Goal: Task Accomplishment & Management: Use online tool/utility

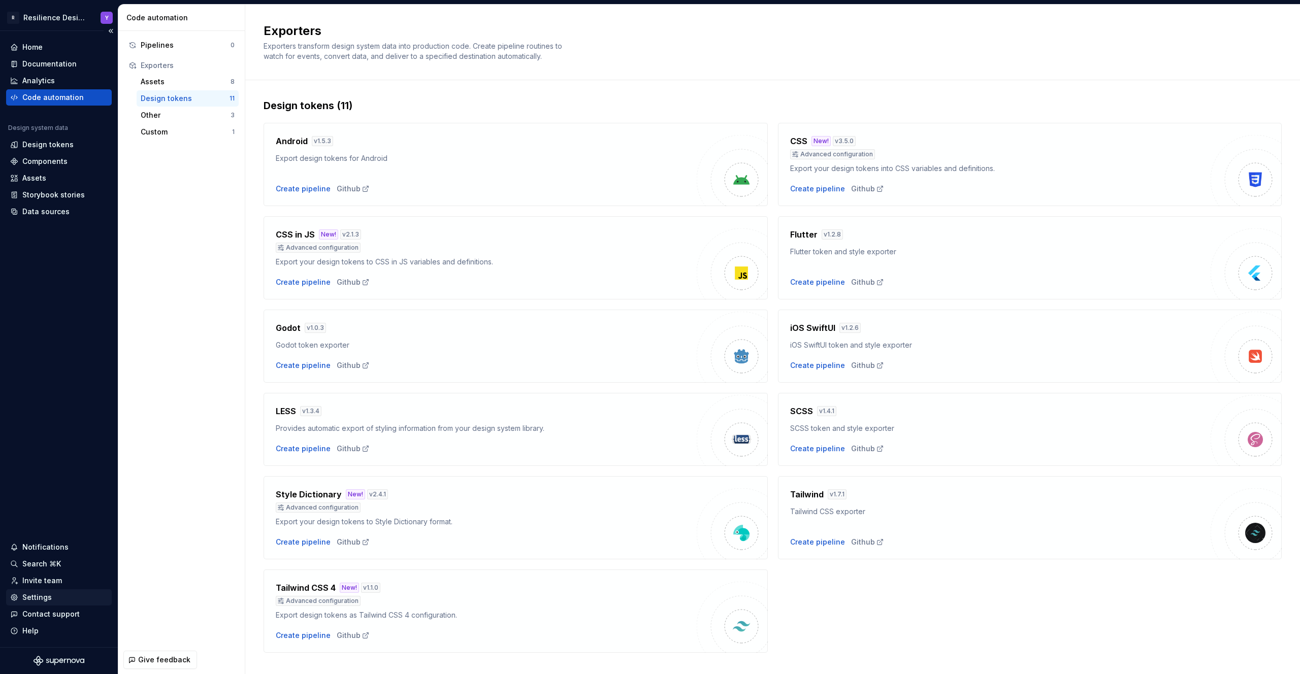
click at [64, 592] on div "Settings" at bounding box center [58, 597] width 97 height 10
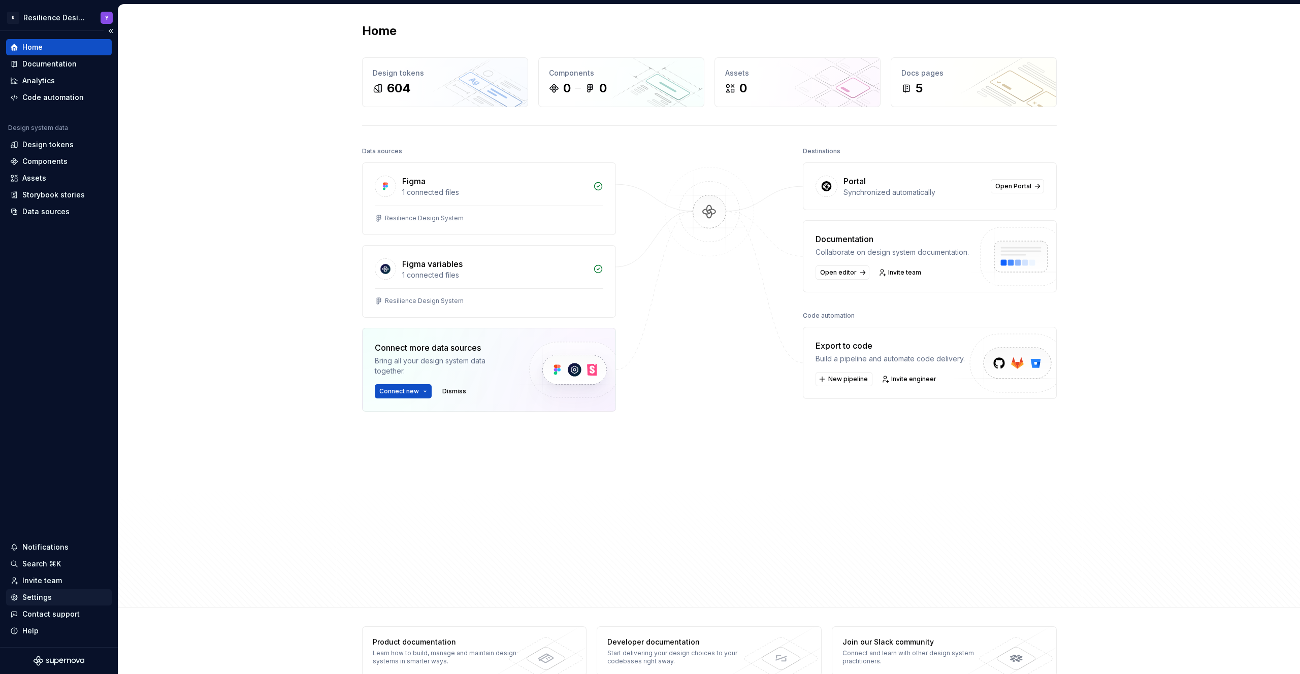
click at [35, 599] on div "Settings" at bounding box center [36, 597] width 29 height 10
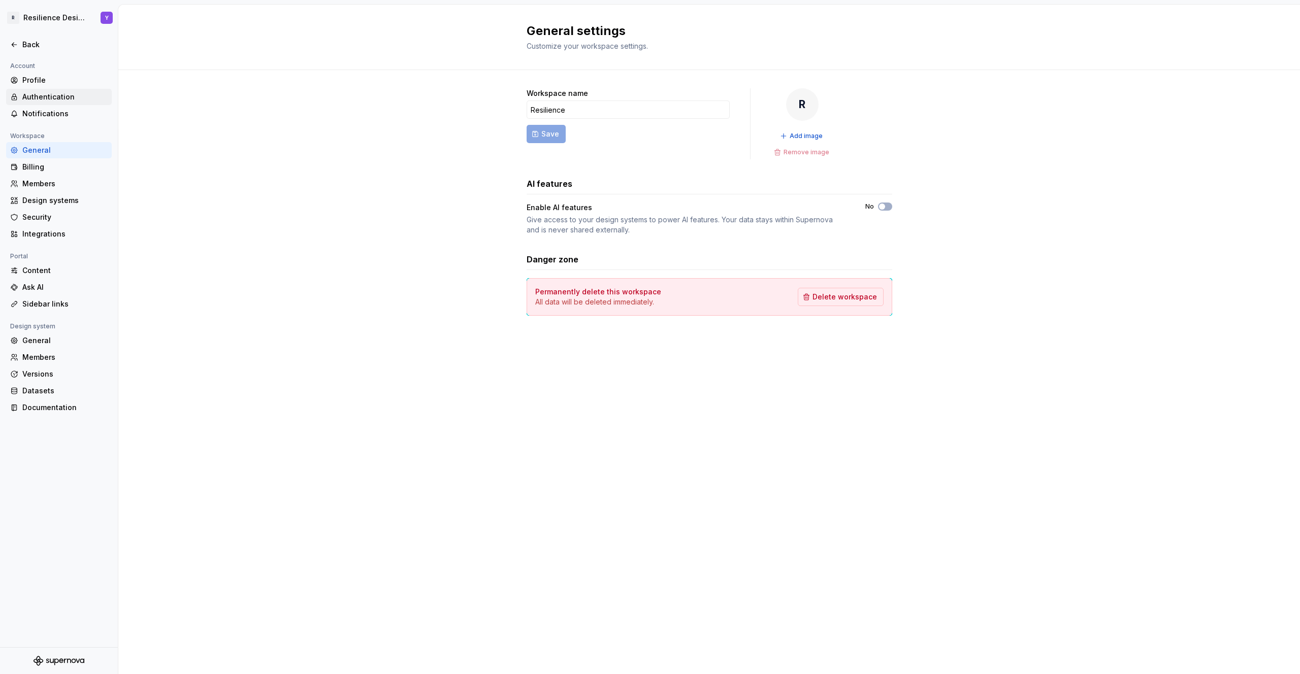
click at [59, 100] on div "Authentication" at bounding box center [64, 97] width 85 height 10
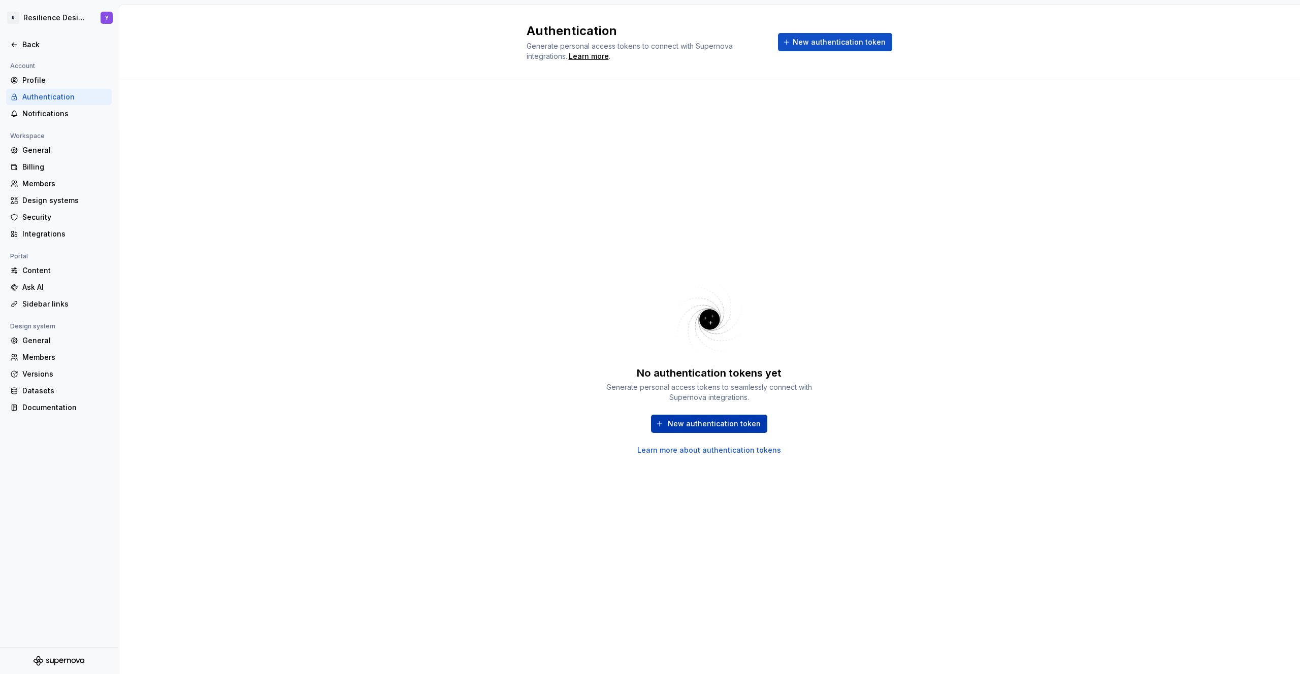
click at [726, 421] on span "New authentication token" at bounding box center [714, 424] width 93 height 10
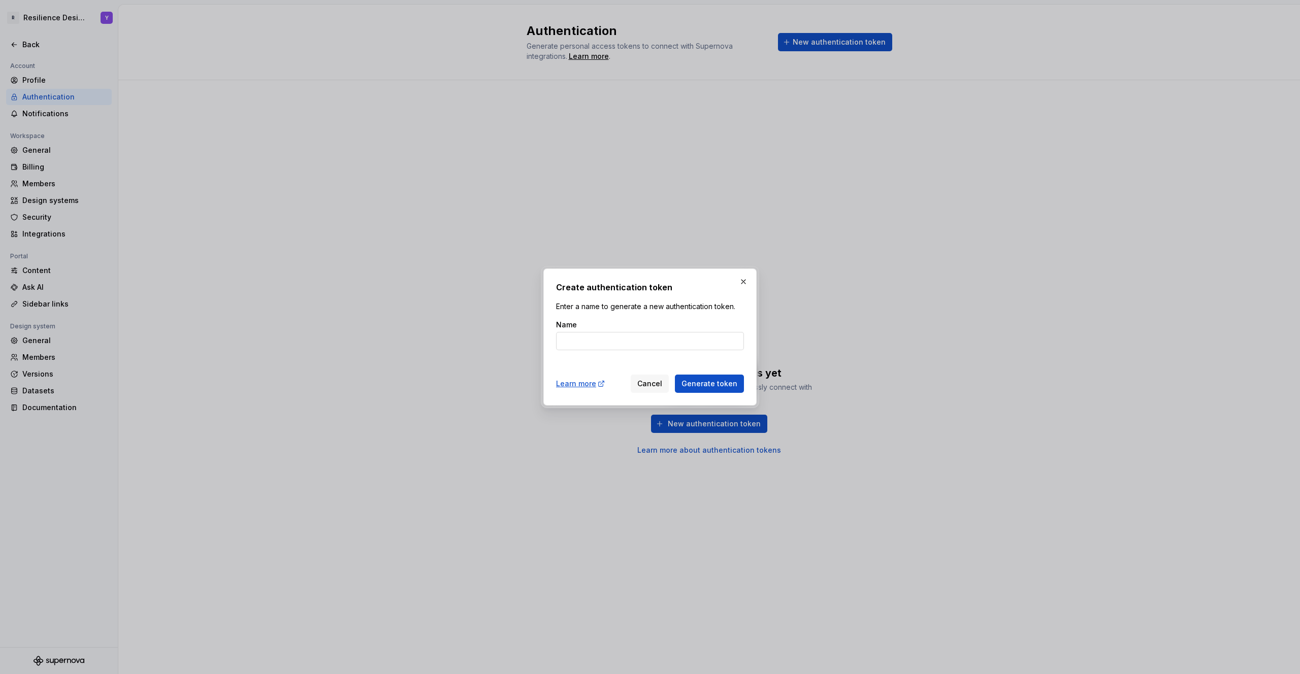
click at [621, 342] on input "Name" at bounding box center [650, 341] width 188 height 18
type input "flutter code generator"
click at [727, 383] on span "Generate token" at bounding box center [709, 384] width 56 height 10
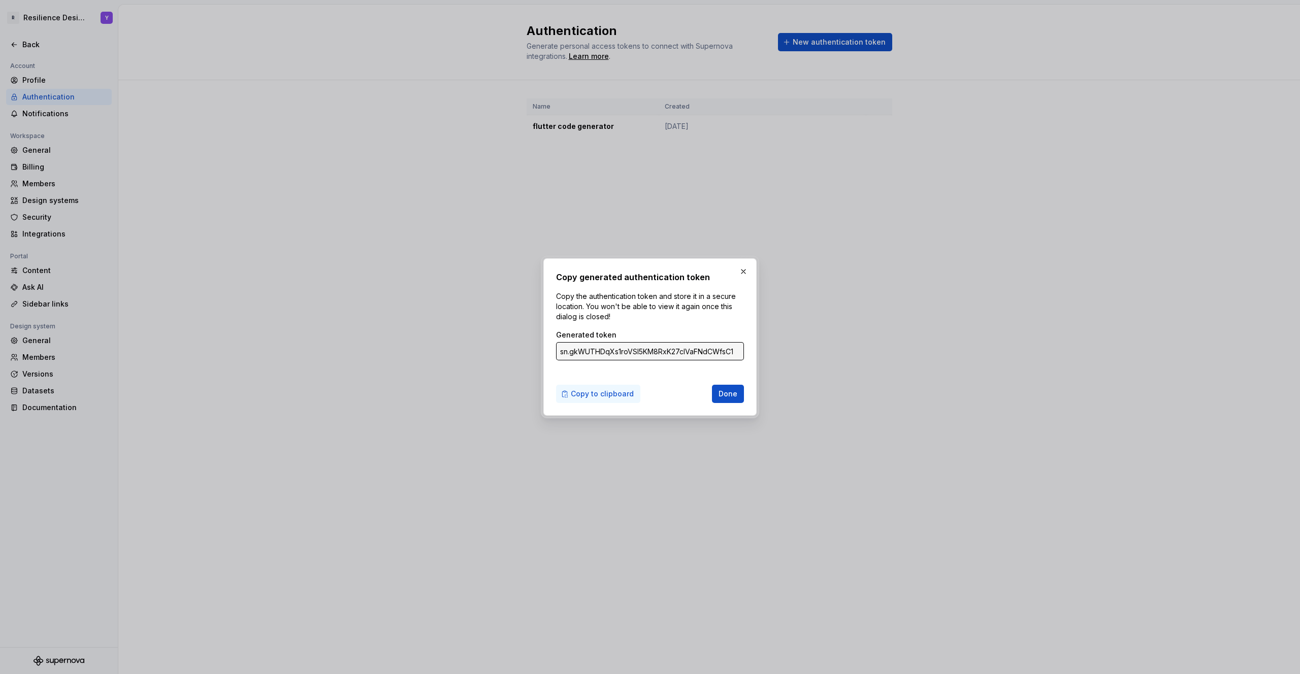
click at [608, 396] on span "Copy to clipboard" at bounding box center [602, 394] width 63 height 10
click at [743, 268] on button "button" at bounding box center [743, 272] width 14 height 14
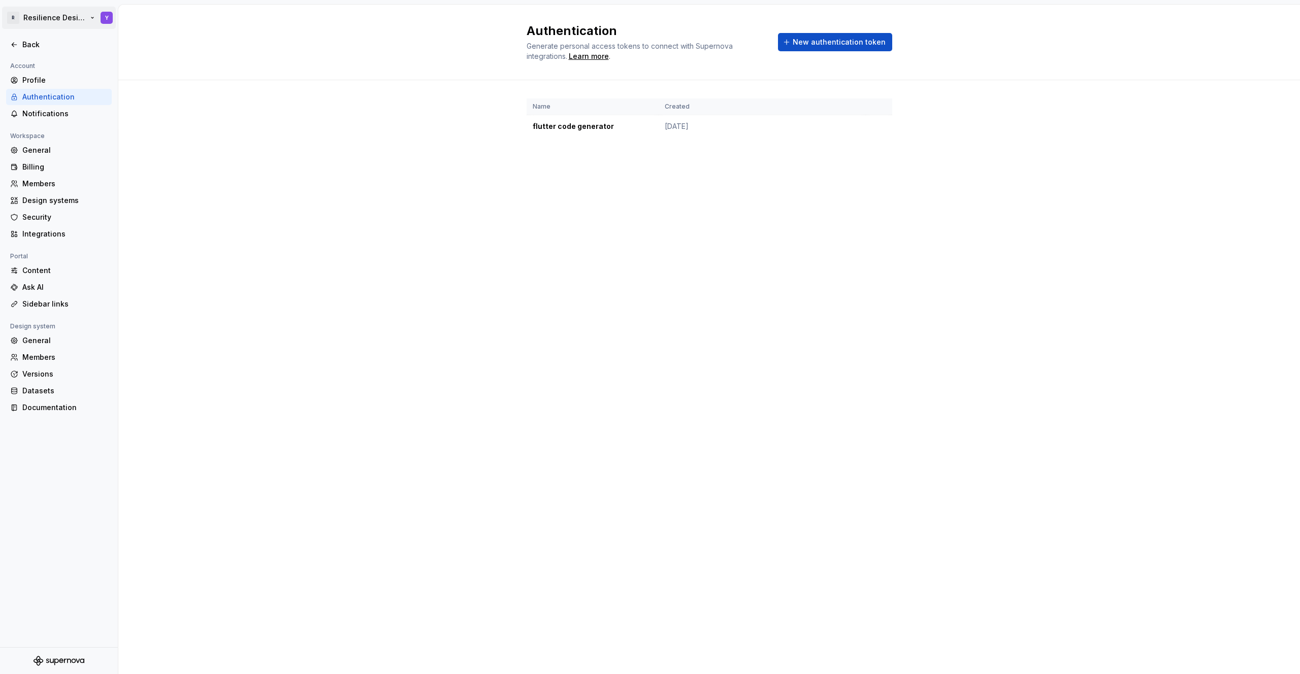
click at [87, 23] on html "R Resilience Design System Y Back Account Profile Authentication Notifications …" at bounding box center [650, 337] width 1300 height 674
click at [83, 51] on div "Resilience" at bounding box center [77, 50] width 86 height 10
click at [328, 230] on html "R Resilience Design System Y Back Account Profile Authentication Notifications …" at bounding box center [650, 337] width 1300 height 674
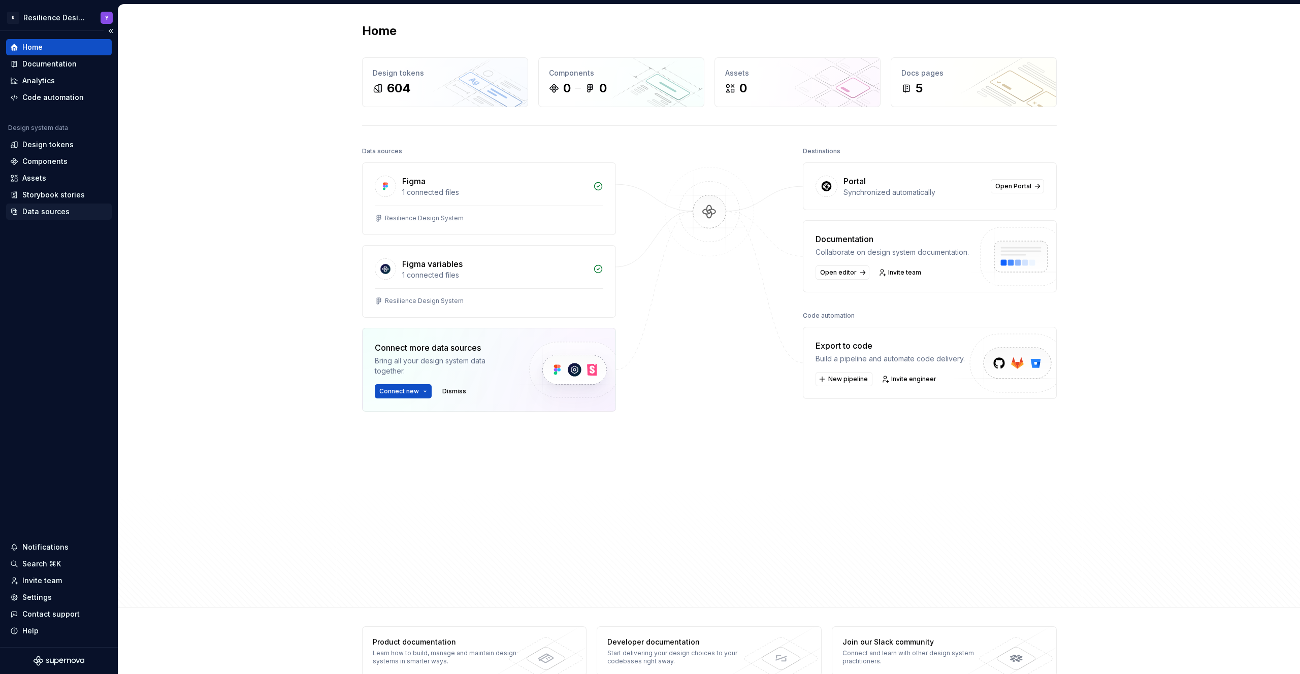
click at [57, 216] on div "Data sources" at bounding box center [45, 212] width 47 height 10
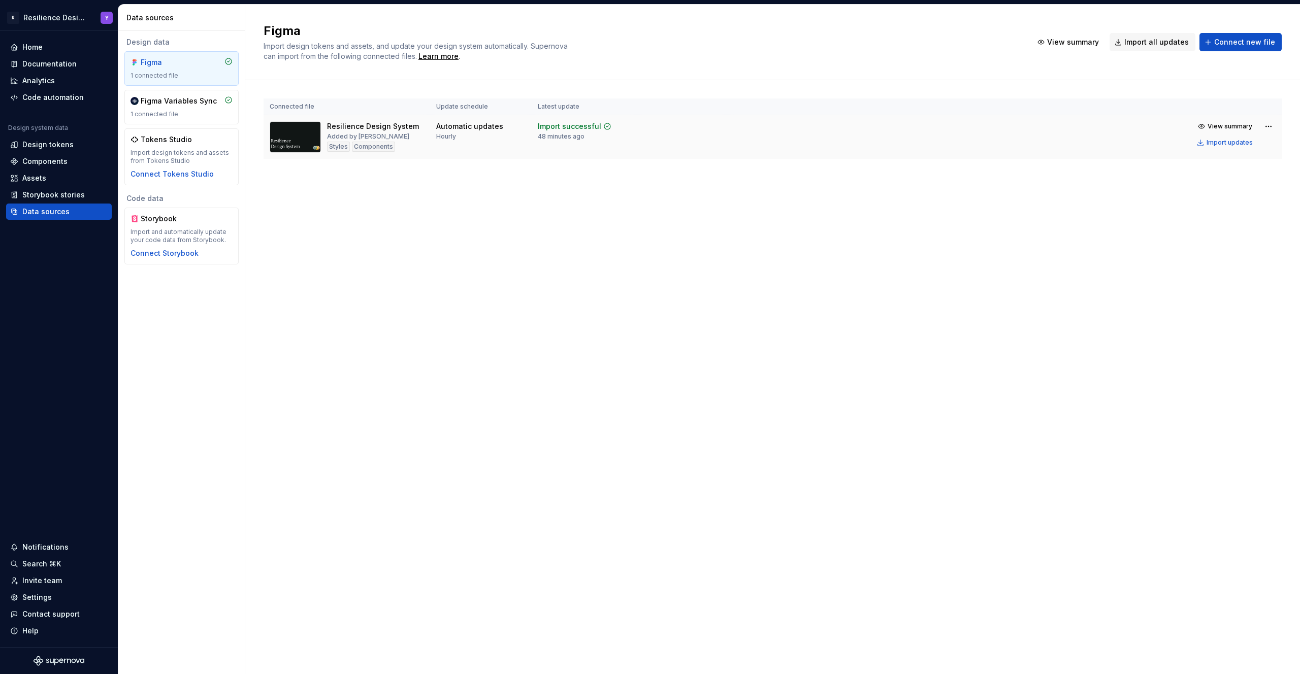
click at [433, 128] on td "Automatic updates Hourly" at bounding box center [481, 137] width 102 height 44
click at [44, 144] on div "Design tokens" at bounding box center [47, 145] width 51 height 10
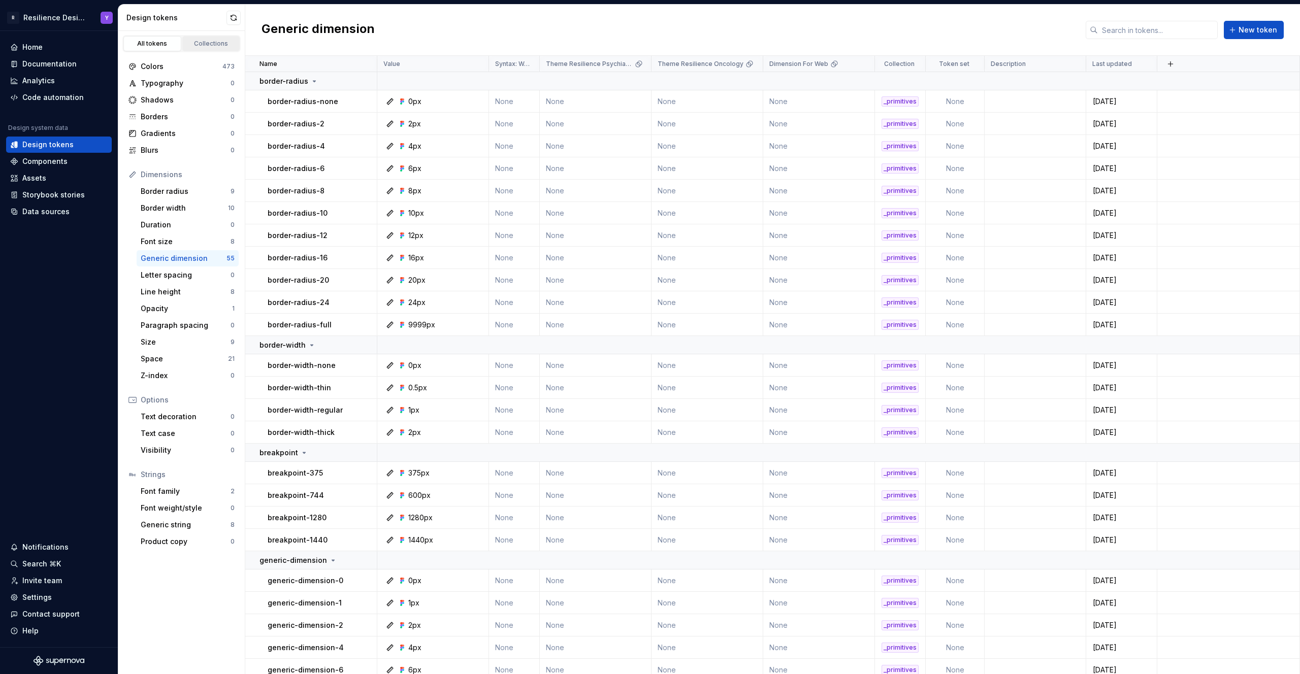
click at [206, 46] on div "Collections" at bounding box center [211, 44] width 51 height 8
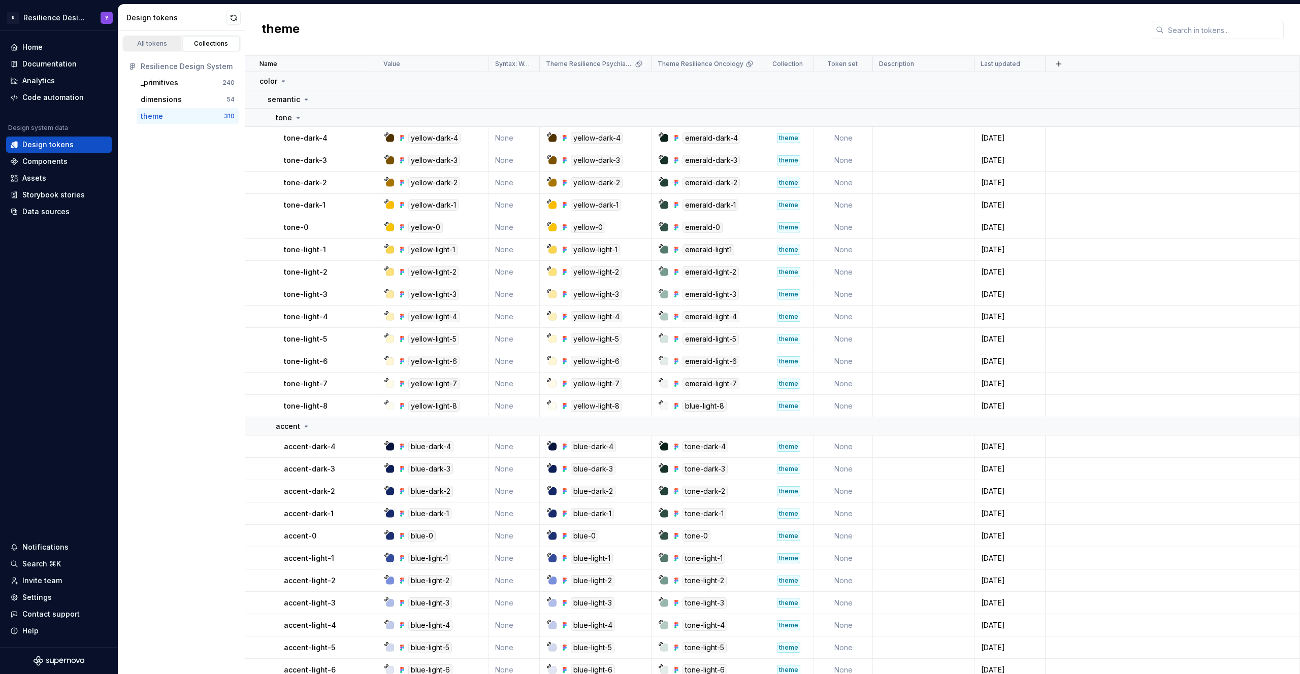
click at [160, 47] on div "All tokens" at bounding box center [152, 44] width 51 height 8
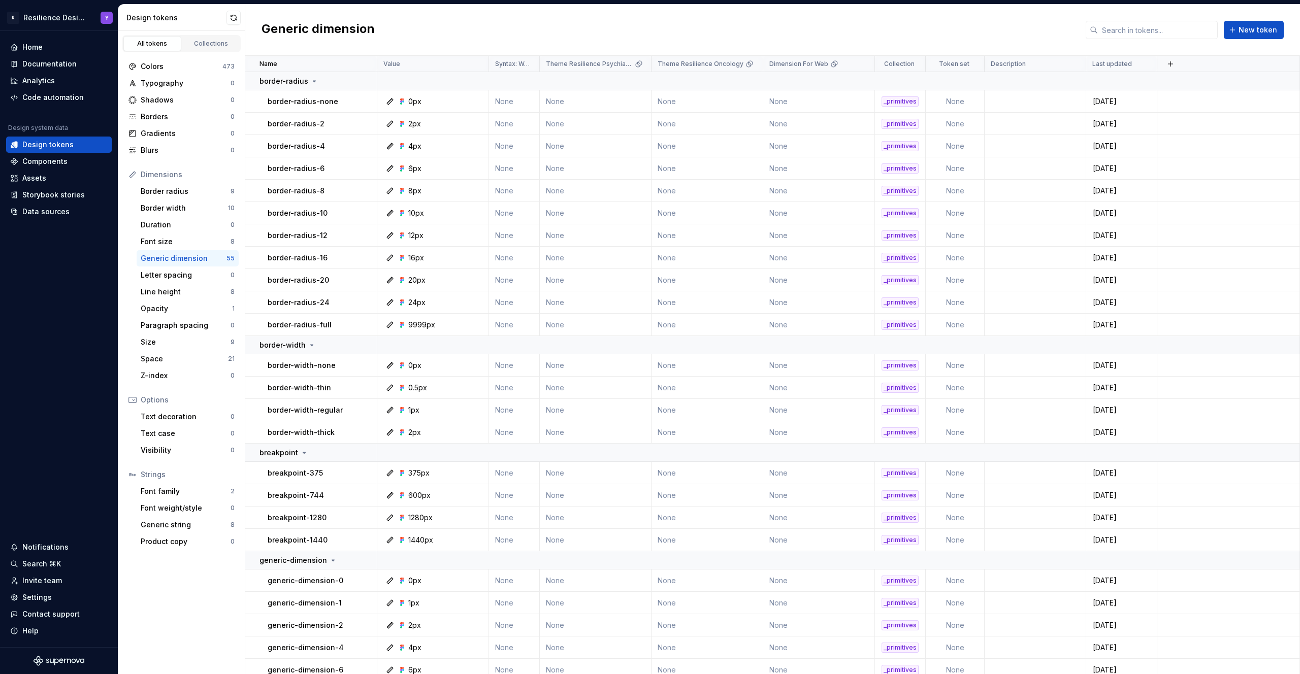
click at [175, 257] on div "Generic dimension" at bounding box center [184, 258] width 86 height 10
click at [634, 63] on html "R Resilience Design System Y Home Documentation Analytics Code automation Desig…" at bounding box center [650, 337] width 1300 height 674
click at [209, 47] on div "Collections" at bounding box center [211, 44] width 51 height 8
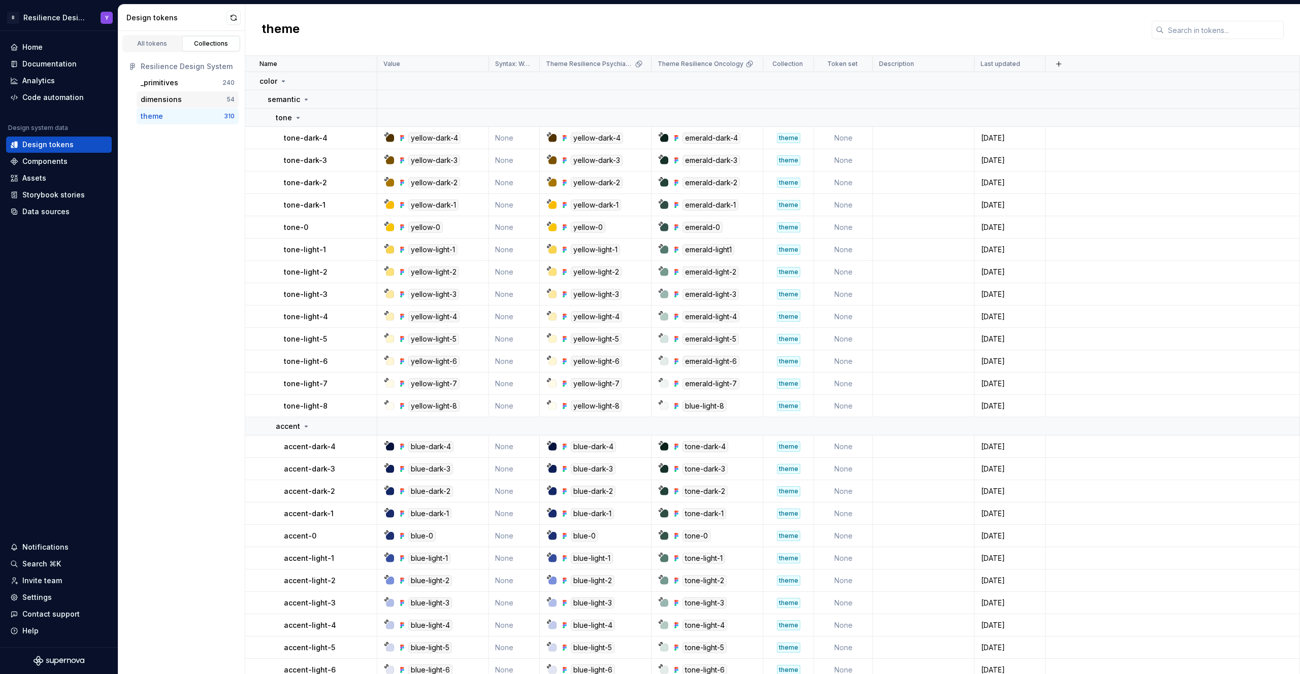
click at [172, 107] on div "dimensions 54" at bounding box center [188, 99] width 102 height 16
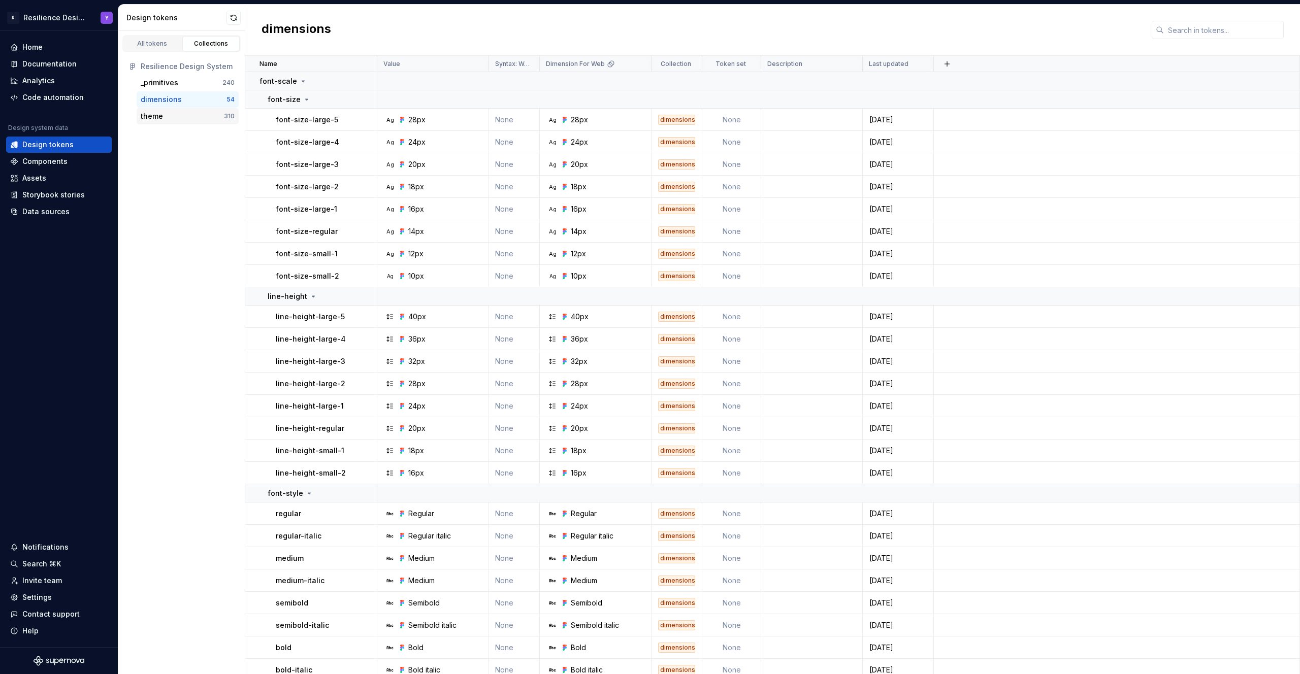
click at [185, 116] on div "theme" at bounding box center [182, 116] width 83 height 10
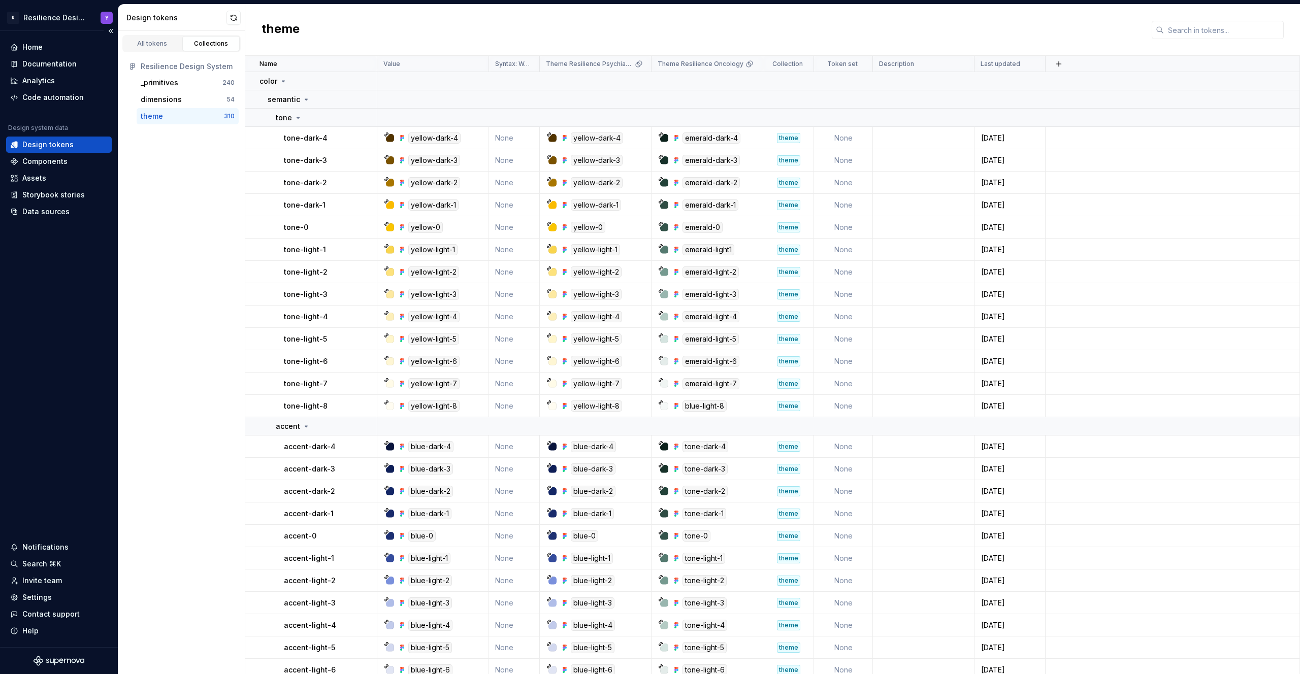
click at [52, 148] on div "Design tokens" at bounding box center [47, 145] width 51 height 10
click at [37, 92] on div "Code automation" at bounding box center [52, 97] width 61 height 10
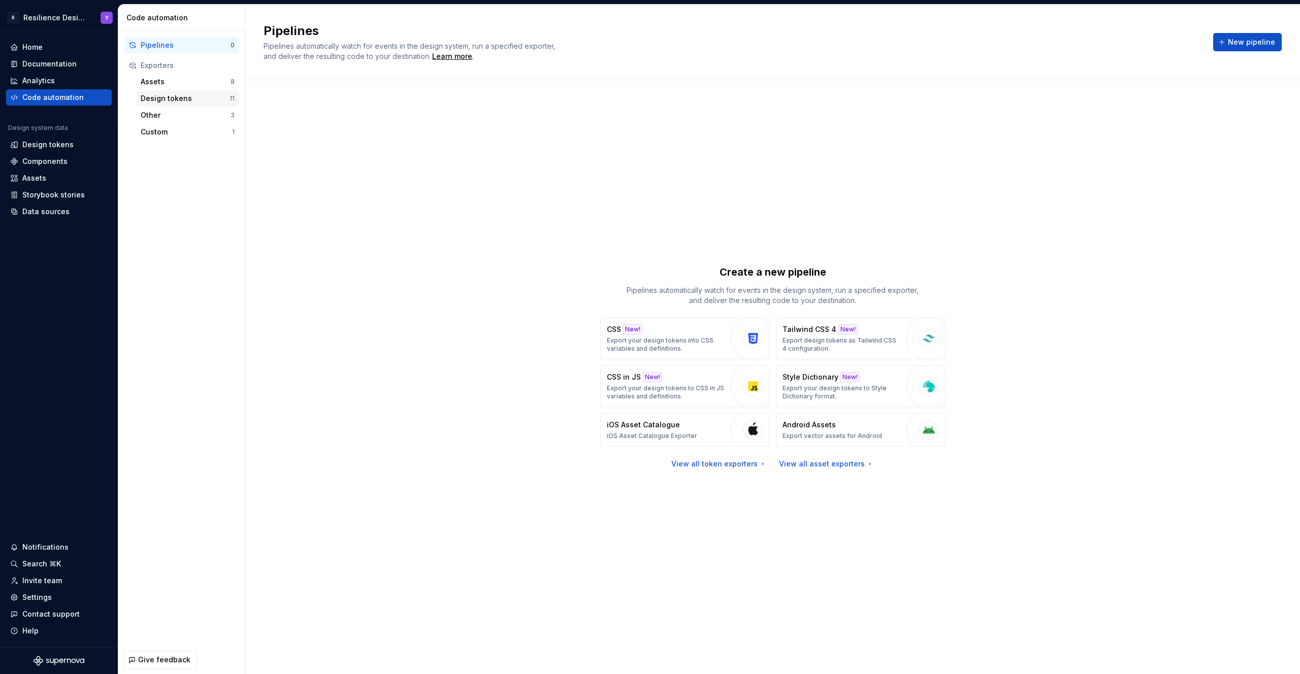
click at [172, 91] on div "Design tokens 11" at bounding box center [188, 98] width 102 height 16
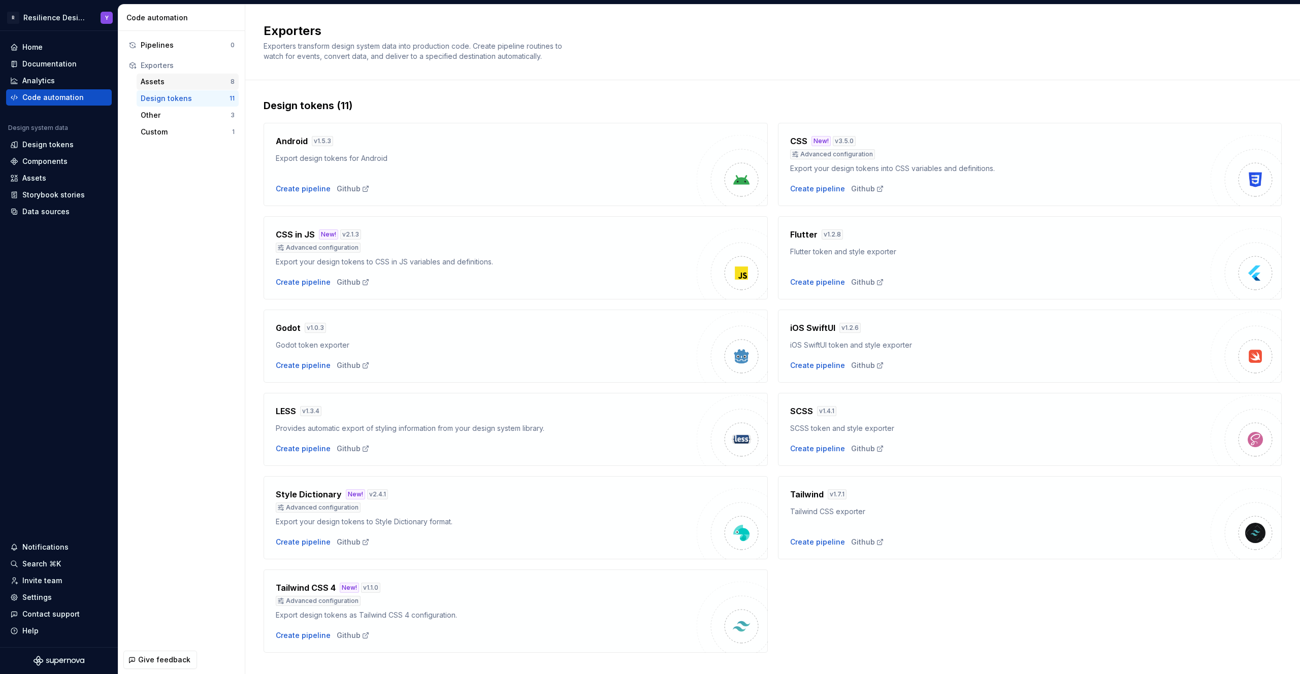
click at [173, 82] on div "Assets" at bounding box center [186, 82] width 90 height 10
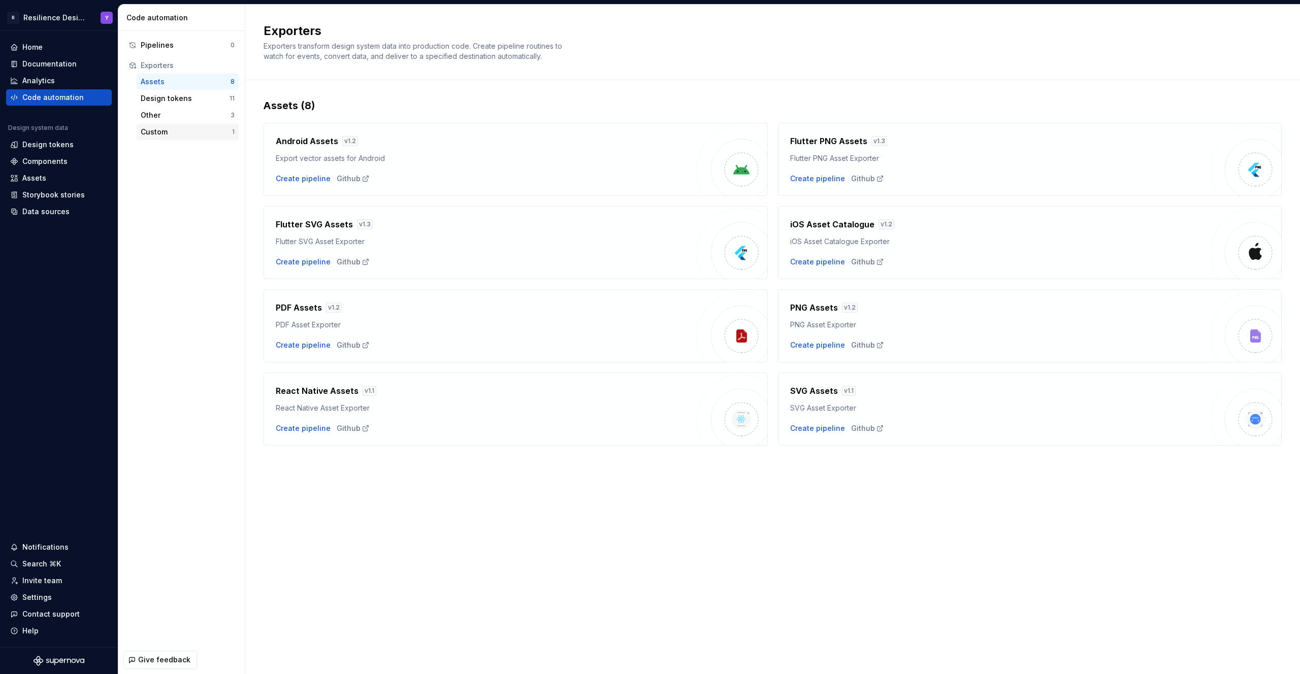
click at [187, 139] on div "Custom 1" at bounding box center [188, 132] width 102 height 16
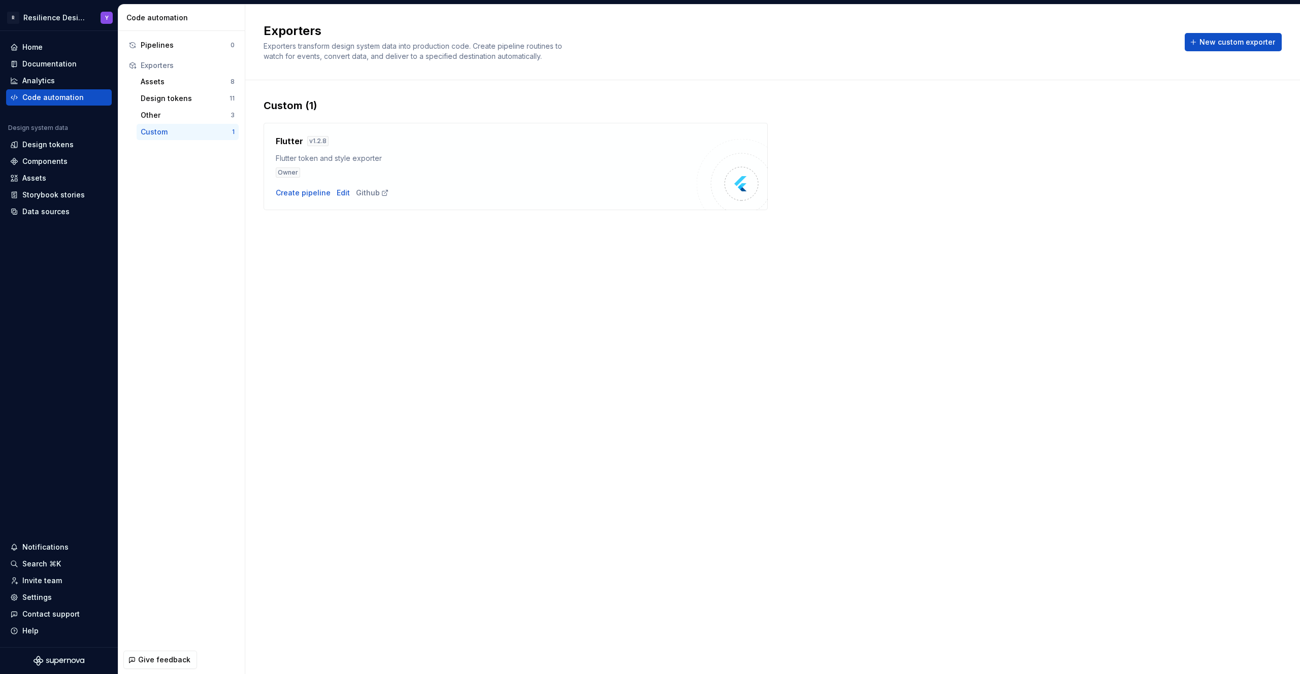
click at [343, 155] on div "Flutter token and style exporter" at bounding box center [486, 158] width 421 height 10
click at [366, 193] on div "Github" at bounding box center [372, 193] width 33 height 10
click at [337, 190] on div "Edit" at bounding box center [343, 193] width 13 height 10
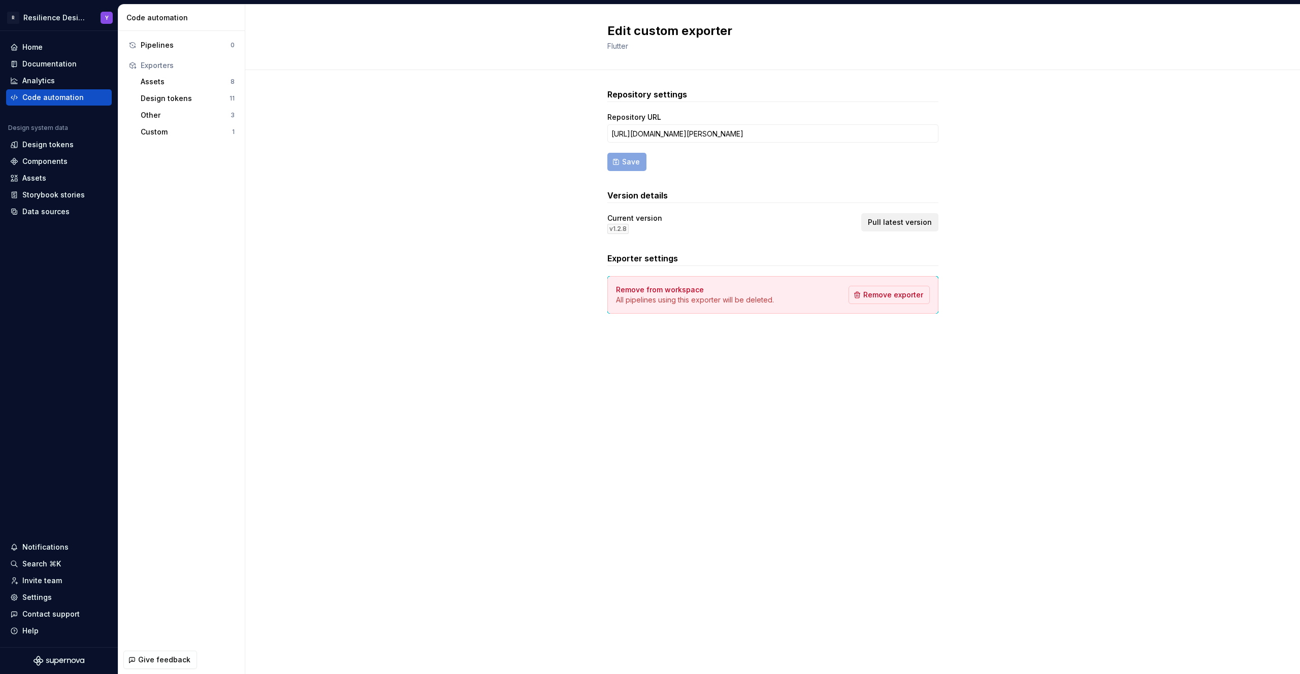
click at [901, 214] on button "Pull latest version" at bounding box center [899, 222] width 77 height 18
click at [899, 223] on span "Pull latest version" at bounding box center [900, 222] width 64 height 10
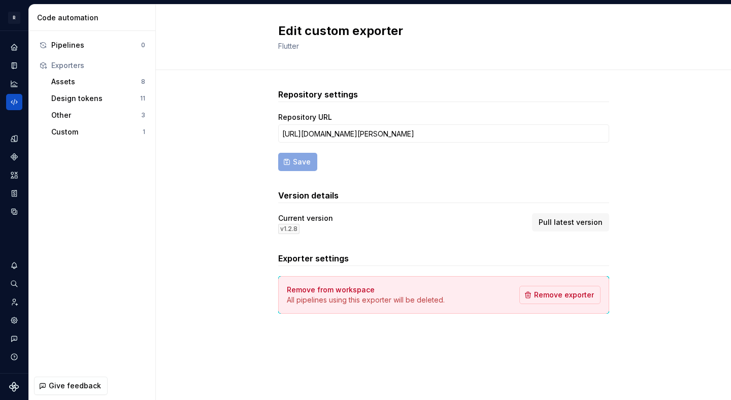
click at [249, 262] on div "Repository settings Repository URL https://github.com/yaro-melnychuk/exporter-f…" at bounding box center [443, 211] width 575 height 282
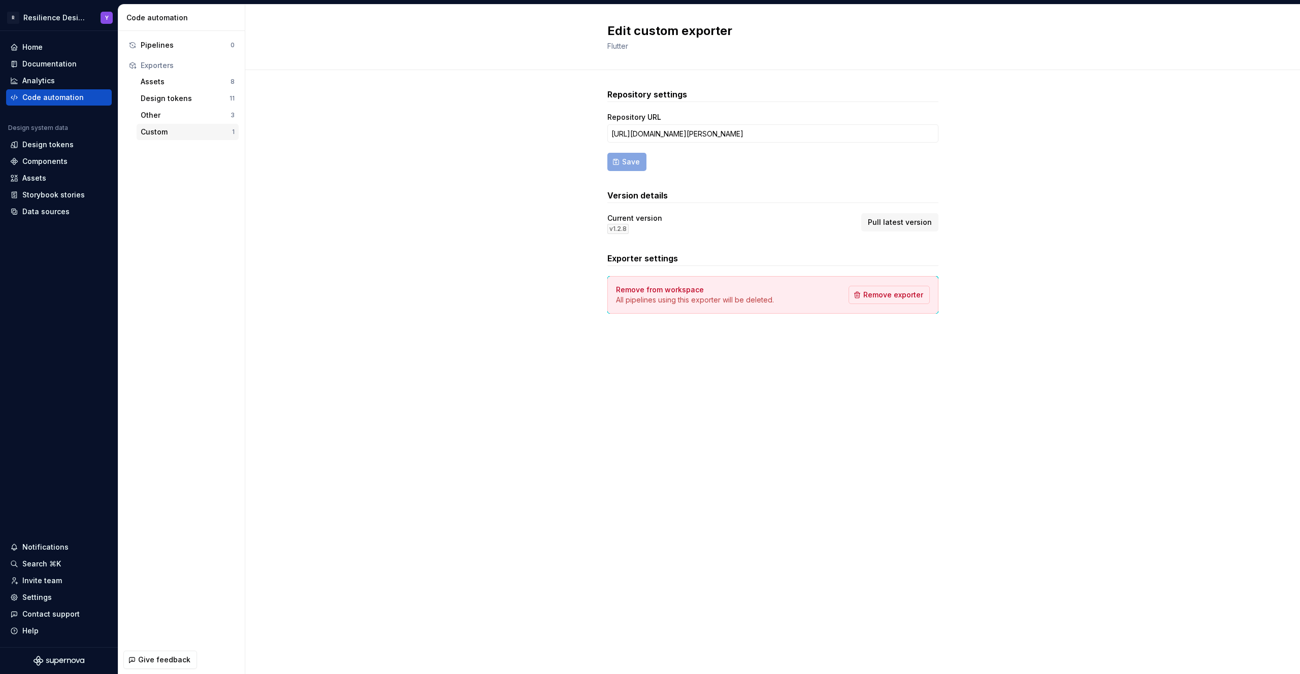
click at [179, 133] on div "Custom" at bounding box center [186, 132] width 91 height 10
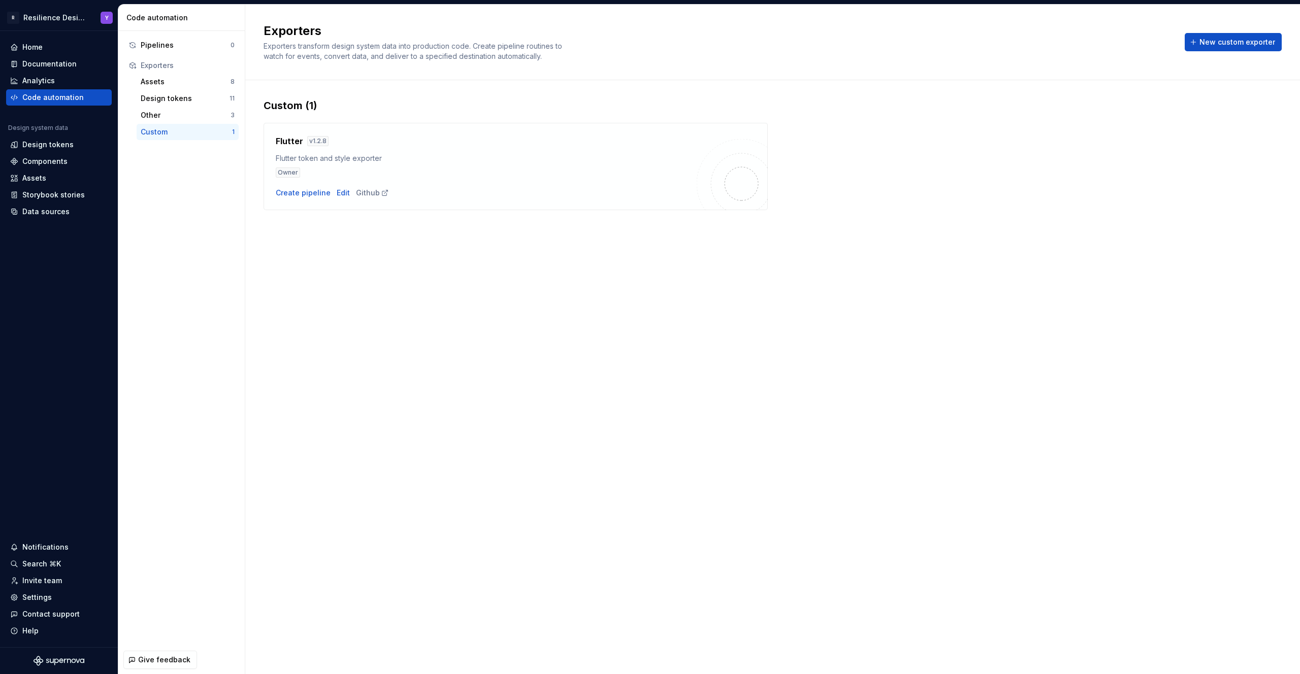
click at [396, 174] on div "Owner" at bounding box center [486, 173] width 421 height 10
click at [286, 196] on div "Create pipeline" at bounding box center [303, 193] width 55 height 10
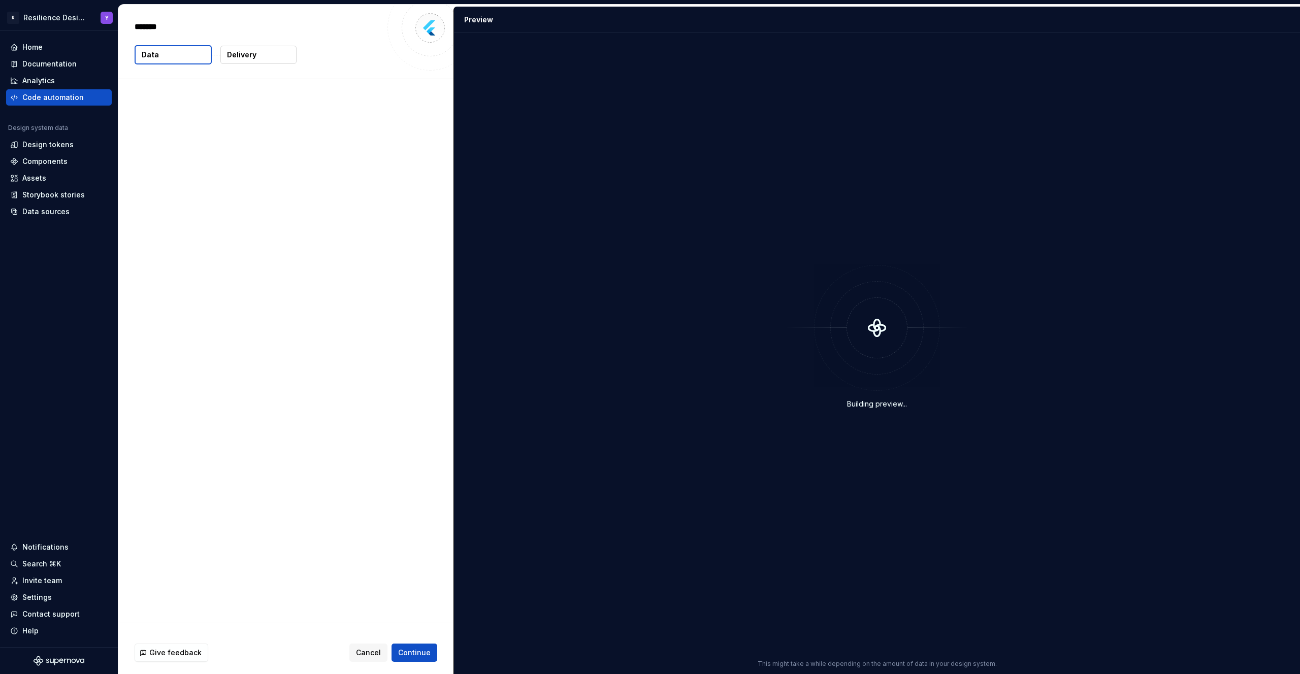
type textarea "*"
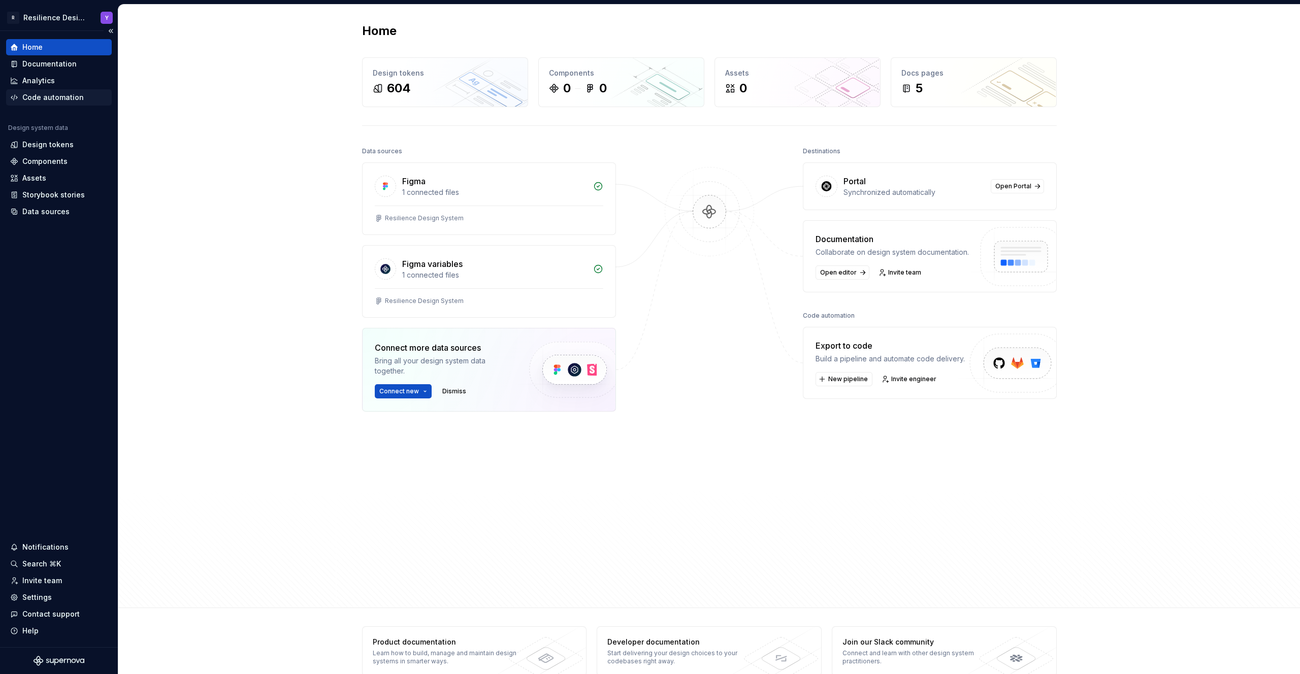
click at [56, 96] on div "Code automation" at bounding box center [52, 97] width 61 height 10
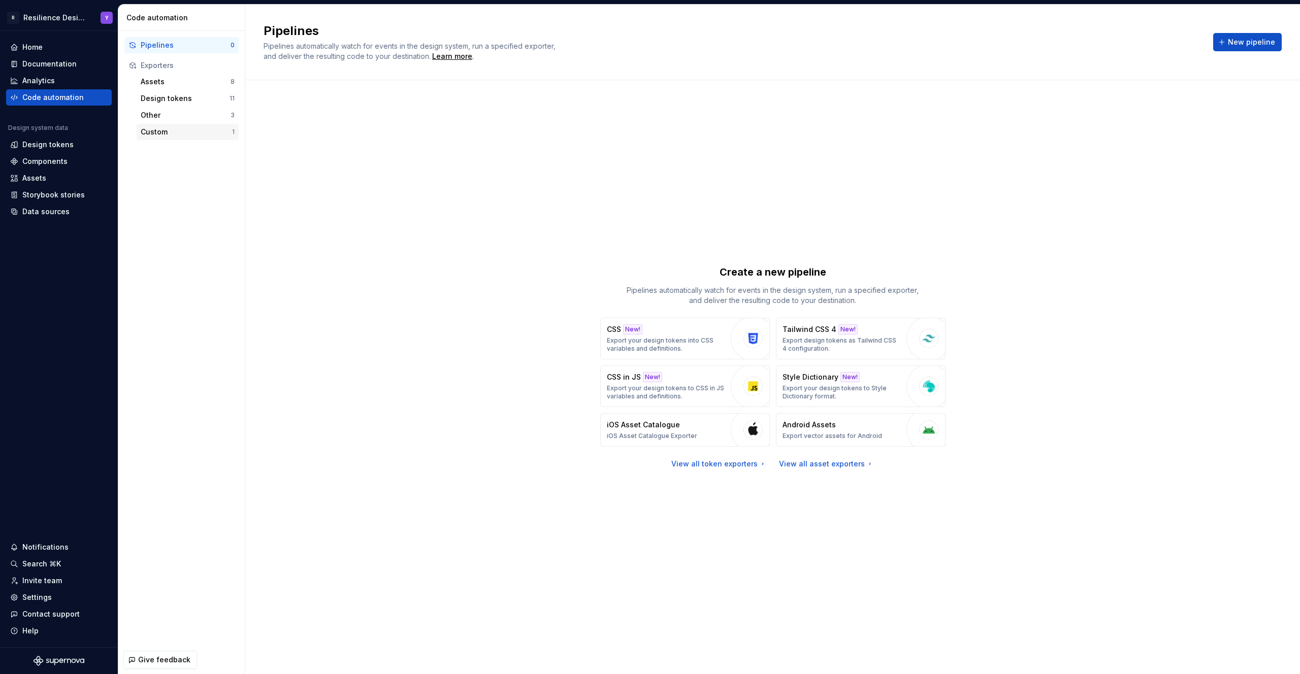
click at [177, 132] on div "Custom" at bounding box center [186, 132] width 91 height 10
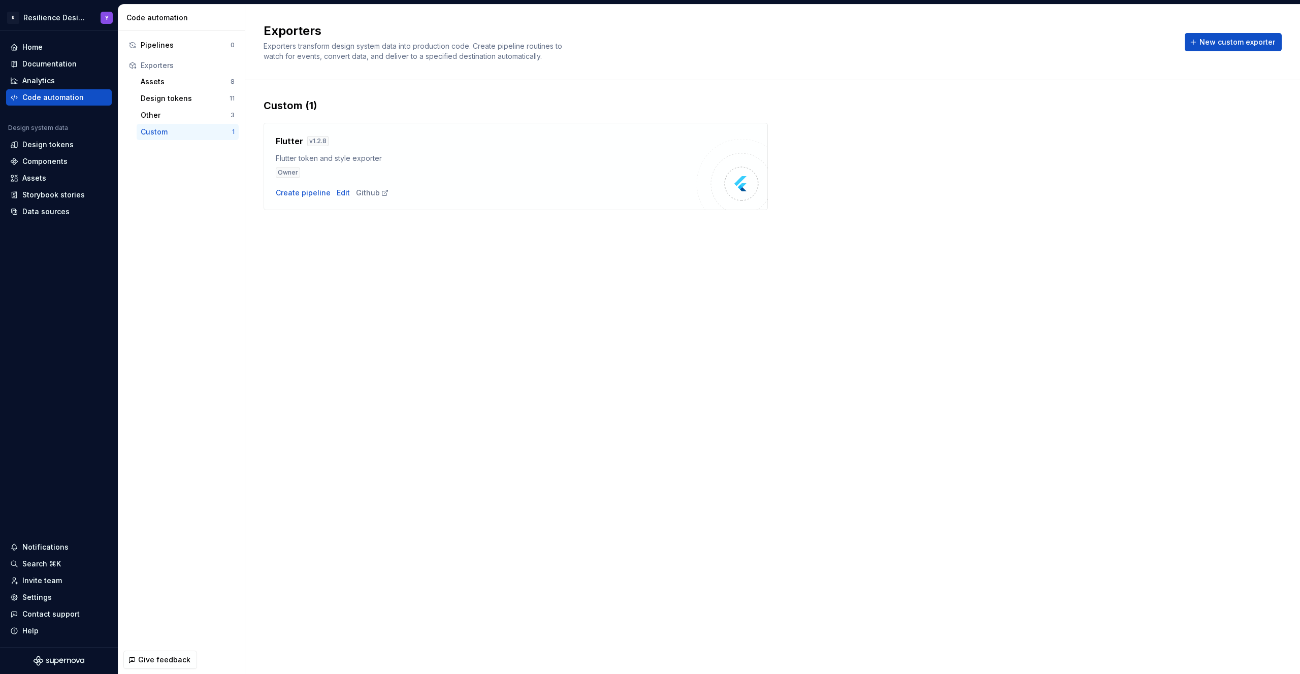
click at [381, 161] on div "Flutter token and style exporter" at bounding box center [486, 158] width 421 height 10
click at [297, 193] on div "Create pipeline" at bounding box center [303, 193] width 55 height 10
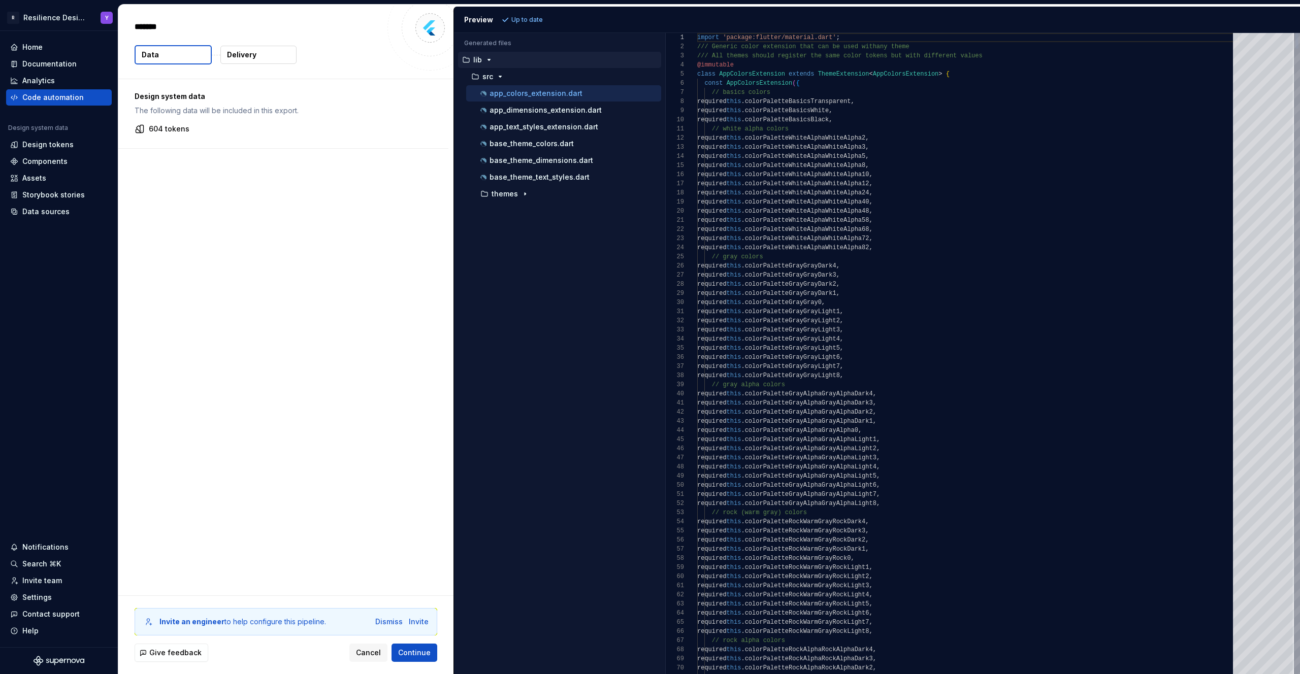
type textarea "*"
click at [548, 91] on p "app_colors_extension.dart" at bounding box center [535, 93] width 93 height 8
click at [1288, 33] on div at bounding box center [1263, 68] width 61 height 71
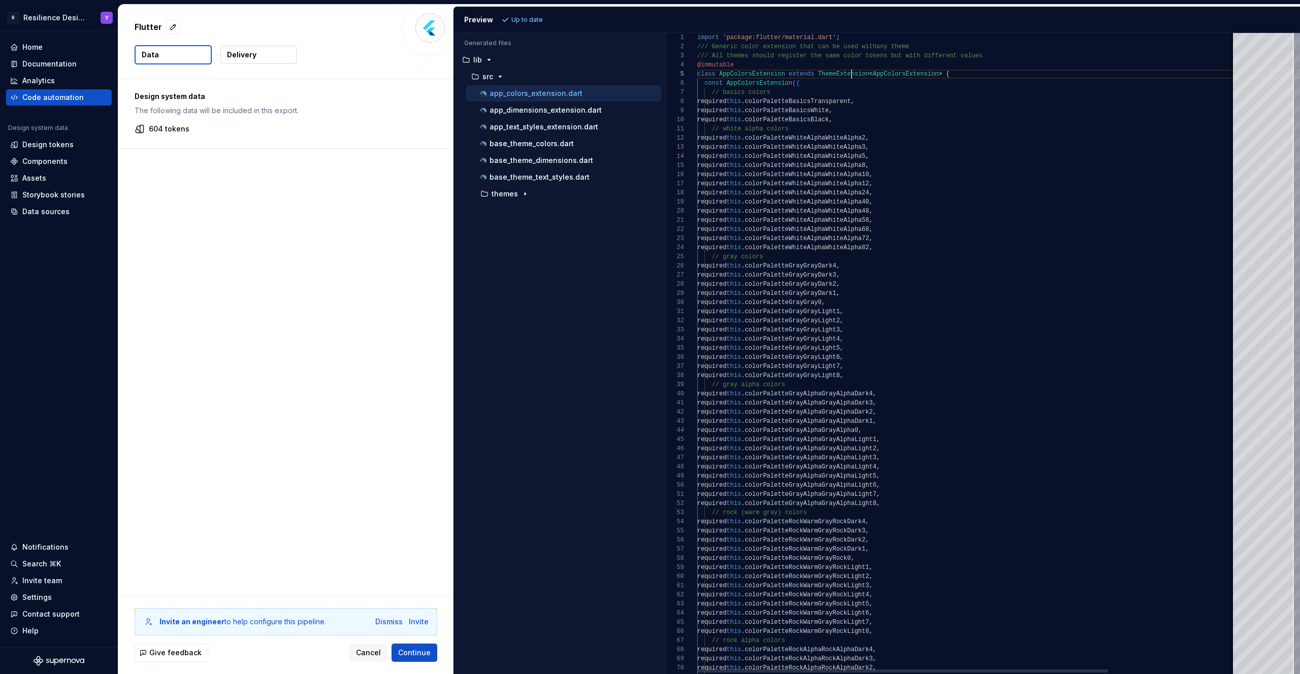
scroll to position [37, 173]
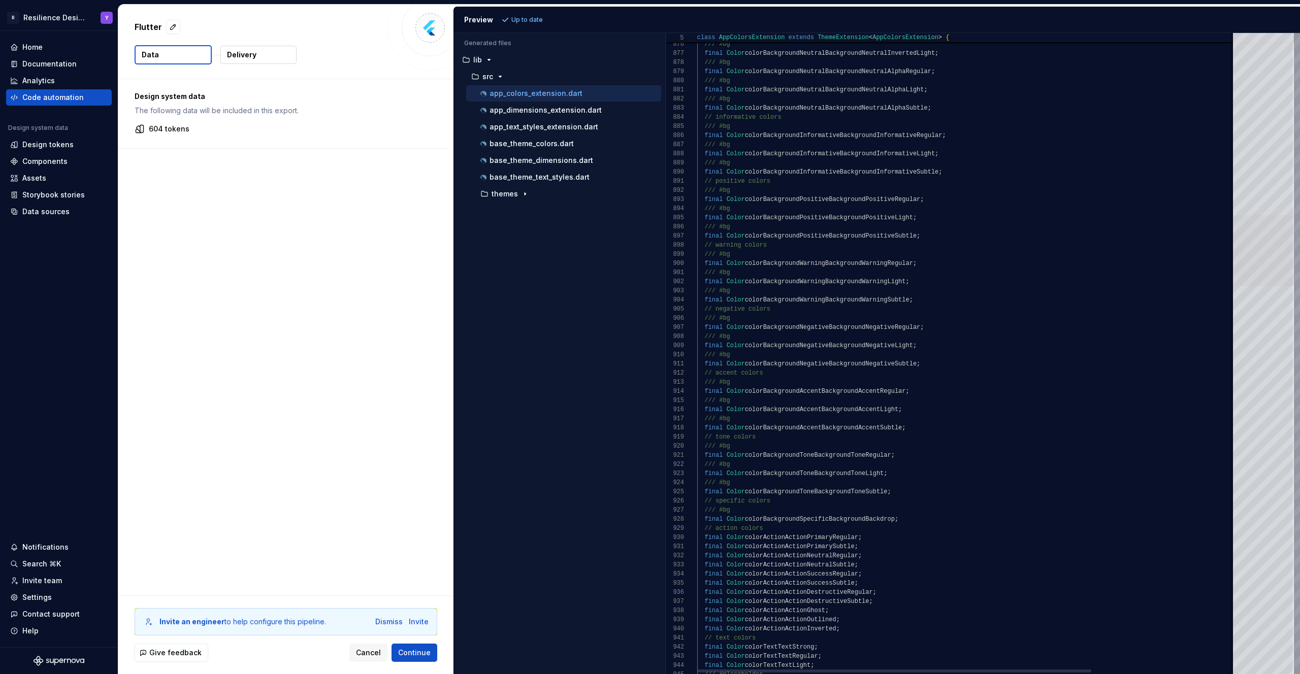
click at [1238, 261] on div at bounding box center [1263, 250] width 61 height 71
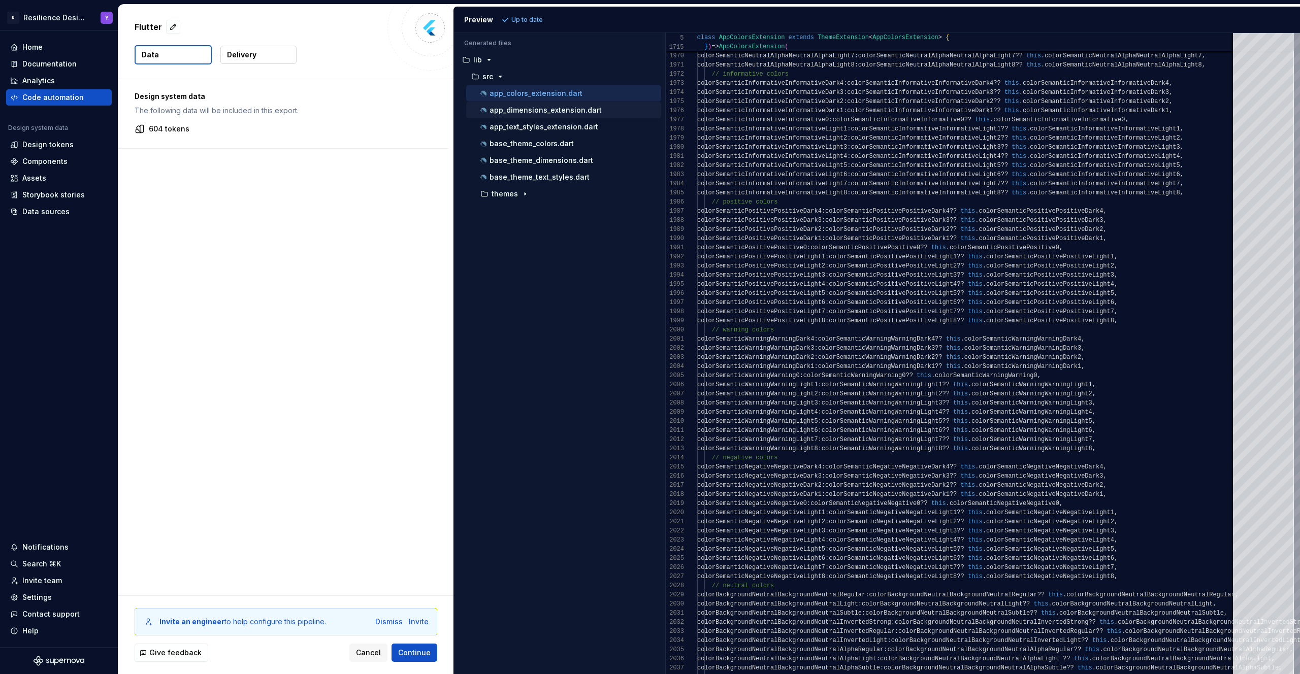
click at [525, 113] on p "app_dimensions_extension.dart" at bounding box center [545, 110] width 112 height 8
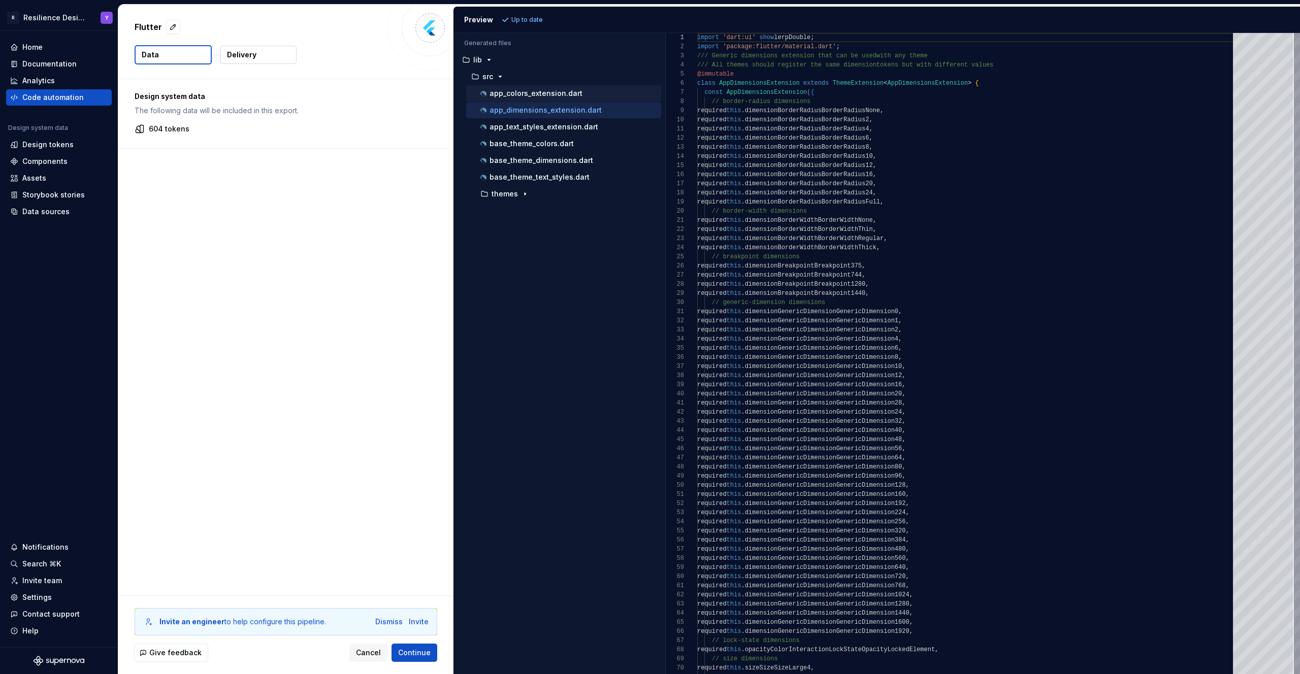
click at [552, 97] on p "app_colors_extension.dart" at bounding box center [535, 93] width 93 height 8
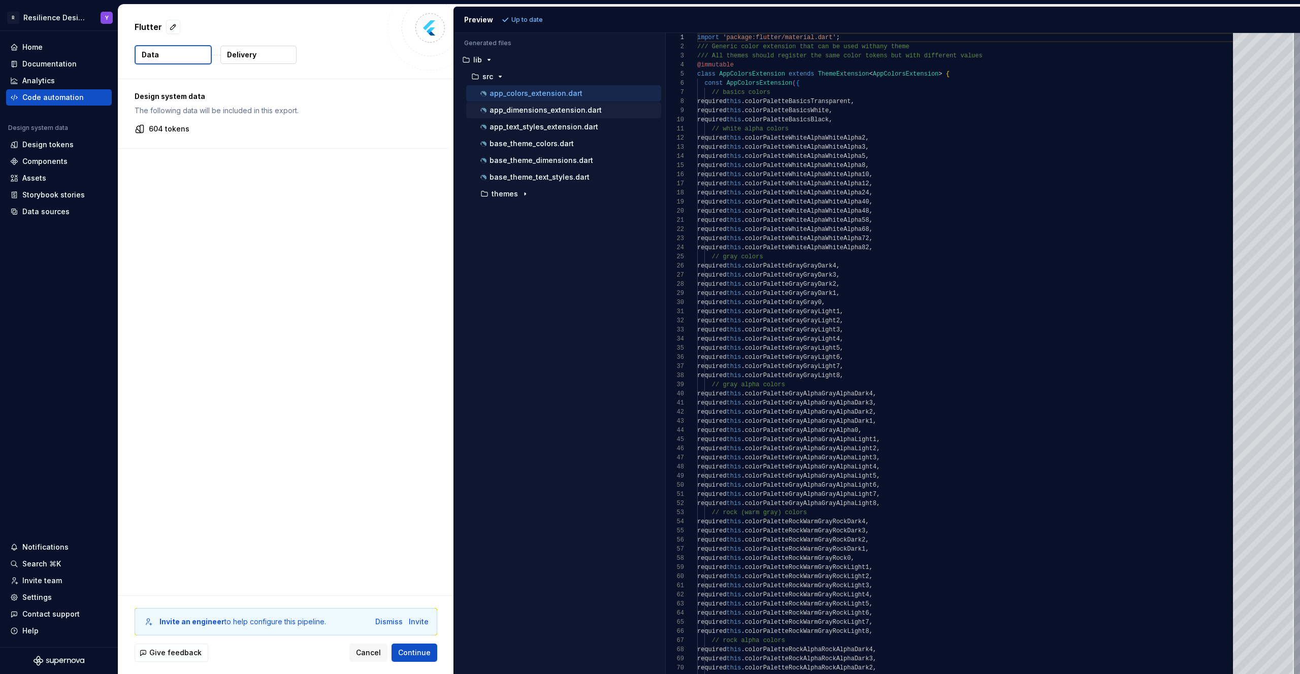
click at [551, 110] on p "app_dimensions_extension.dart" at bounding box center [545, 110] width 112 height 8
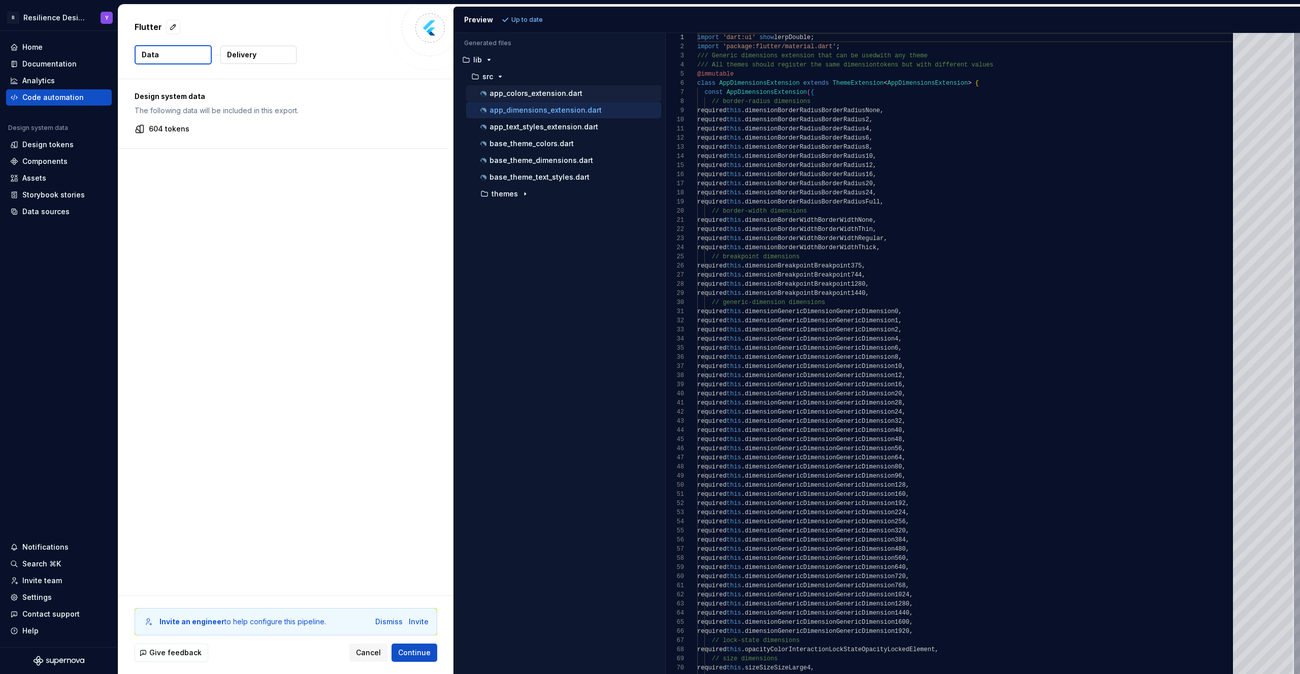
click at [552, 91] on p "app_colors_extension.dart" at bounding box center [535, 93] width 93 height 8
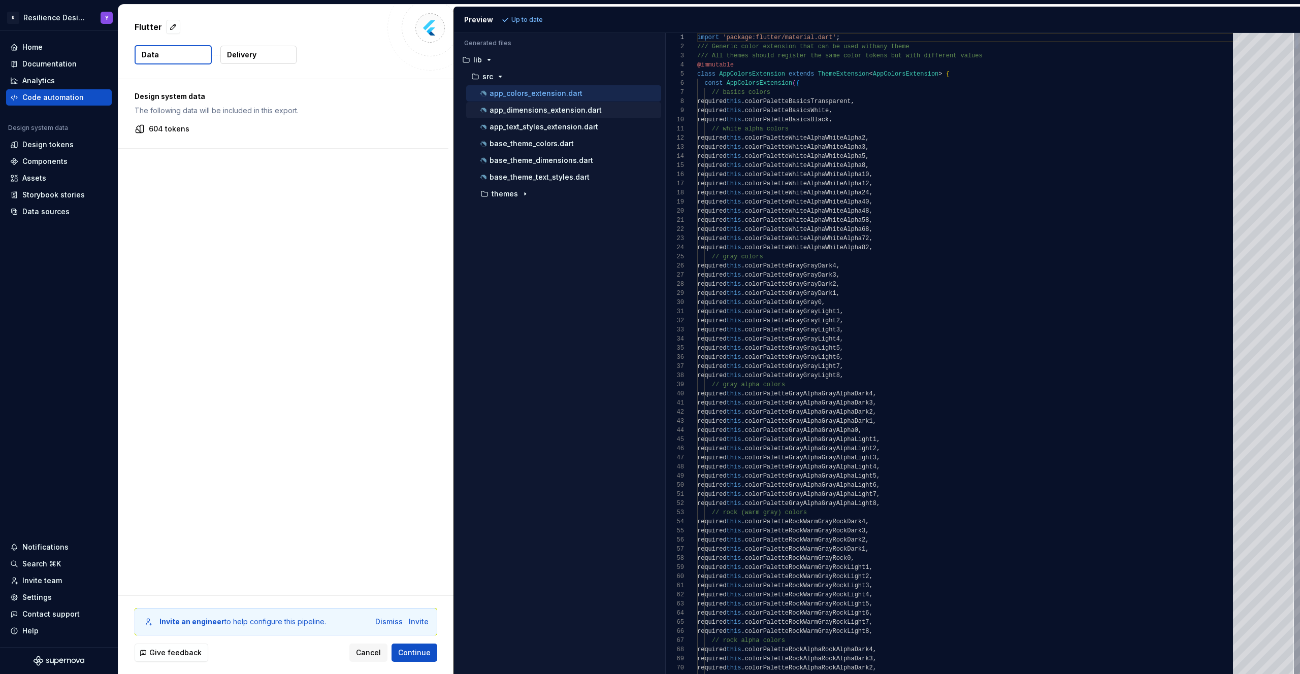
click at [560, 107] on p "app_dimensions_extension.dart" at bounding box center [545, 110] width 112 height 8
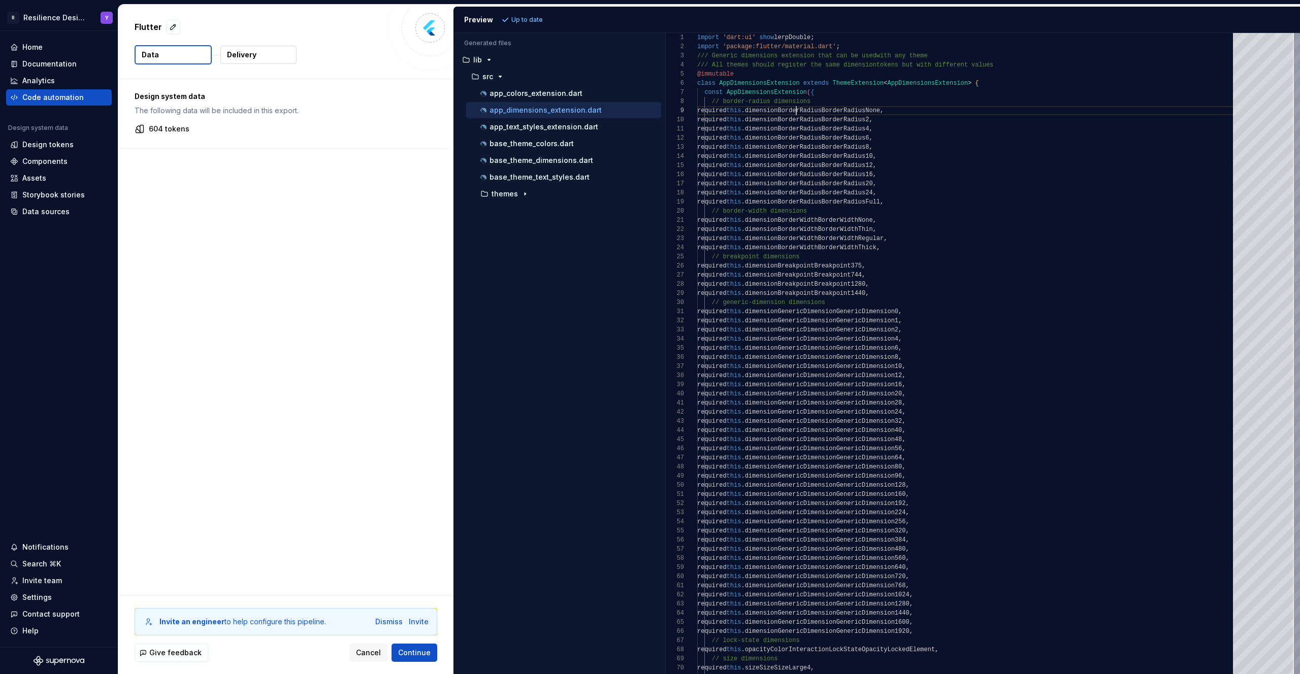
drag, startPoint x: 809, startPoint y: 145, endPoint x: 813, endPoint y: 155, distance: 11.1
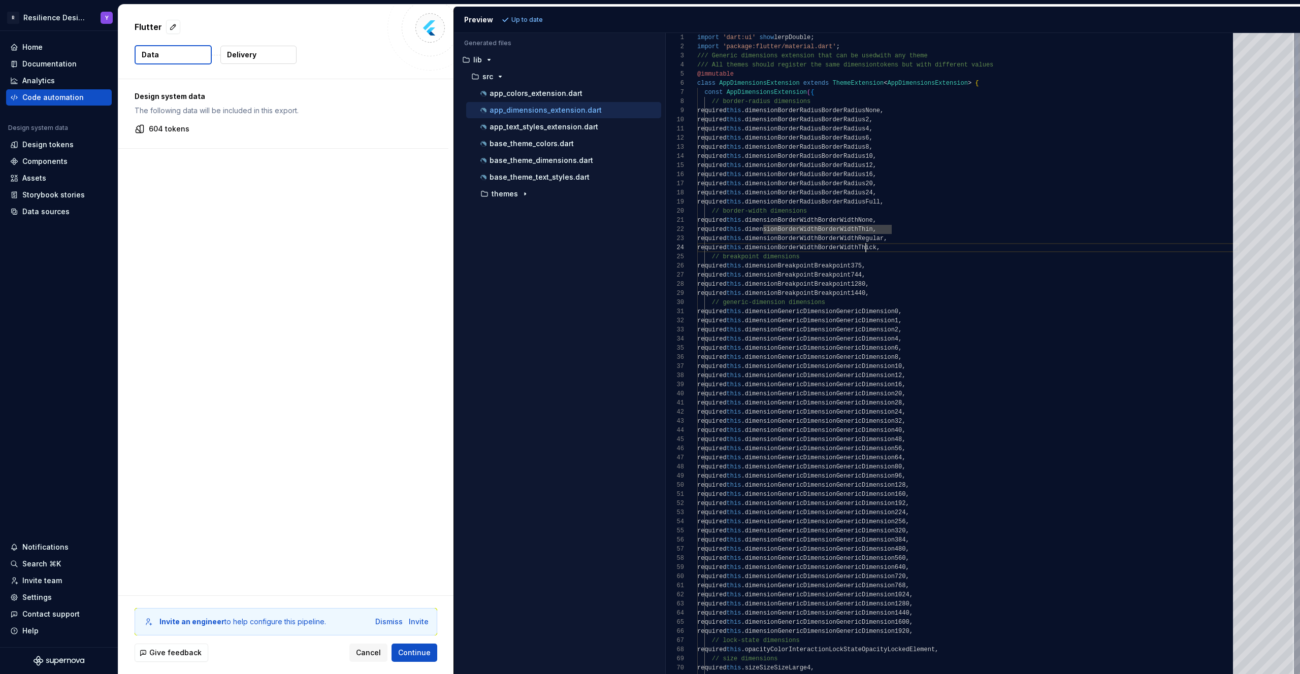
scroll to position [27, 198]
click at [552, 133] on div "app_text_styles_extension.dart" at bounding box center [563, 127] width 195 height 16
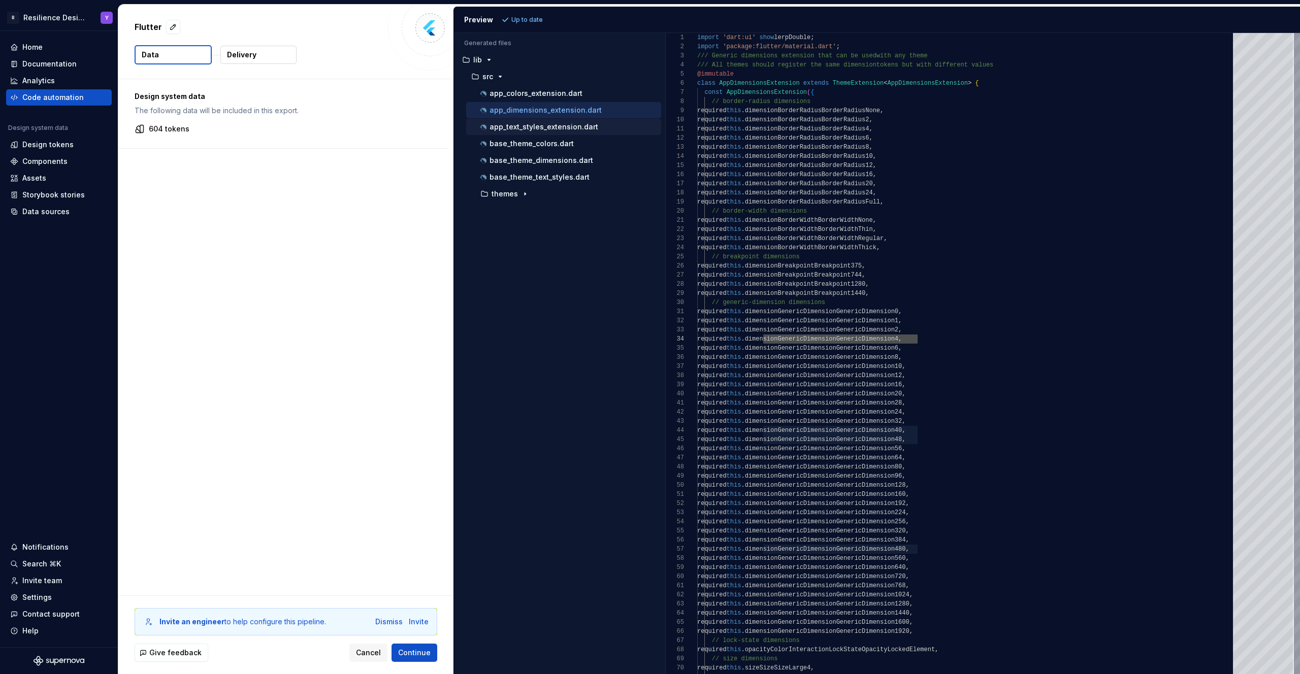
click at [555, 130] on p "app_text_styles_extension.dart" at bounding box center [543, 127] width 109 height 8
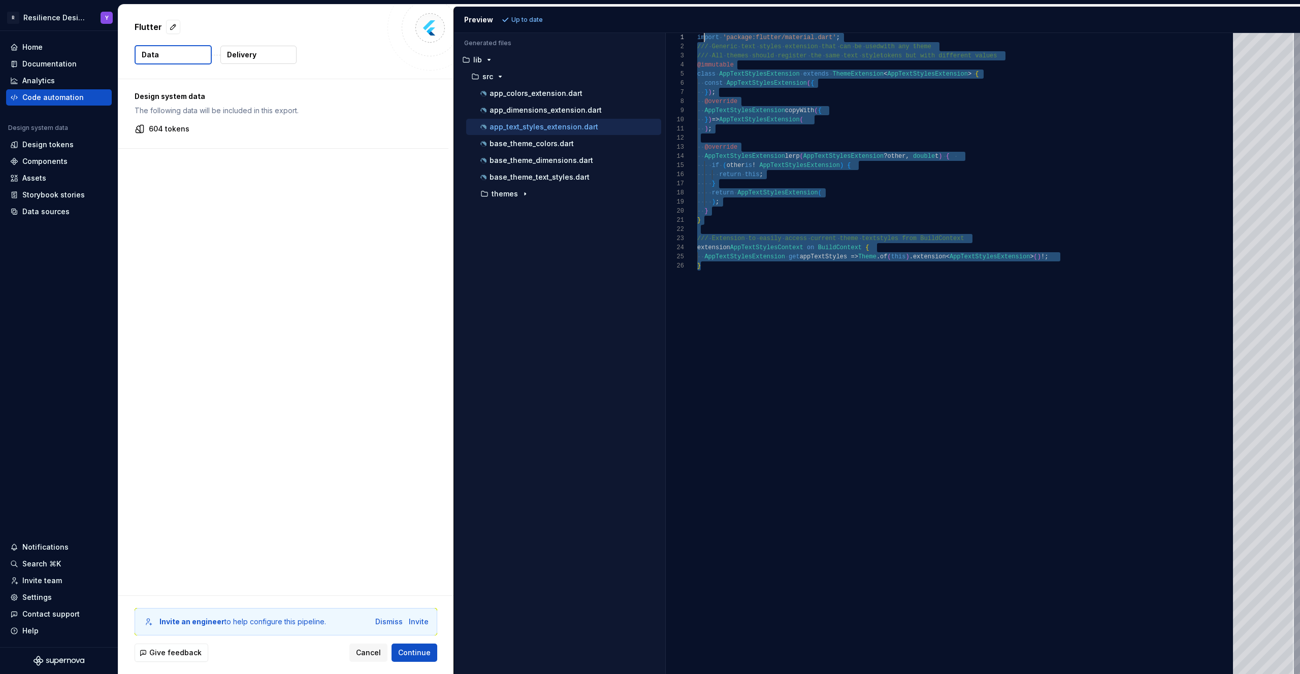
scroll to position [0, 15]
drag, startPoint x: 1004, startPoint y: 301, endPoint x: 734, endPoint y: 28, distance: 384.1
click at [734, 33] on div "import 'package:flutter/material.dart' ; /// Generic text styles extension that…" at bounding box center [968, 353] width 542 height 641
click at [772, 122] on div "import 'package:flutter/material.dart' ; /// Generic text styles extension that…" at bounding box center [968, 353] width 542 height 641
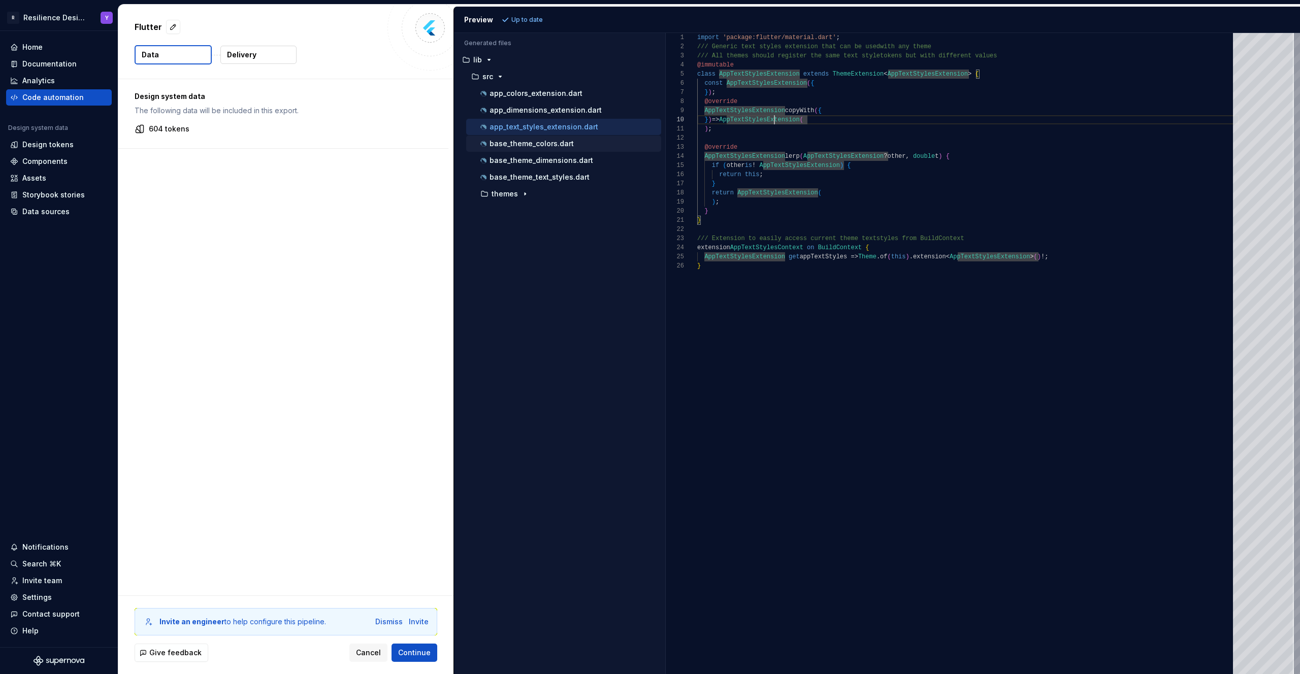
click at [553, 147] on p "base_theme_colors.dart" at bounding box center [531, 144] width 84 height 8
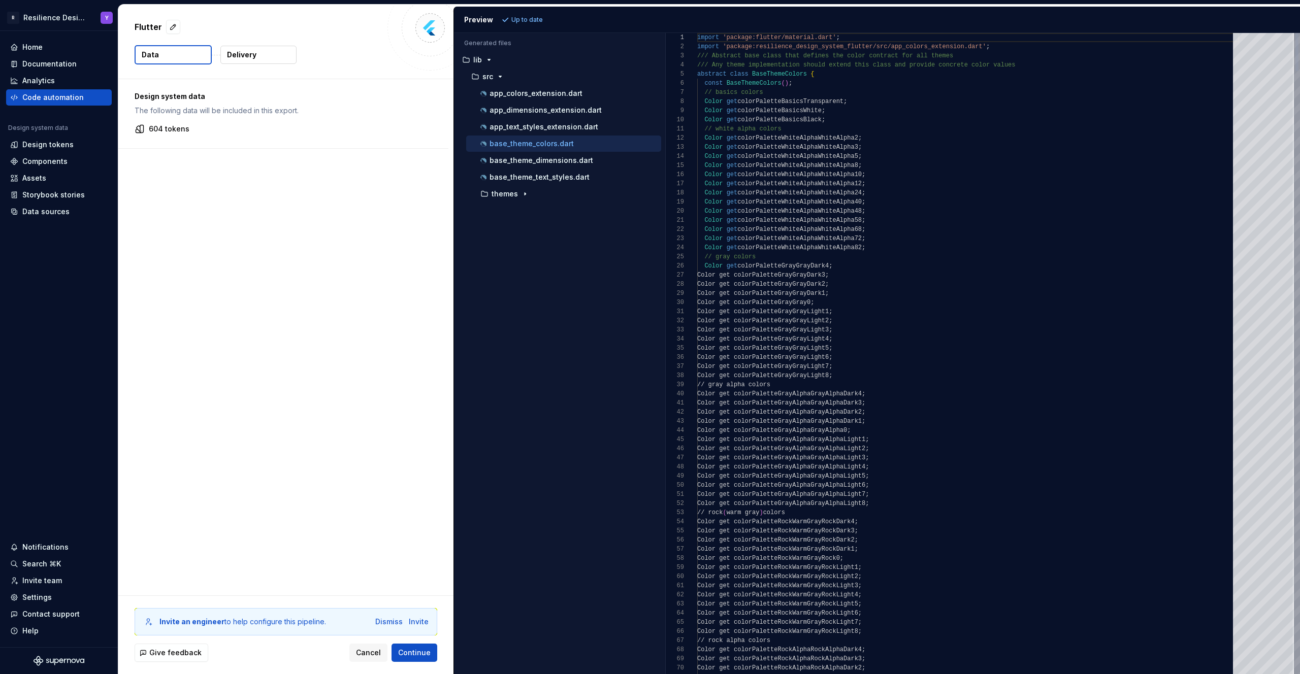
scroll to position [0, 0]
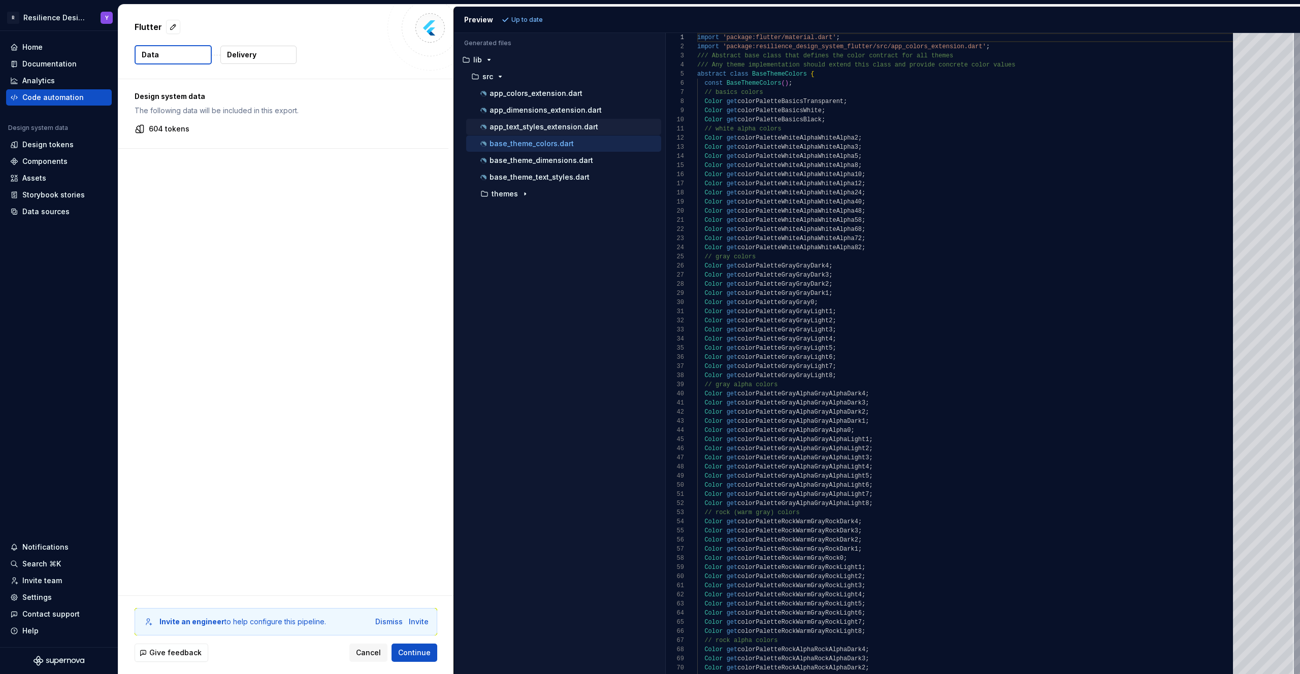
click at [547, 127] on p "app_text_styles_extension.dart" at bounding box center [543, 127] width 109 height 8
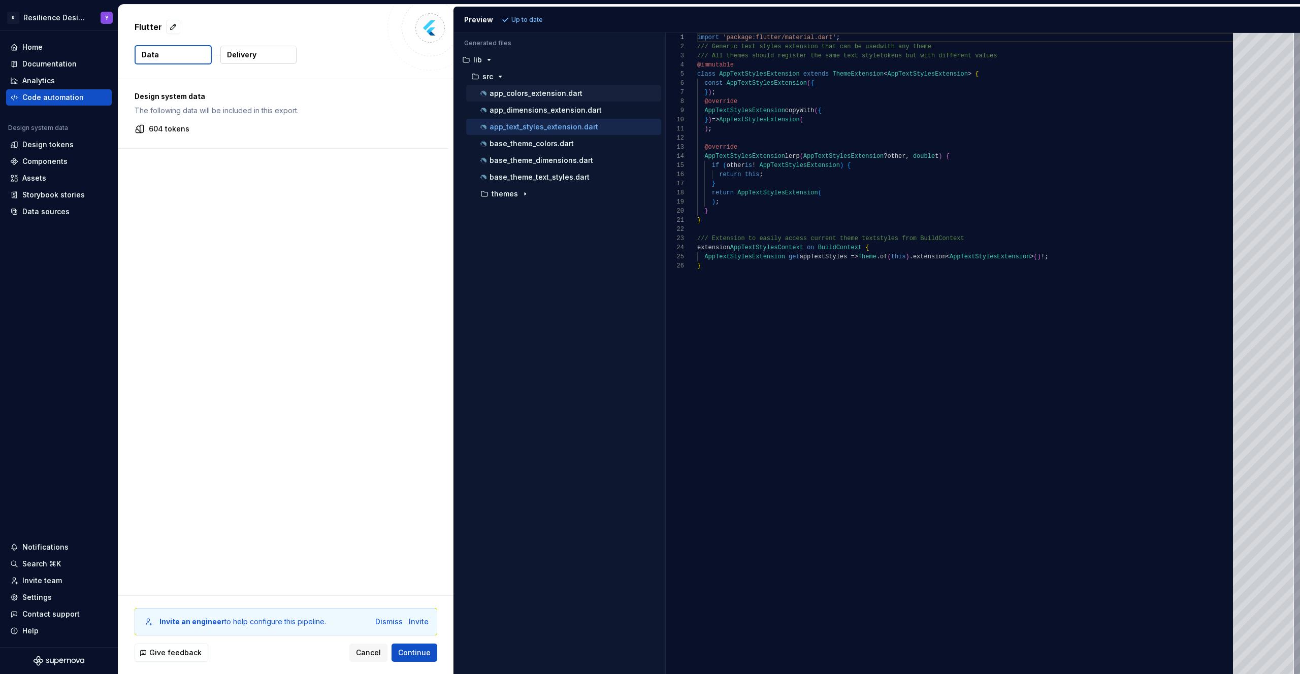
click at [531, 98] on button "app_colors_extension.dart" at bounding box center [563, 93] width 195 height 11
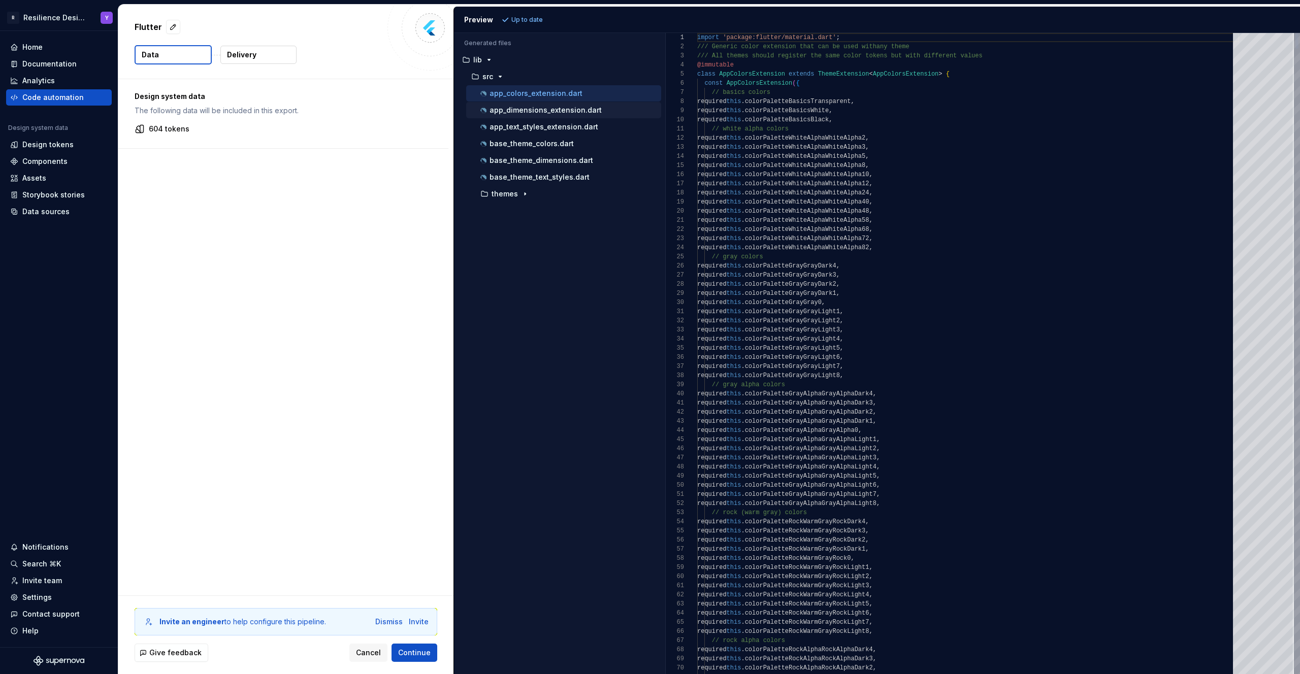
click at [537, 115] on button "app_dimensions_extension.dart" at bounding box center [563, 110] width 195 height 11
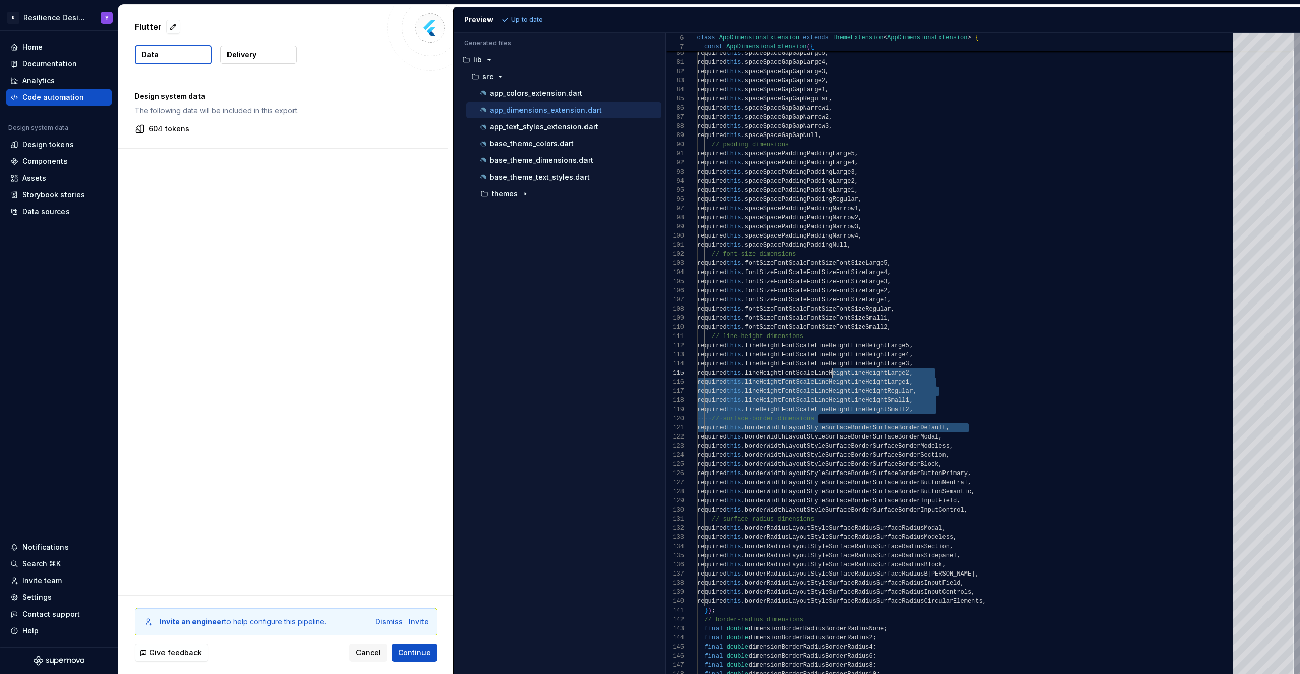
drag, startPoint x: 977, startPoint y: 425, endPoint x: 809, endPoint y: 363, distance: 179.3
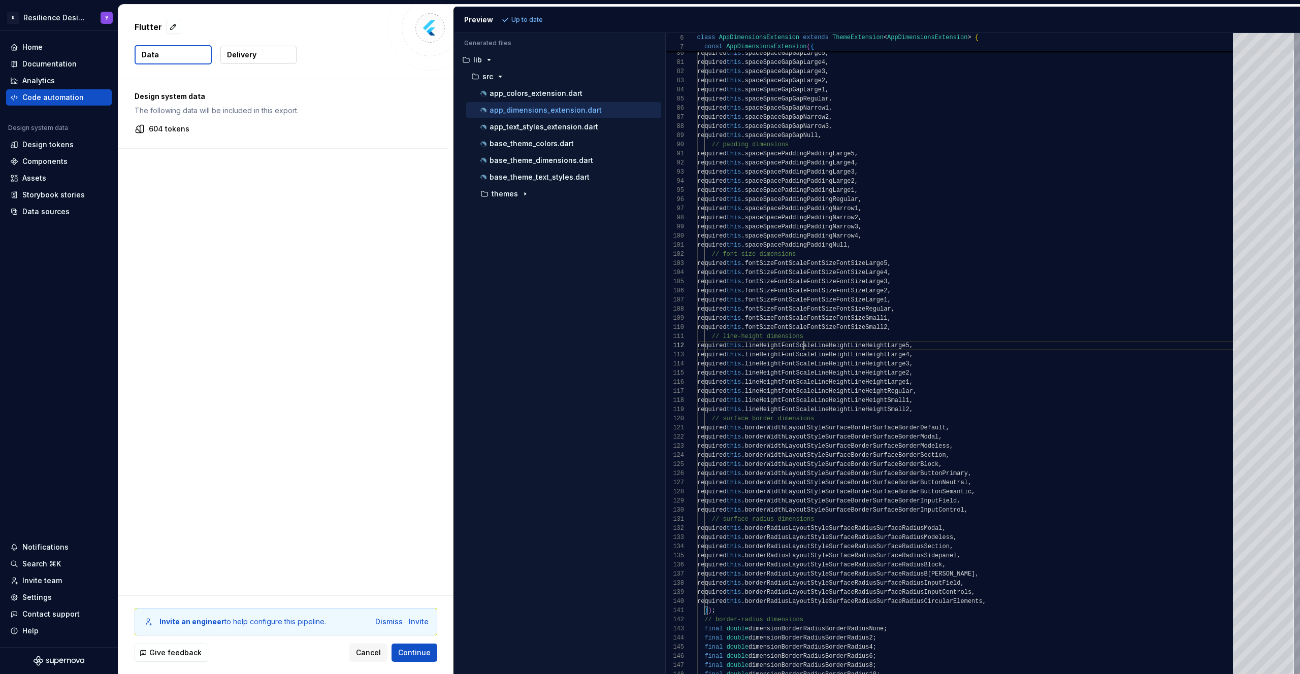
scroll to position [9, 231]
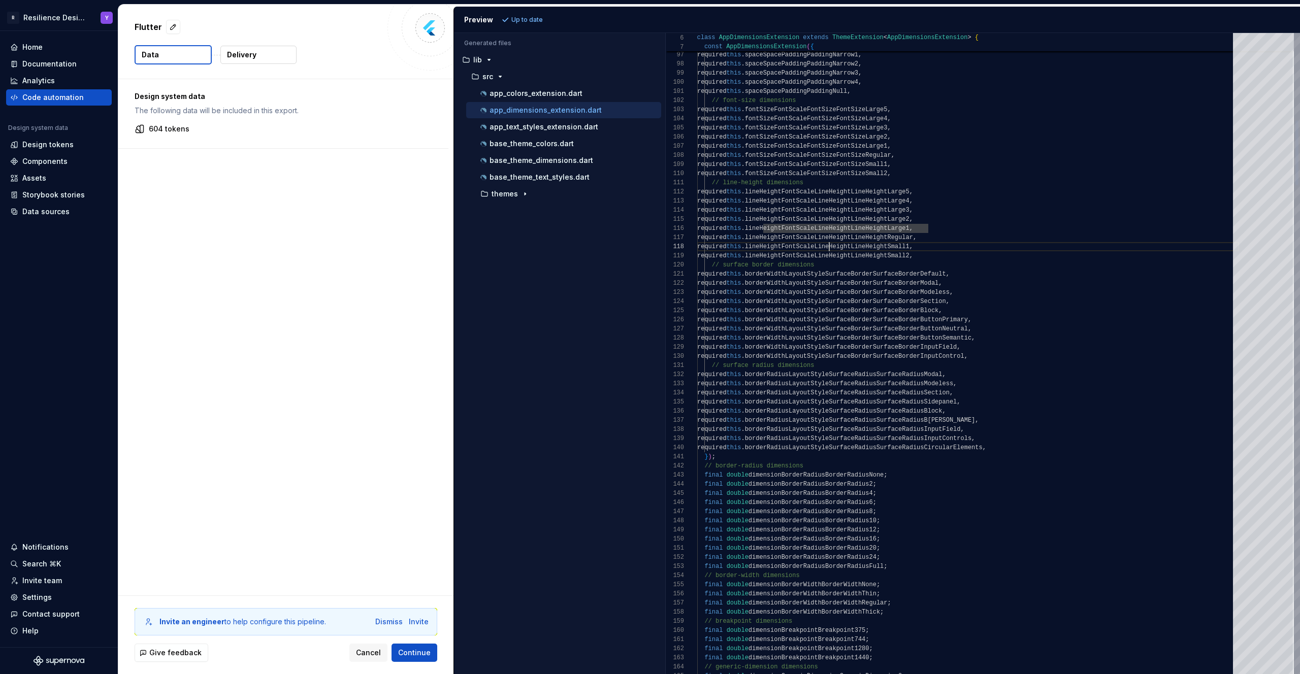
scroll to position [64, 231]
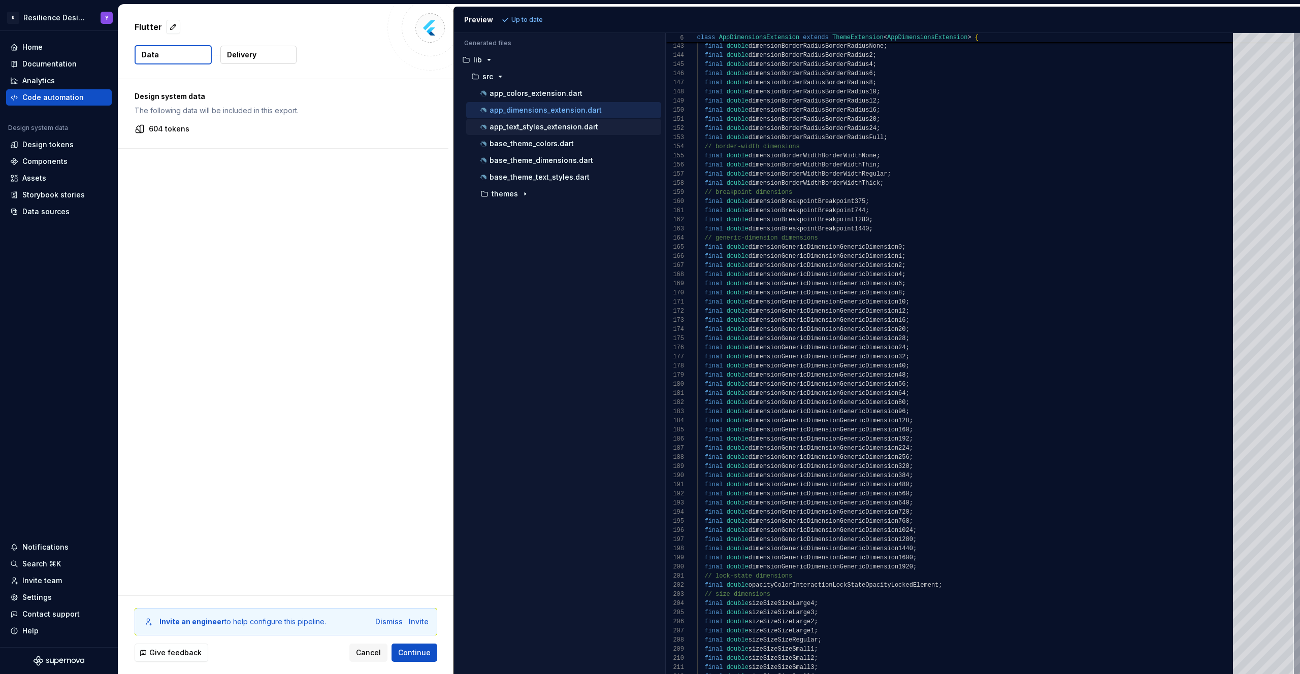
click at [557, 126] on p "app_text_styles_extension.dart" at bounding box center [543, 127] width 109 height 8
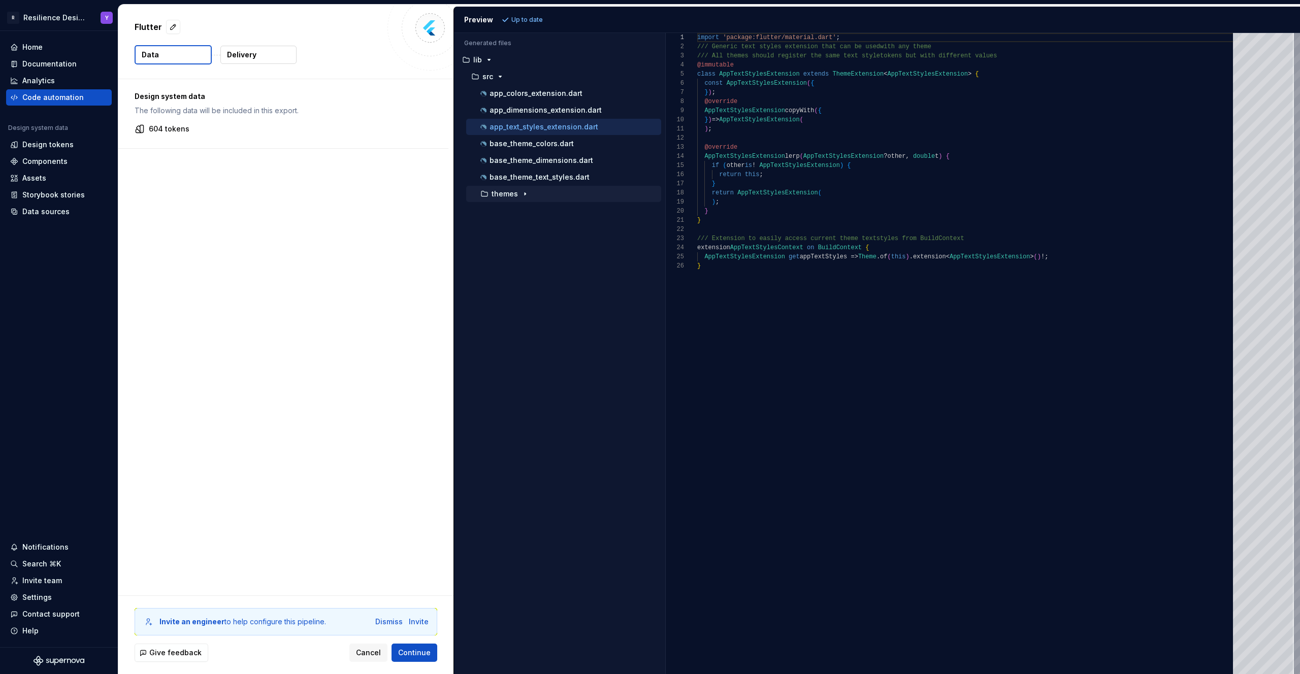
click at [528, 192] on div "button" at bounding box center [525, 194] width 12 height 8
click at [530, 209] on icon "button" at bounding box center [534, 211] width 8 height 8
click at [535, 93] on p "app_colors_extension.dart" at bounding box center [535, 93] width 93 height 8
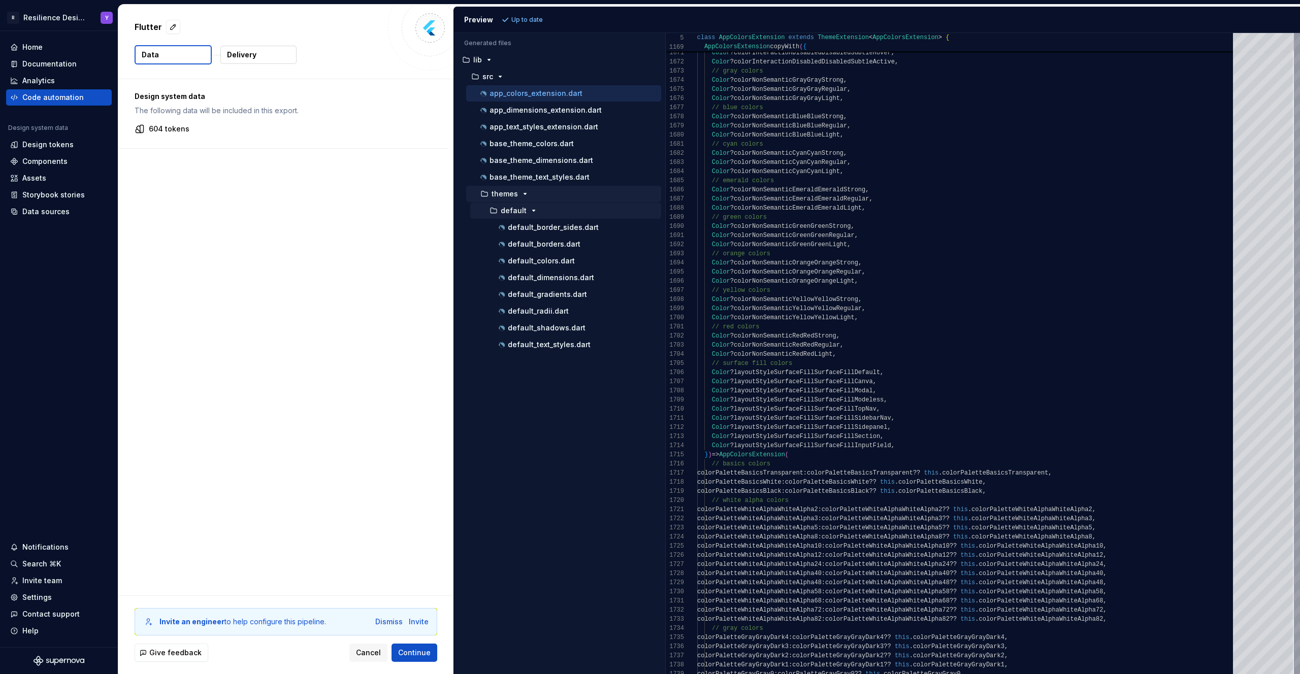
click at [496, 192] on p "themes" at bounding box center [504, 194] width 26 height 8
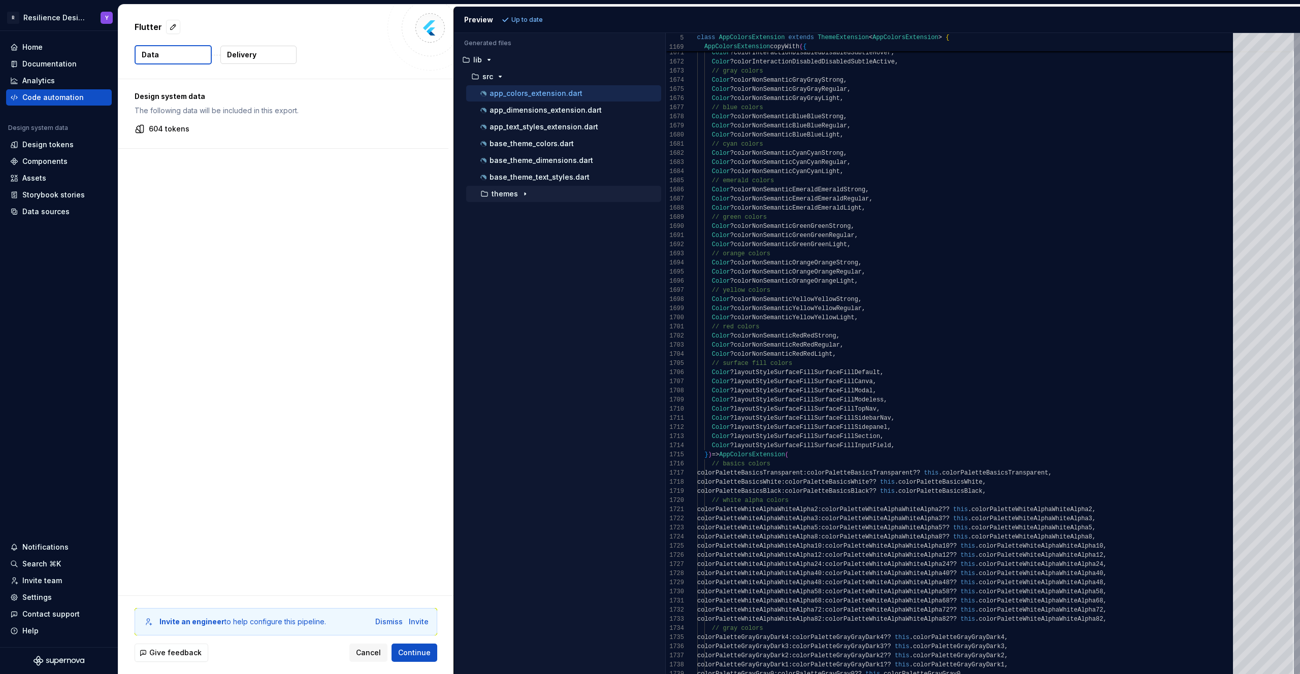
click at [516, 189] on button "themes" at bounding box center [563, 193] width 195 height 11
click at [504, 212] on p "default" at bounding box center [514, 211] width 26 height 8
click at [510, 209] on p "default" at bounding box center [514, 211] width 26 height 8
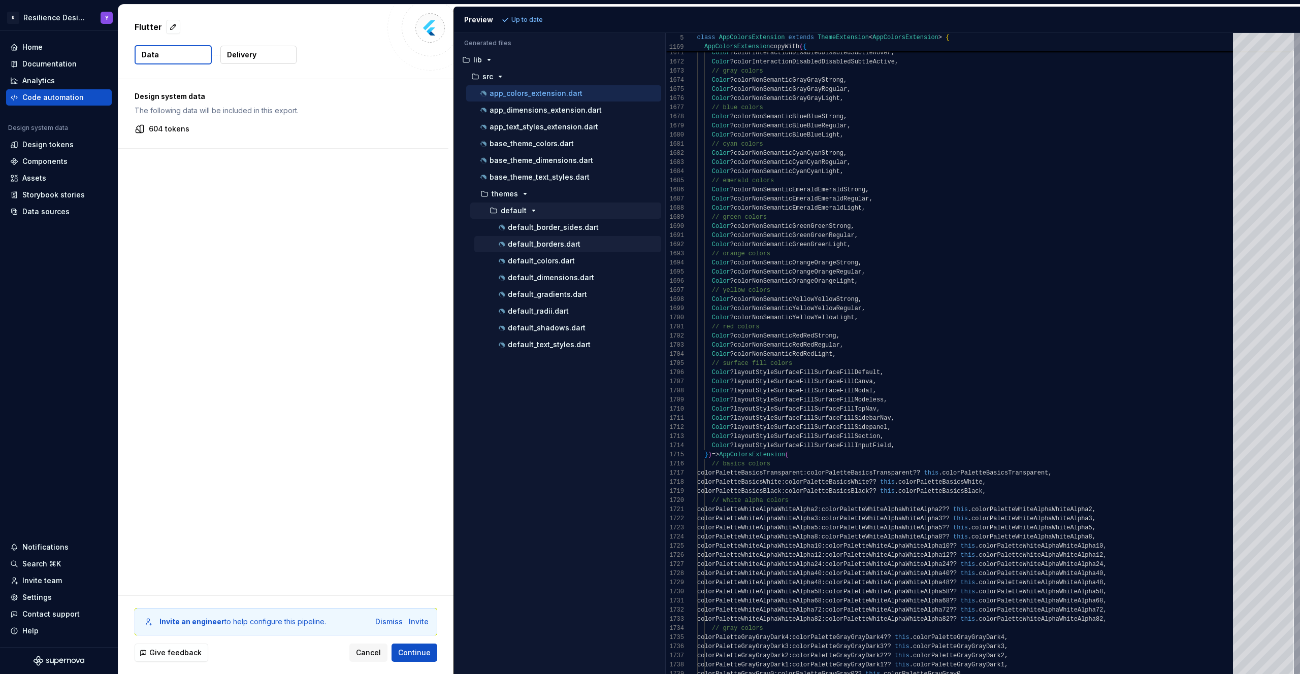
click at [549, 236] on div "default_borders.dart" at bounding box center [567, 244] width 187 height 16
click at [557, 228] on p "default_border_sides.dart" at bounding box center [553, 227] width 91 height 8
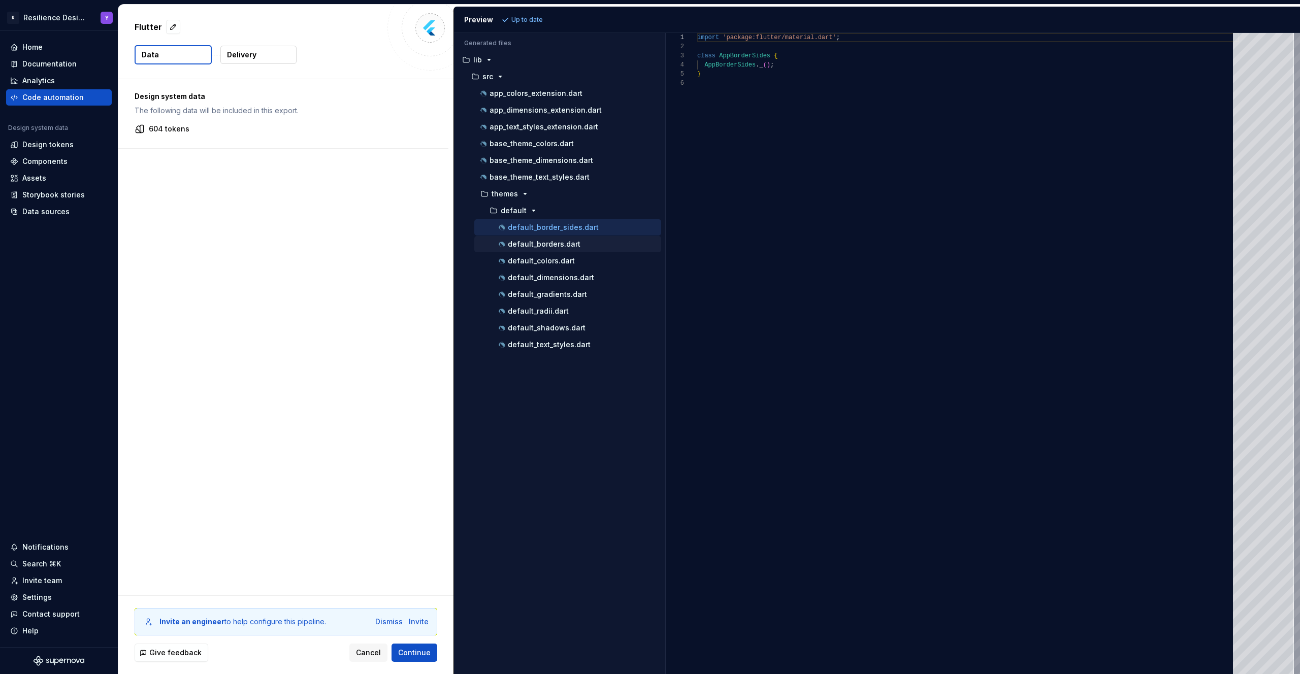
click at [562, 245] on p "default_borders.dart" at bounding box center [544, 244] width 73 height 8
click at [562, 254] on div "default_colors.dart" at bounding box center [567, 261] width 187 height 16
click at [564, 269] on div "default_colors.dart" at bounding box center [567, 261] width 187 height 16
click at [566, 290] on p "default_gradients.dart" at bounding box center [547, 294] width 79 height 8
click at [561, 267] on div "default_colors.dart" at bounding box center [567, 261] width 187 height 16
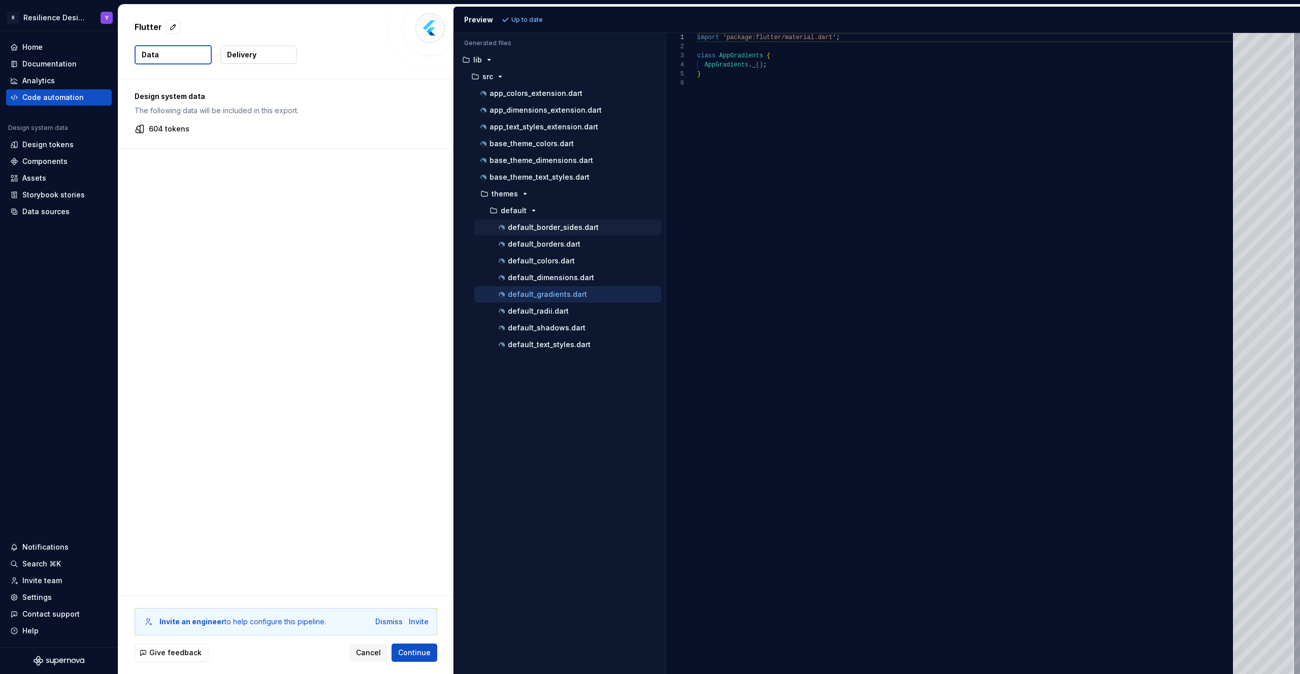
click at [568, 234] on div "default_border_sides.dart" at bounding box center [567, 227] width 187 height 16
click at [567, 240] on p "default_borders.dart" at bounding box center [544, 244] width 73 height 8
click at [567, 265] on div "default_colors.dart" at bounding box center [579, 261] width 164 height 10
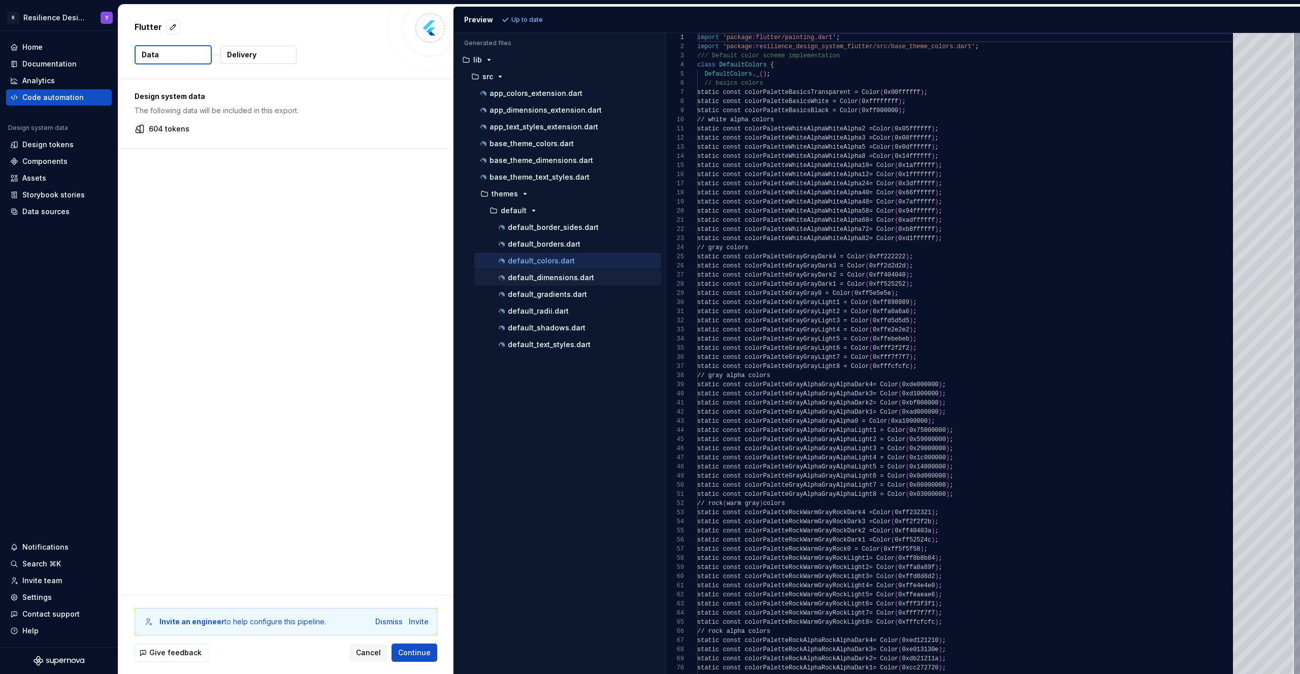
scroll to position [91, 0]
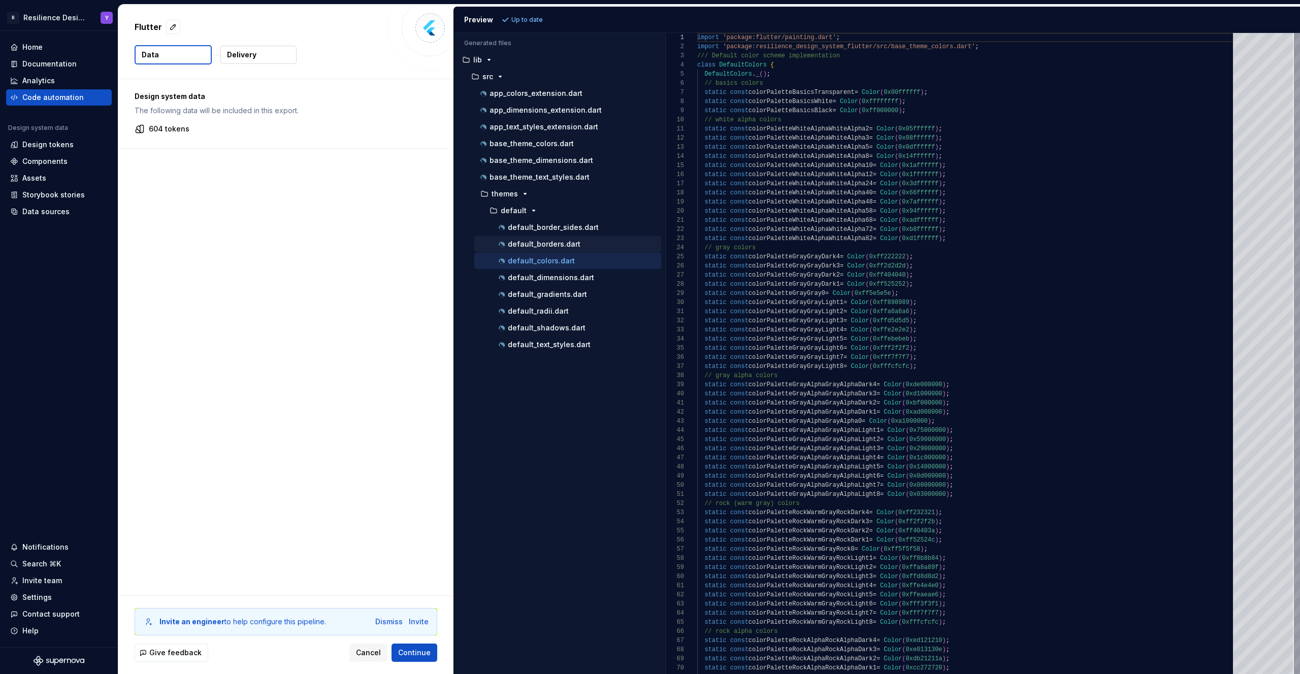
click at [563, 238] on div "default_borders.dart" at bounding box center [567, 244] width 187 height 16
click at [567, 228] on p "default_border_sides.dart" at bounding box center [553, 227] width 91 height 8
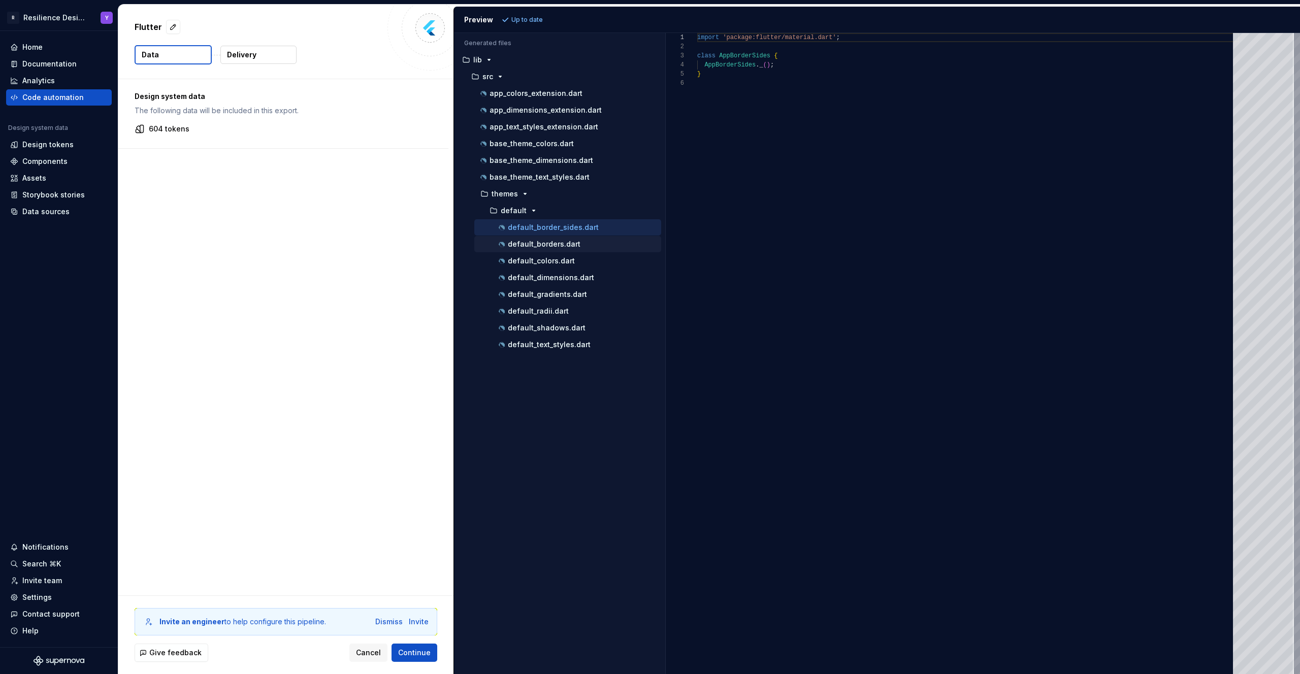
click at [564, 243] on p "default_borders.dart" at bounding box center [544, 244] width 73 height 8
click at [557, 261] on p "default_colors.dart" at bounding box center [541, 261] width 67 height 8
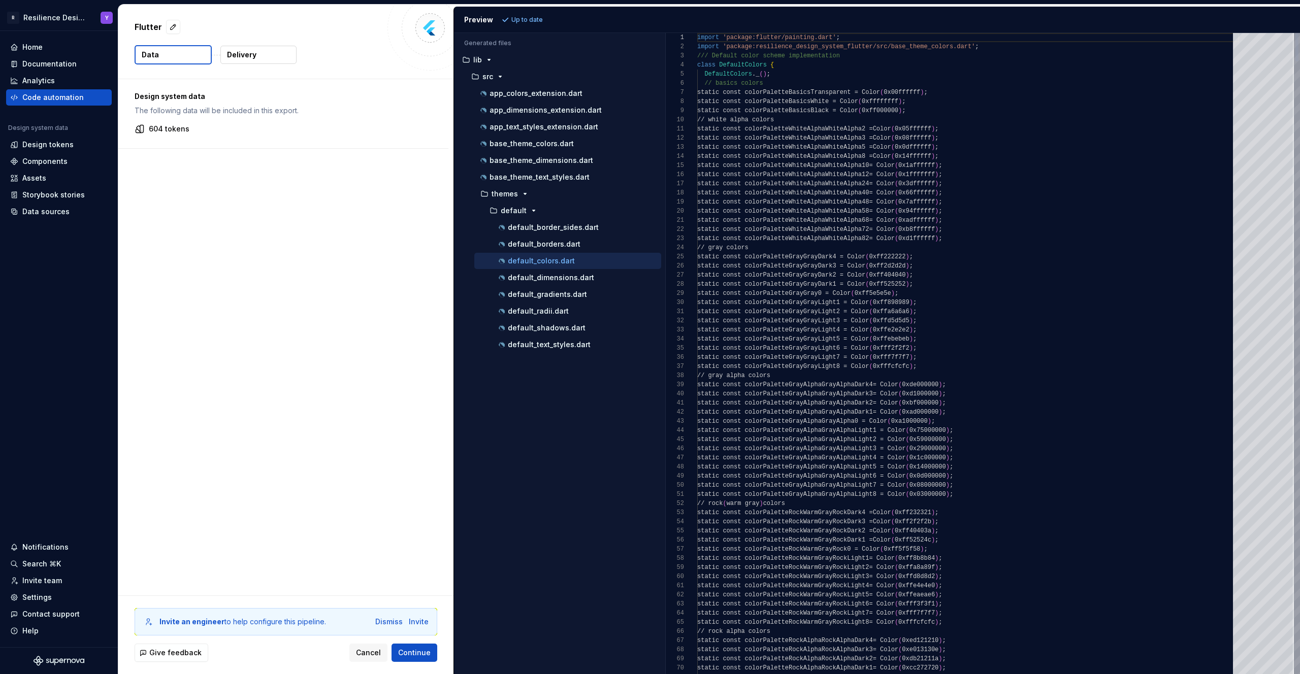
scroll to position [91, 0]
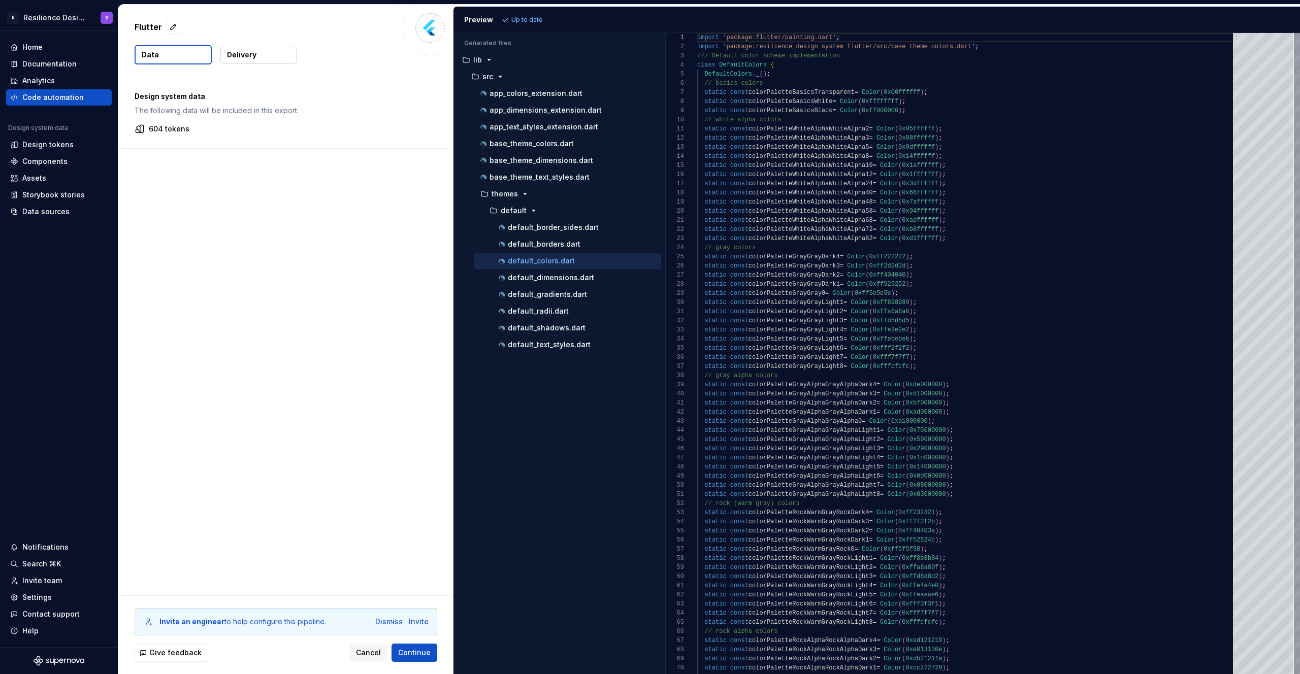
click at [689, 66] on div at bounding box center [691, 64] width 13 height 9
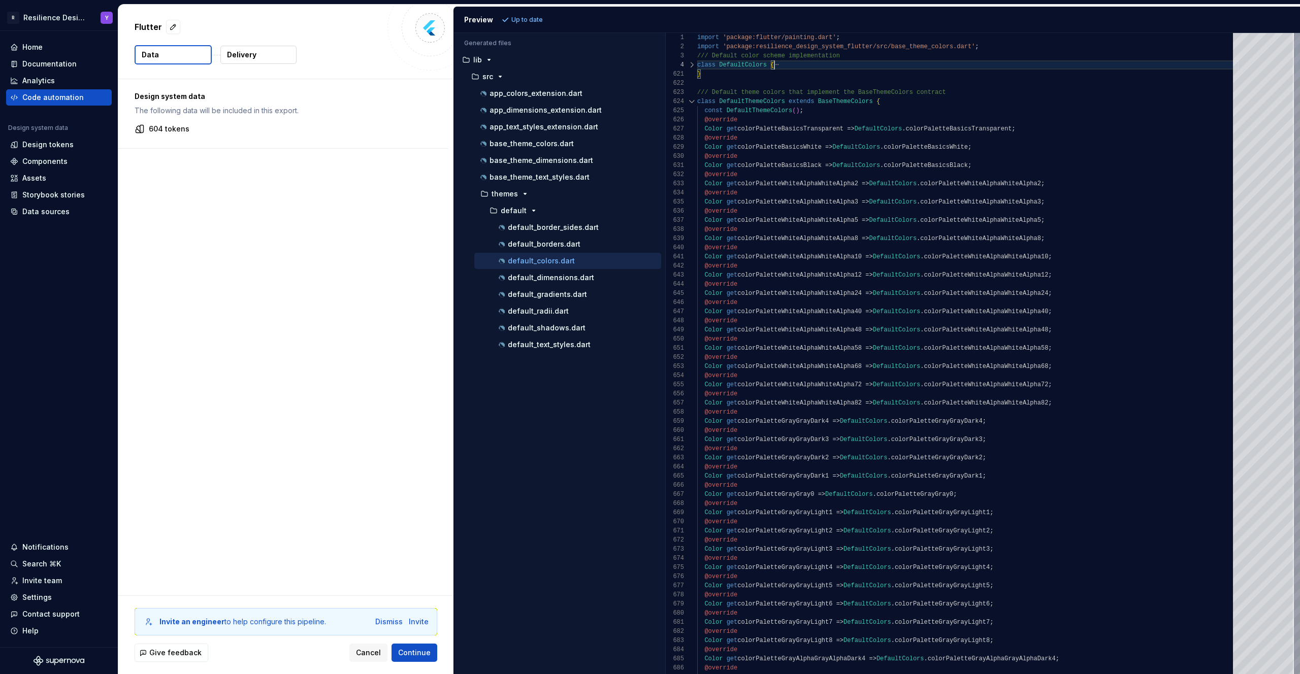
click at [689, 66] on div at bounding box center [691, 64] width 13 height 9
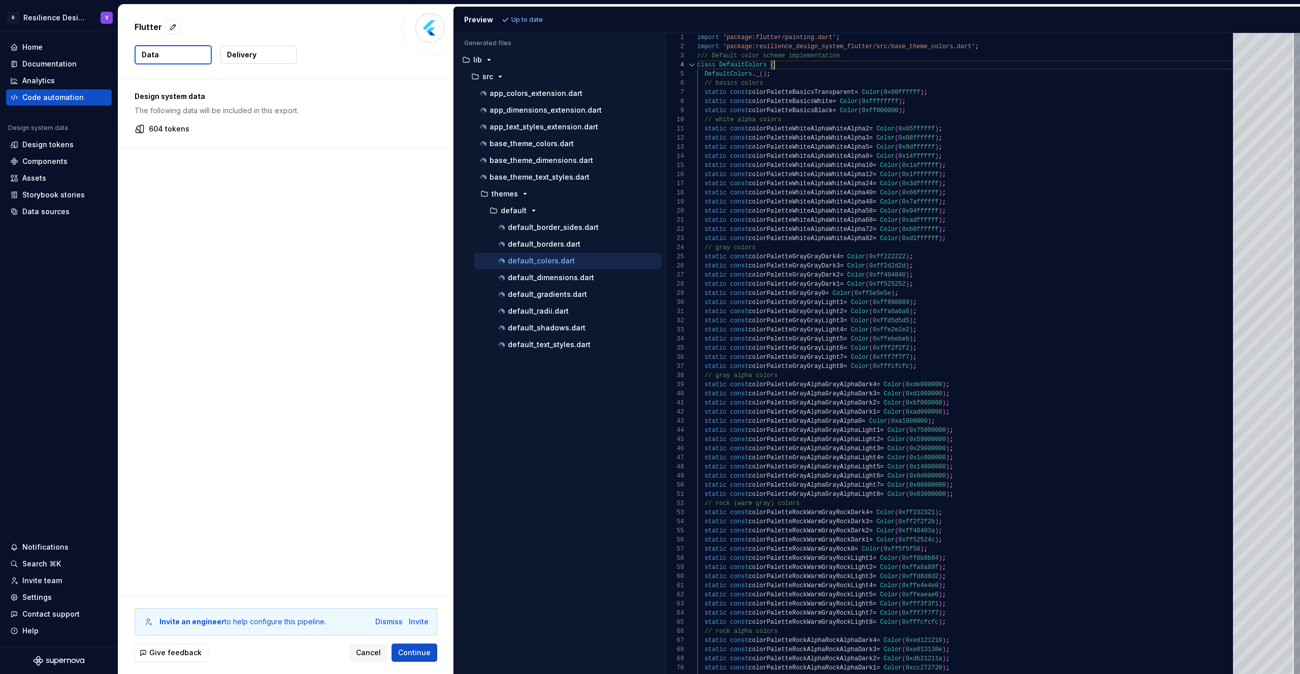
drag, startPoint x: 696, startPoint y: 105, endPoint x: 917, endPoint y: 423, distance: 388.4
click at [918, 423] on div "1 2 3 4 5 6 7 8 9 10 11 12 13 14 15 16 17 18 19 20 21 22 23 24 25 26 27 28 29 3…" at bounding box center [983, 353] width 634 height 641
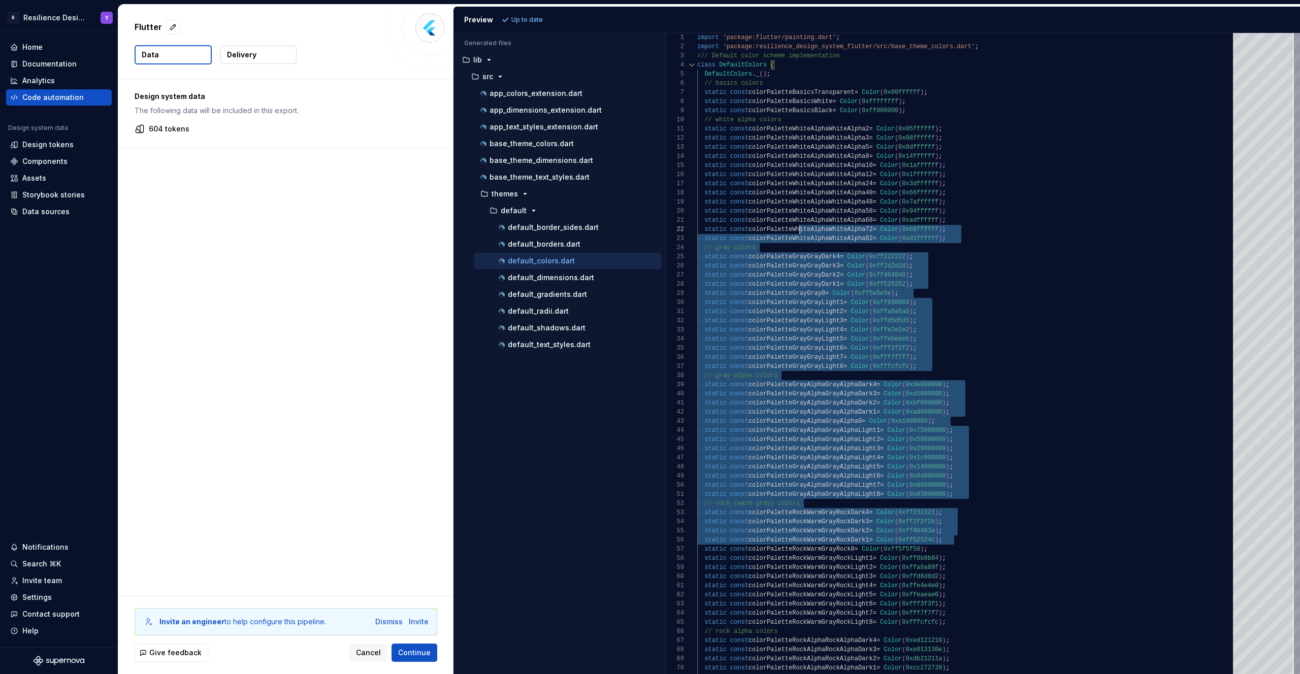
scroll to position [0, 92]
drag, startPoint x: 1053, startPoint y: 543, endPoint x: 850, endPoint y: 316, distance: 305.3
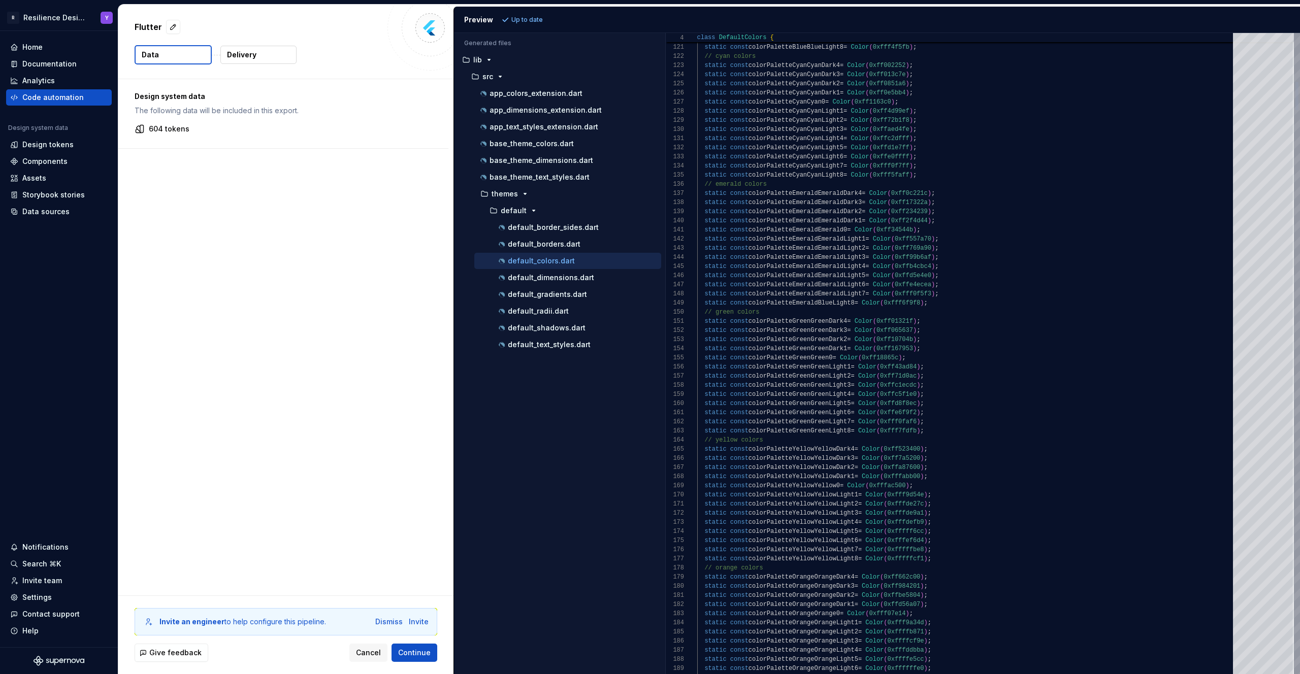
drag, startPoint x: 789, startPoint y: 251, endPoint x: 1094, endPoint y: 318, distance: 312.5
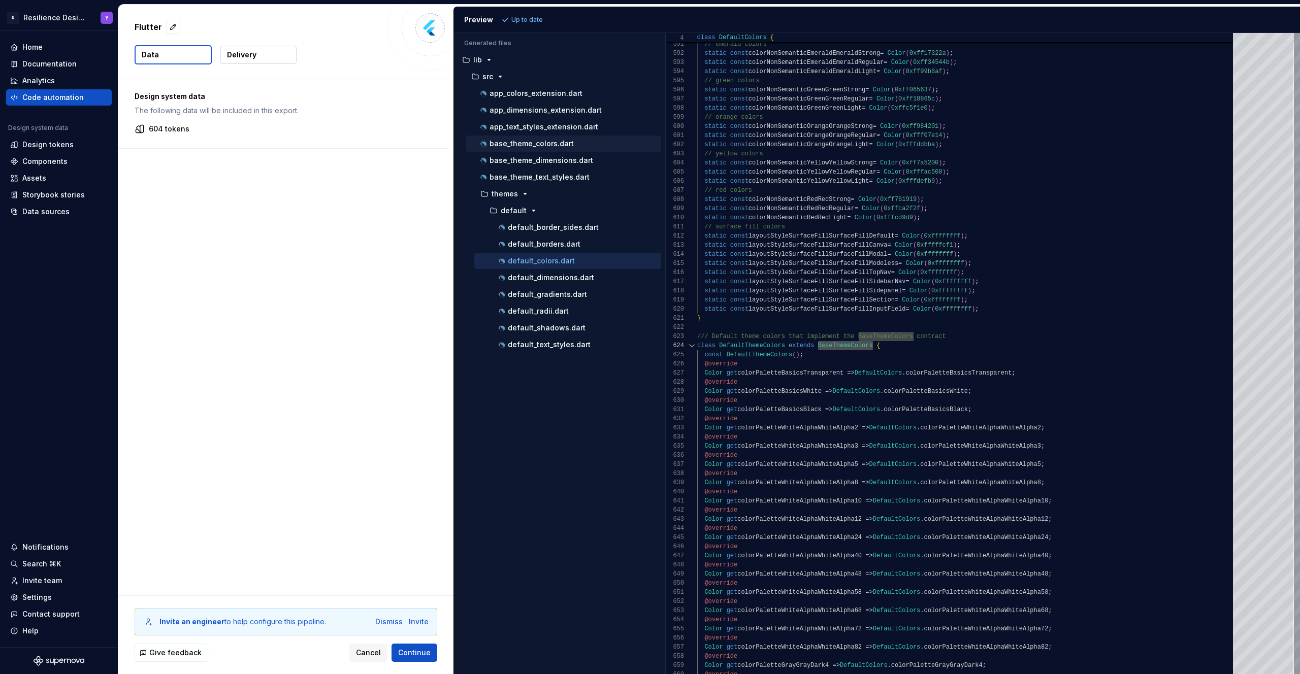
click at [556, 148] on div "base_theme_colors.dart" at bounding box center [569, 144] width 183 height 10
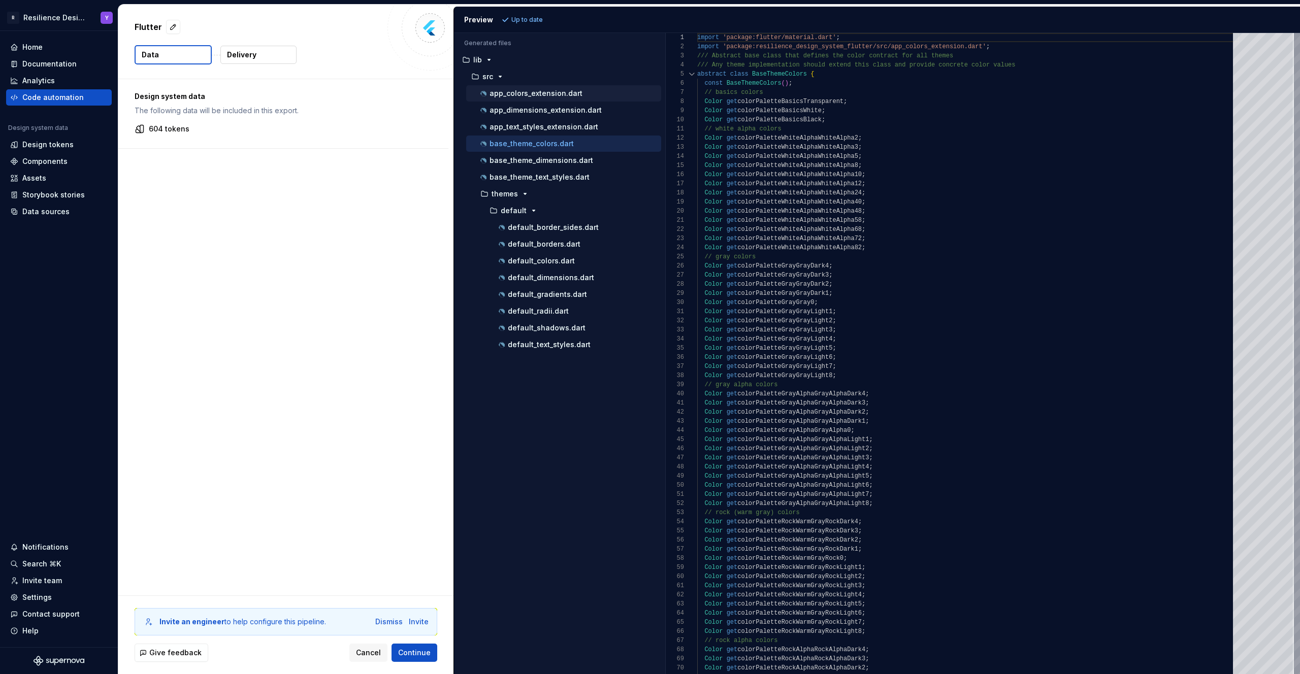
click at [577, 91] on p "app_colors_extension.dart" at bounding box center [535, 93] width 93 height 8
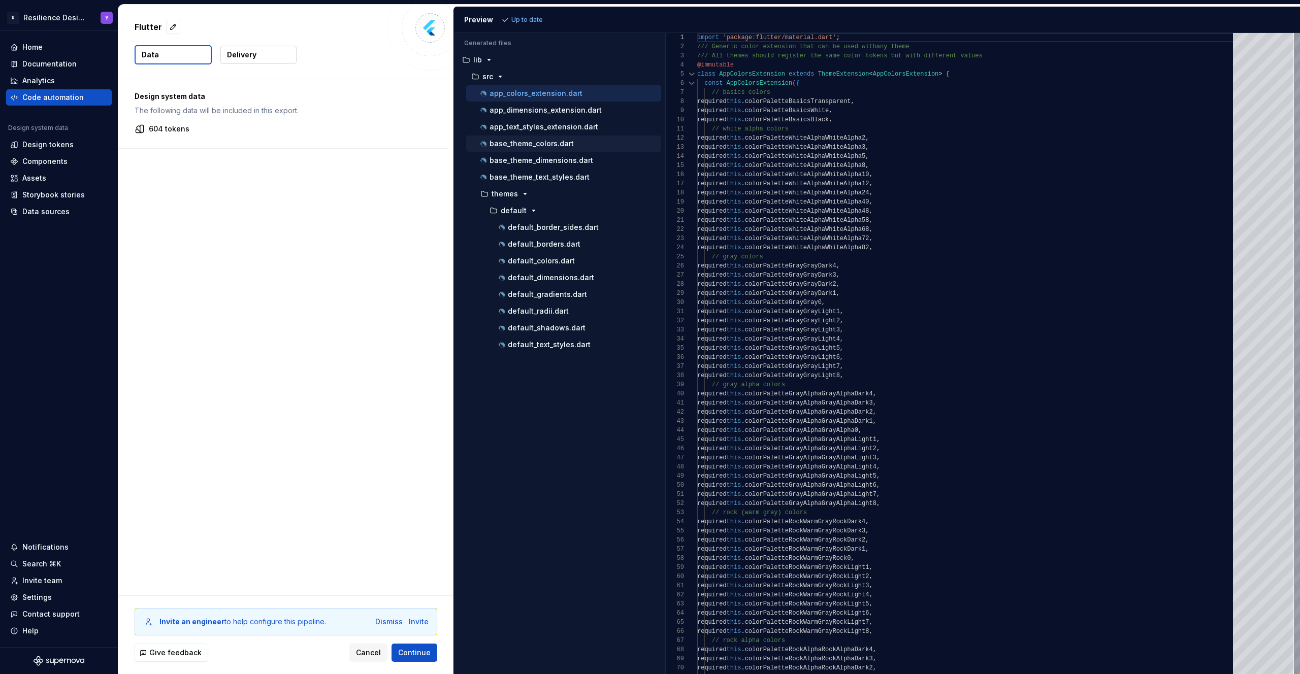
click at [572, 148] on div "base_theme_colors.dart" at bounding box center [569, 144] width 183 height 10
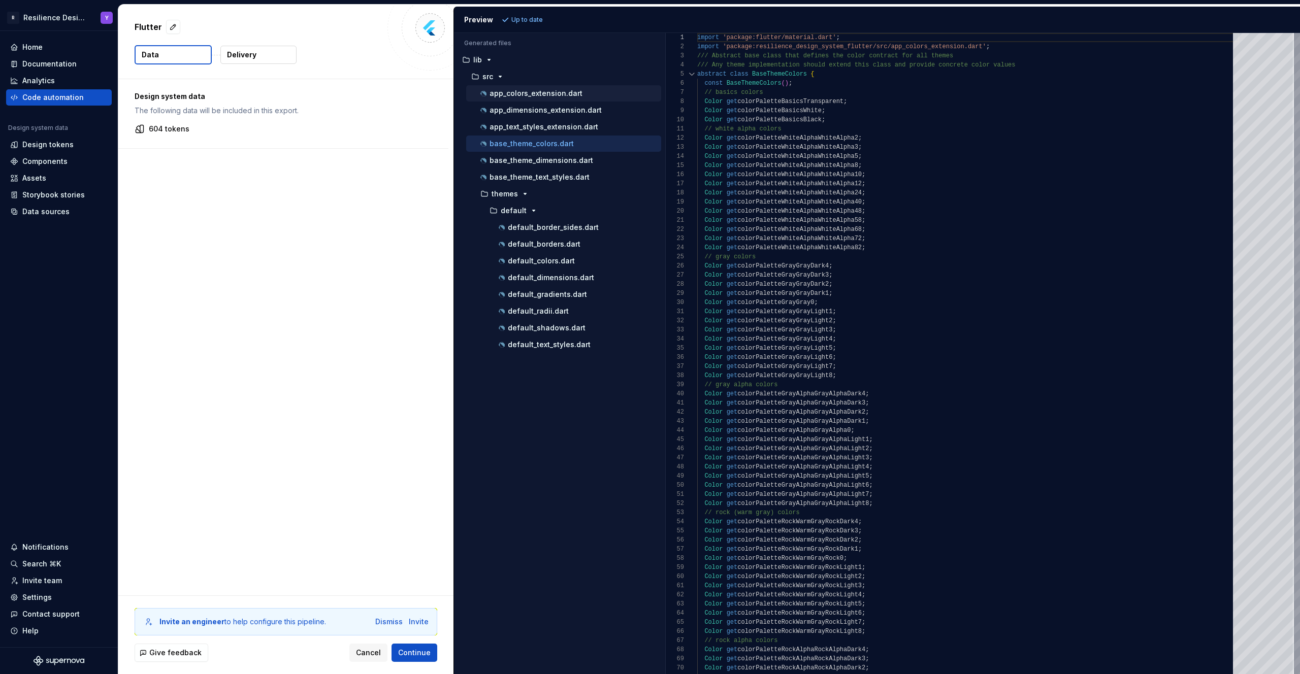
click at [557, 94] on p "app_colors_extension.dart" at bounding box center [535, 93] width 93 height 8
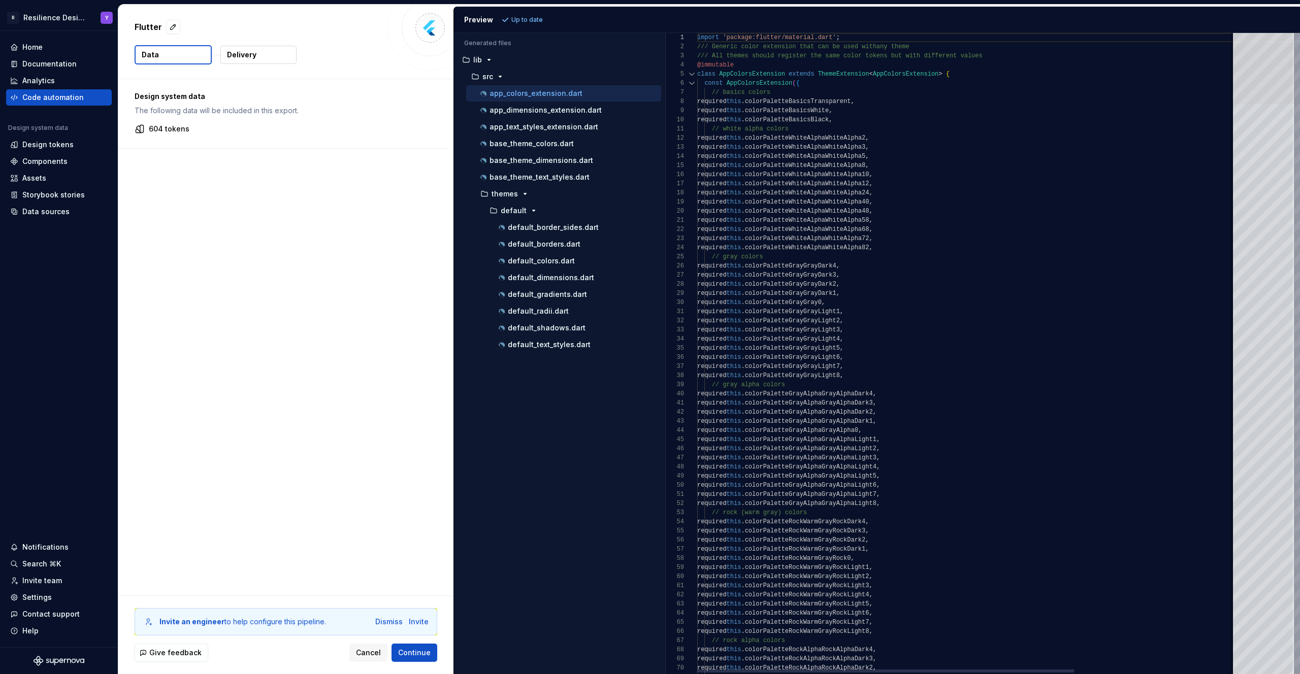
click at [1294, 33] on div at bounding box center [1263, 68] width 61 height 71
click at [579, 139] on div "base_theme_colors.dart" at bounding box center [569, 144] width 183 height 10
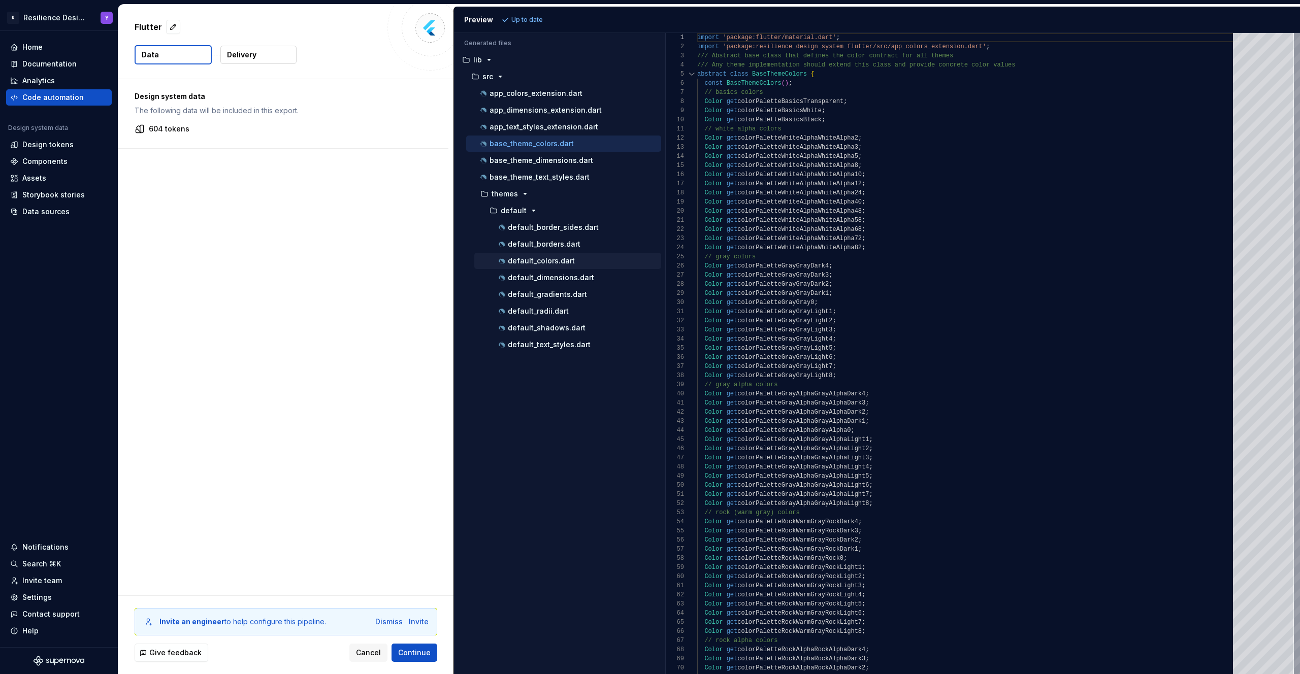
click at [567, 265] on div "default_colors.dart" at bounding box center [579, 261] width 164 height 10
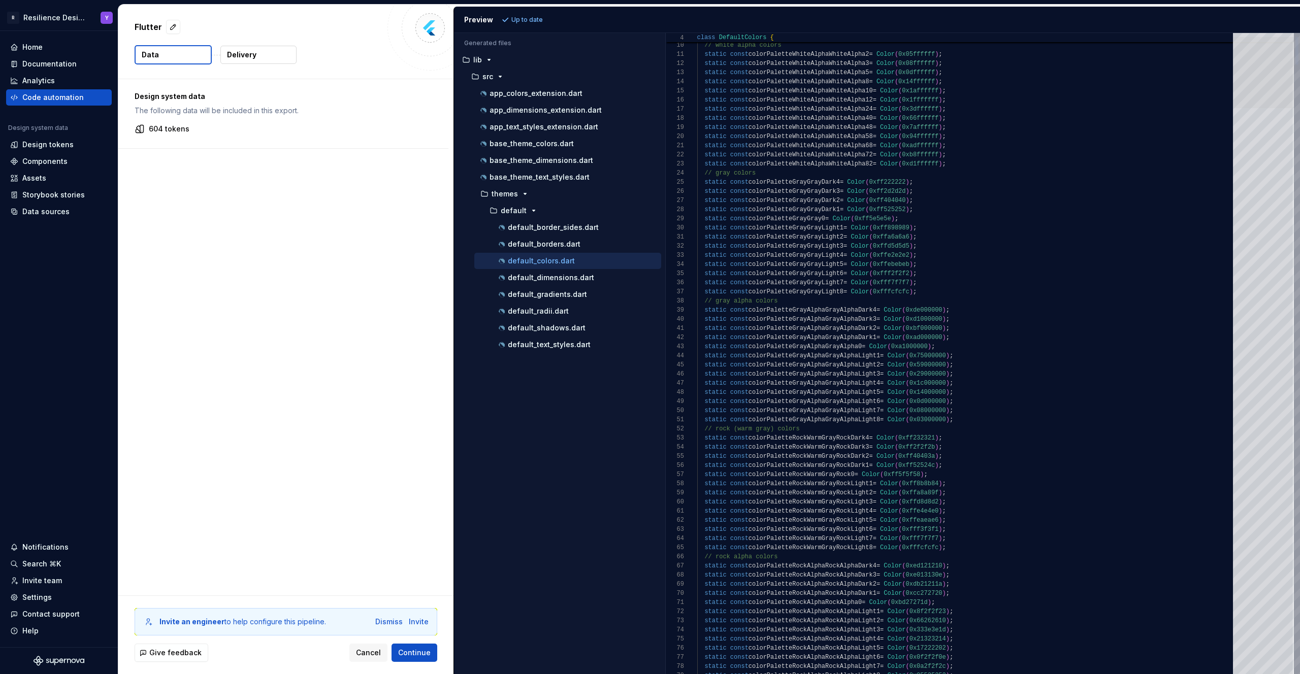
click at [1258, 81] on div at bounding box center [1263, 72] width 61 height 71
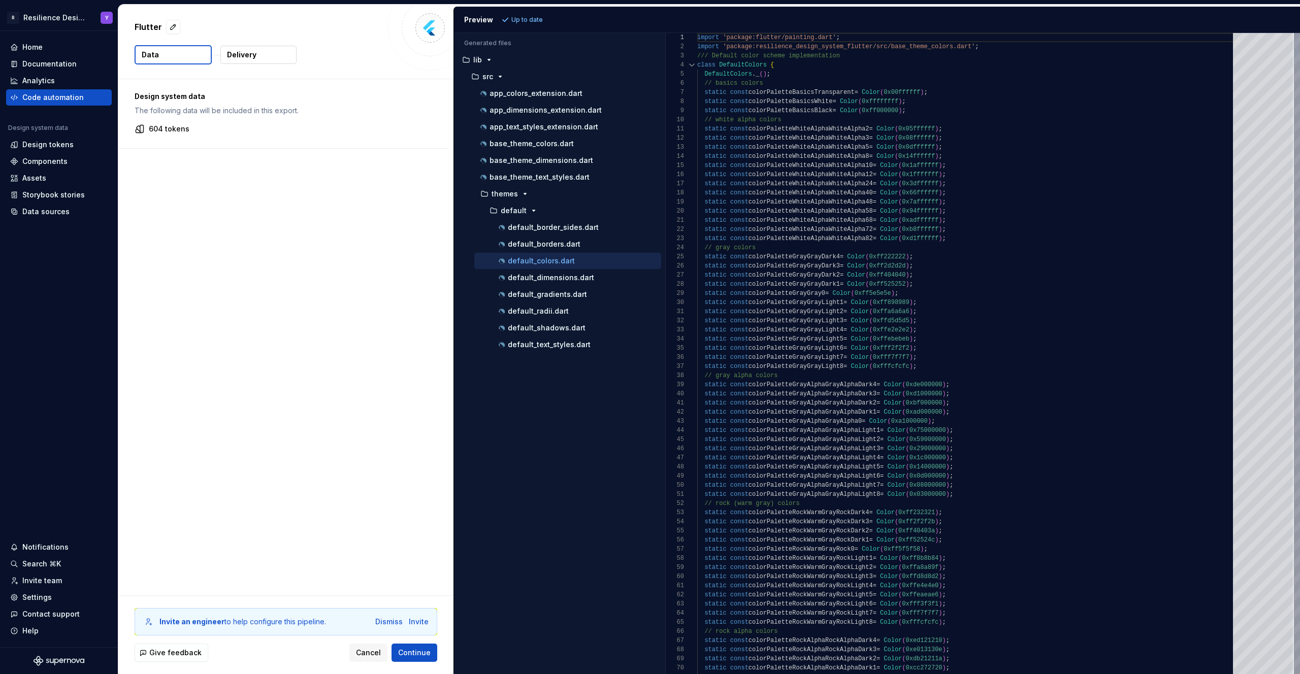
click at [690, 63] on div at bounding box center [691, 64] width 13 height 9
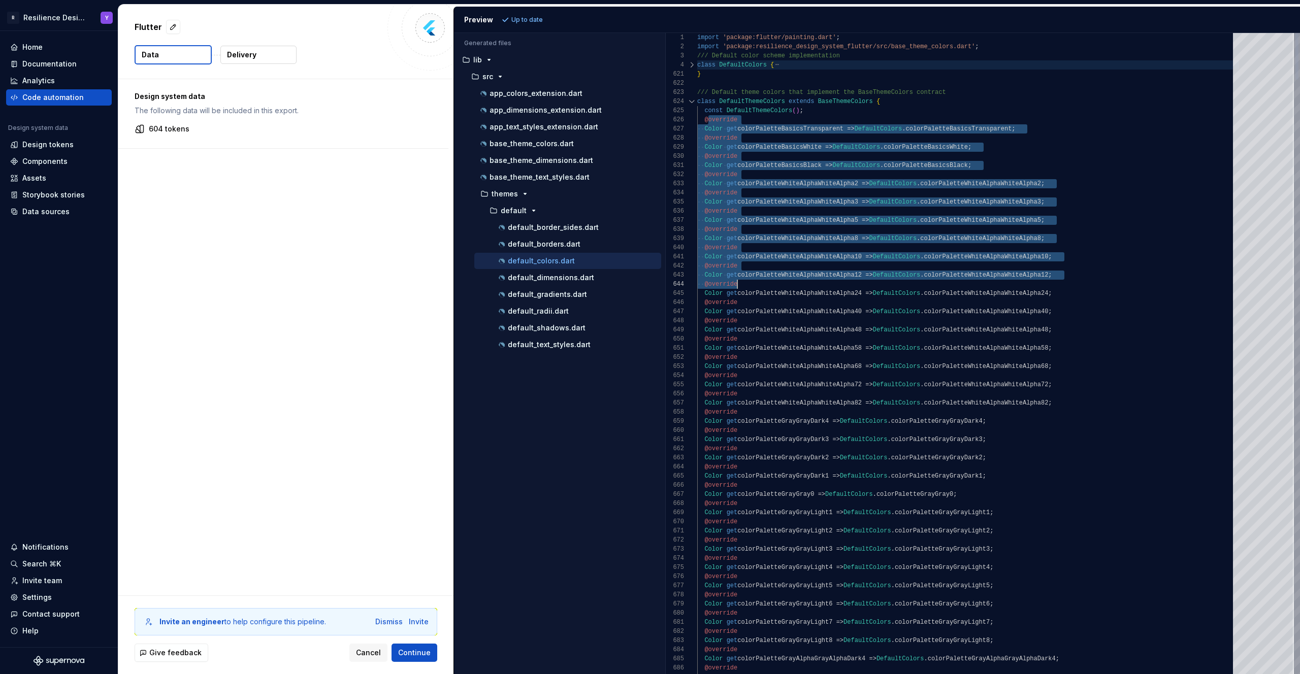
drag, startPoint x: 707, startPoint y: 117, endPoint x: 881, endPoint y: 288, distance: 244.5
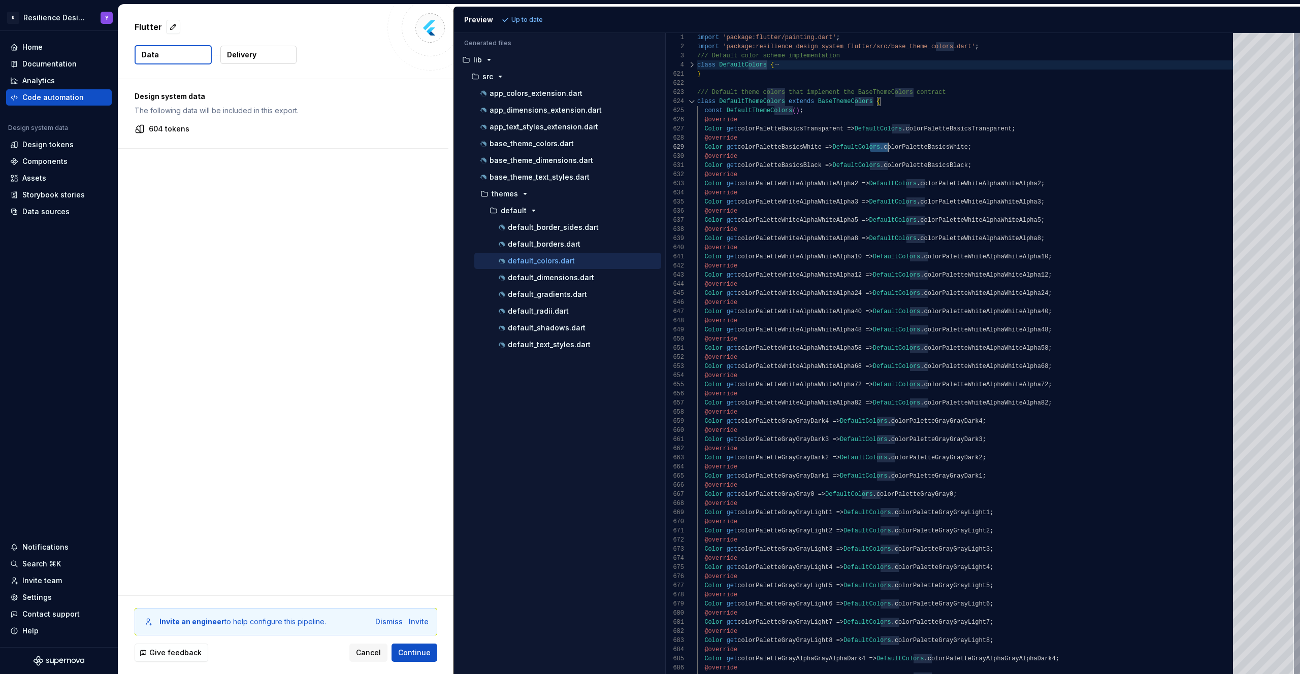
drag, startPoint x: 871, startPoint y: 148, endPoint x: 926, endPoint y: 151, distance: 55.4
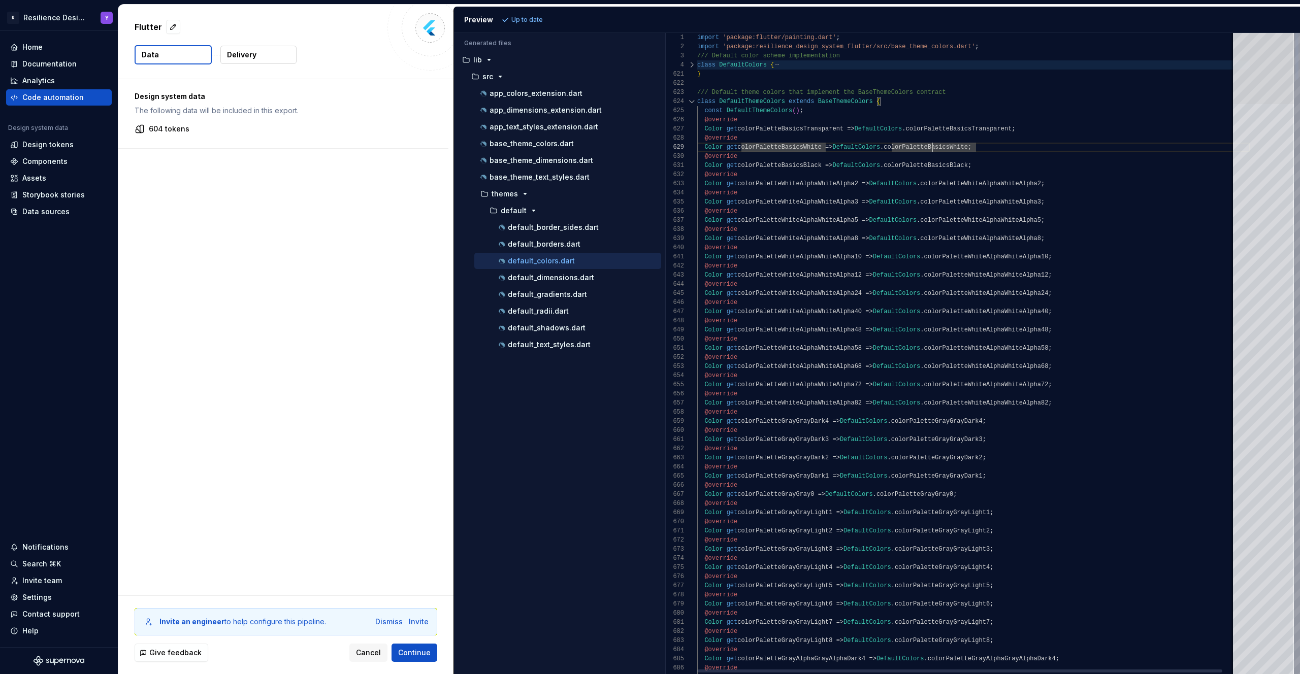
click at [1245, 37] on div at bounding box center [1263, 68] width 61 height 71
click at [528, 314] on p "default_radii.dart" at bounding box center [538, 311] width 61 height 8
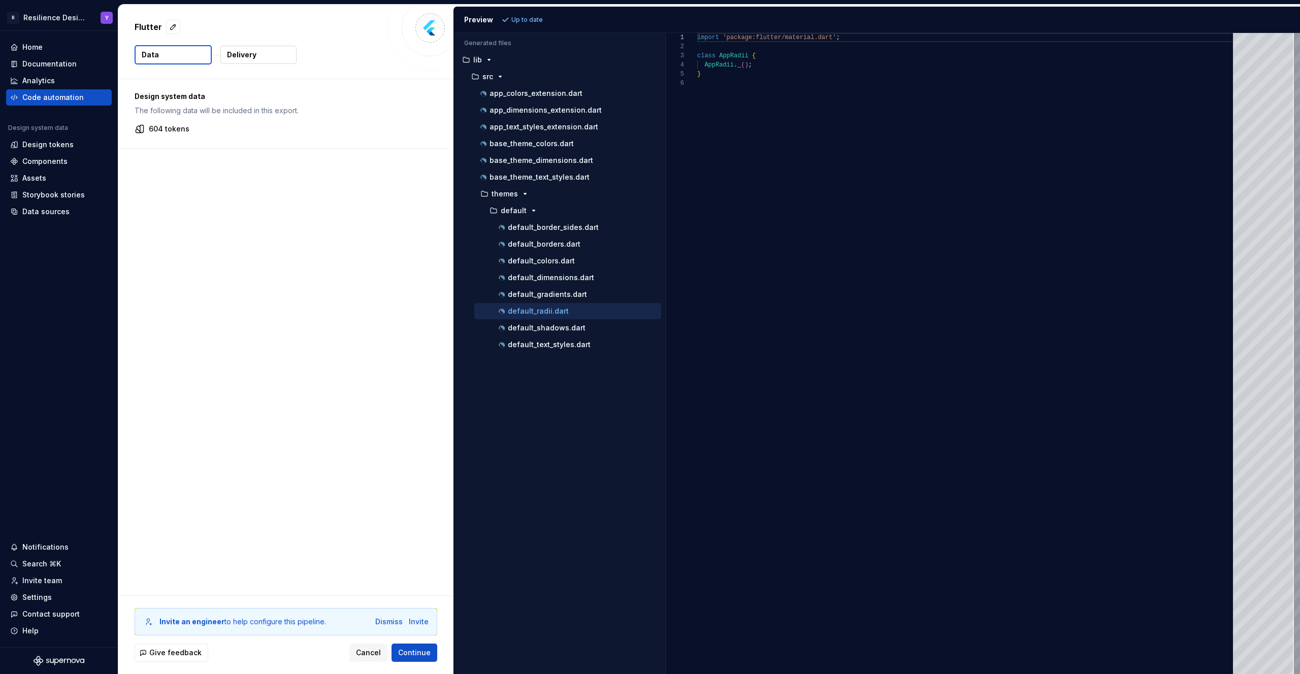
scroll to position [0, 0]
click at [555, 258] on p "default_colors.dart" at bounding box center [541, 261] width 67 height 8
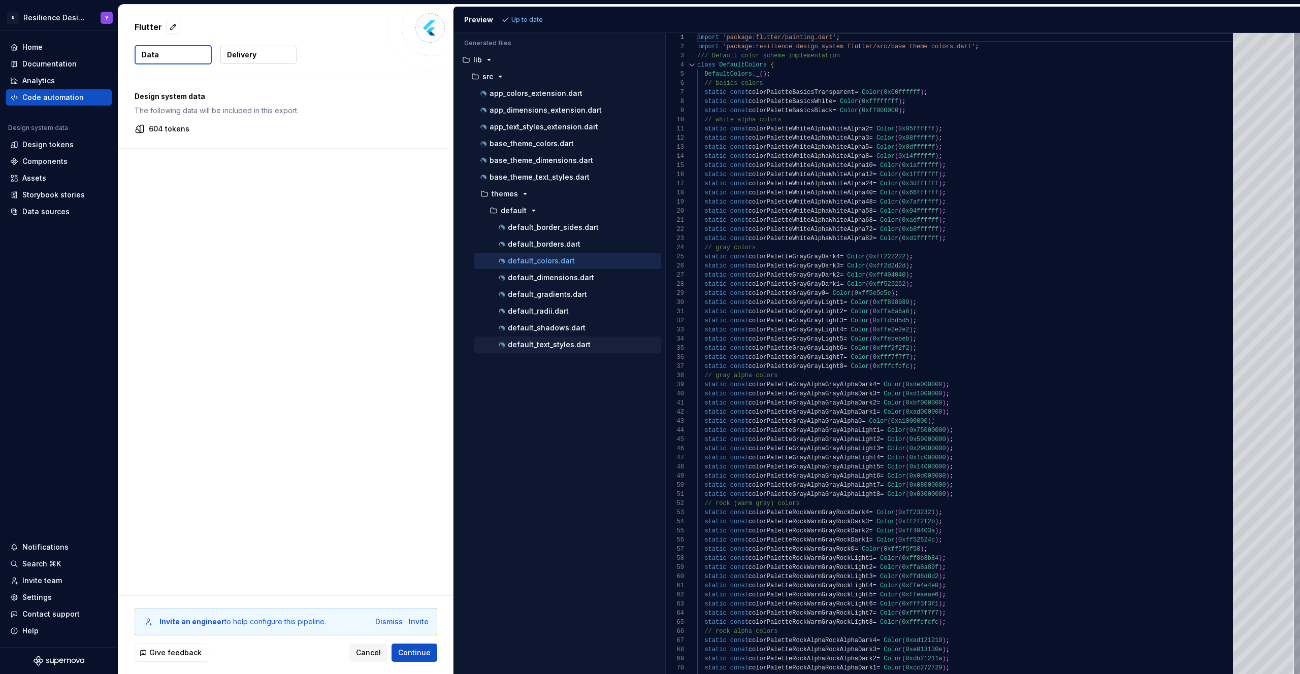
click at [556, 340] on div "default_text_styles.dart" at bounding box center [579, 345] width 164 height 10
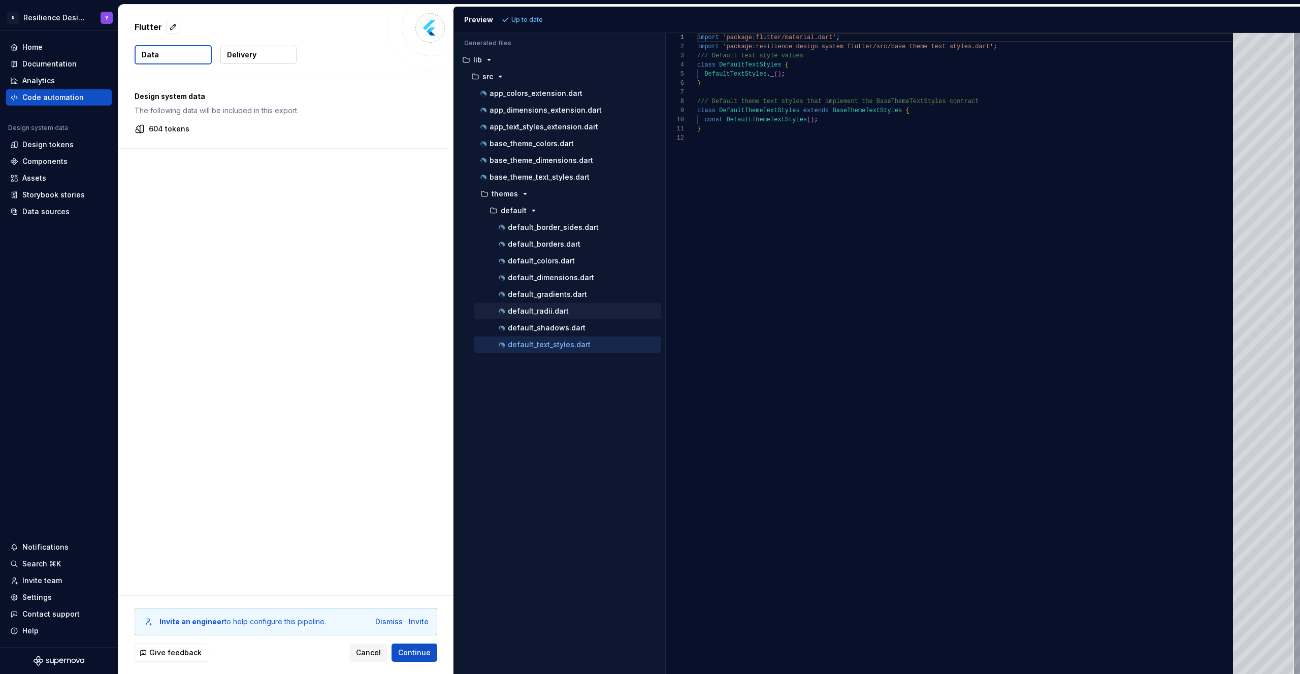
click at [558, 318] on div "default_radii.dart" at bounding box center [567, 311] width 187 height 16
click at [553, 234] on div "default_border_sides.dart" at bounding box center [567, 227] width 187 height 16
click at [555, 227] on p "default_border_sides.dart" at bounding box center [553, 227] width 91 height 8
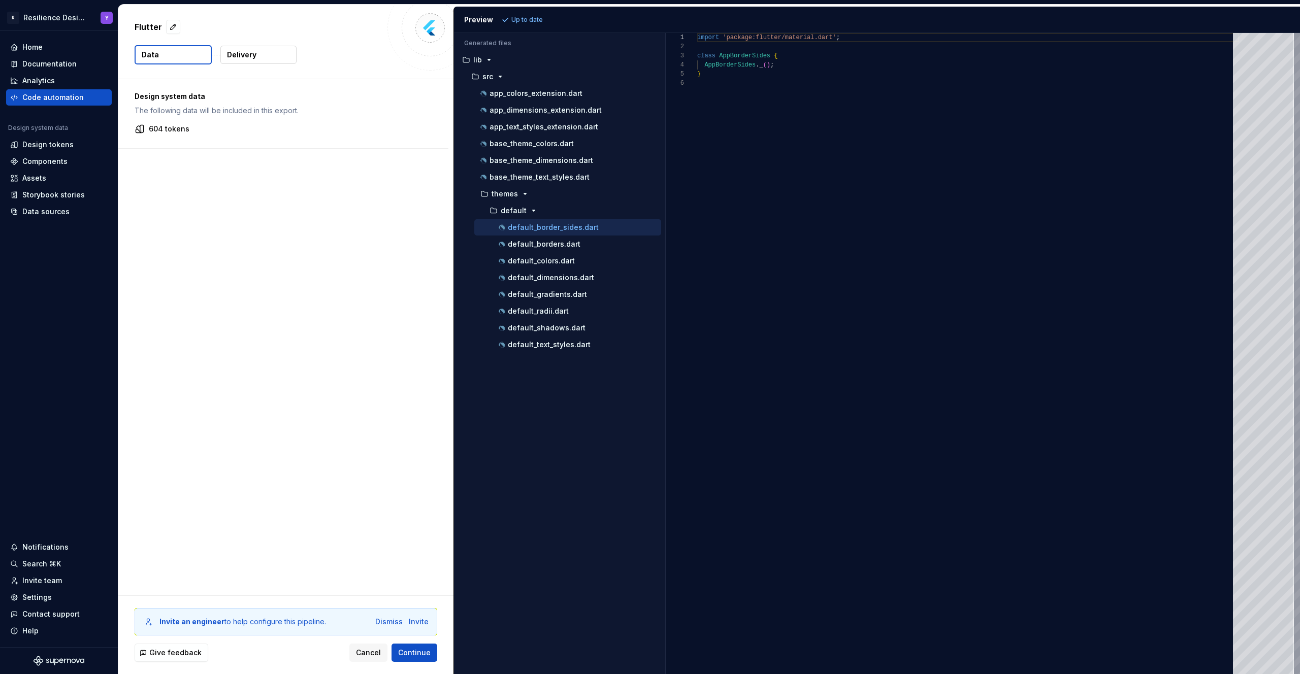
scroll to position [46, 0]
click at [534, 200] on div "themes" at bounding box center [563, 194] width 195 height 16
click at [525, 195] on icon "button" at bounding box center [525, 194] width 8 height 8
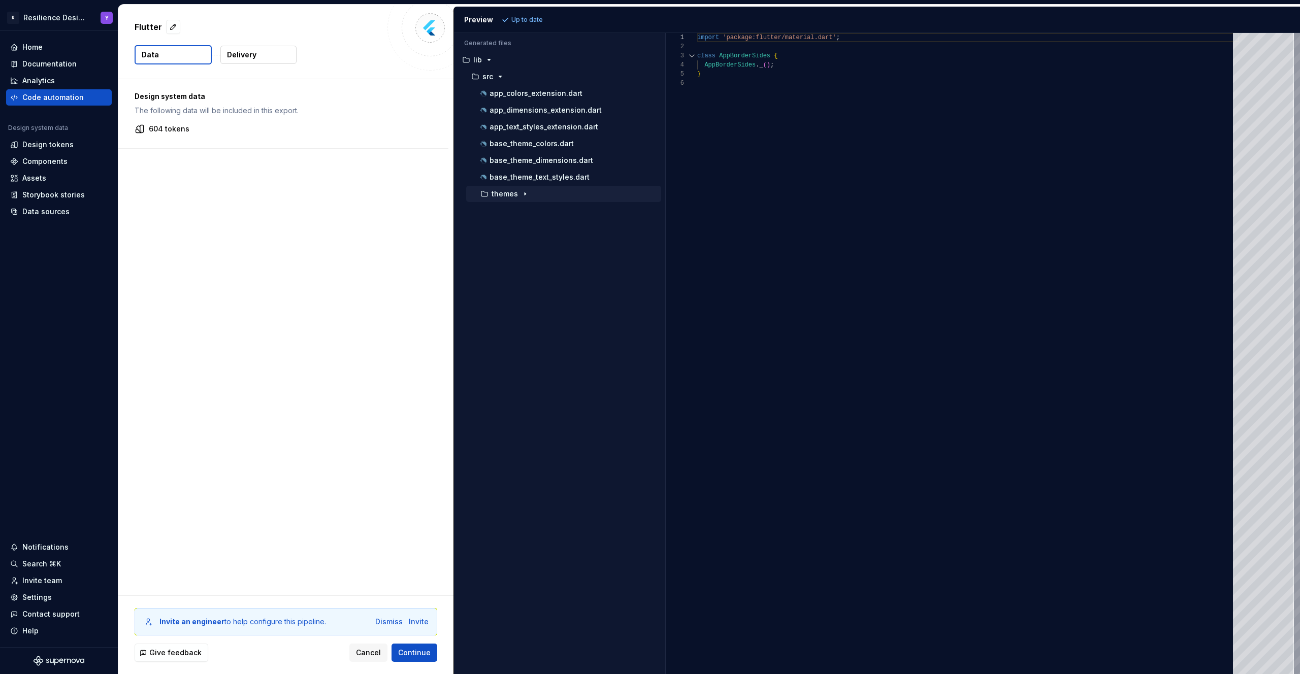
click at [525, 195] on icon "button" at bounding box center [525, 194] width 8 height 8
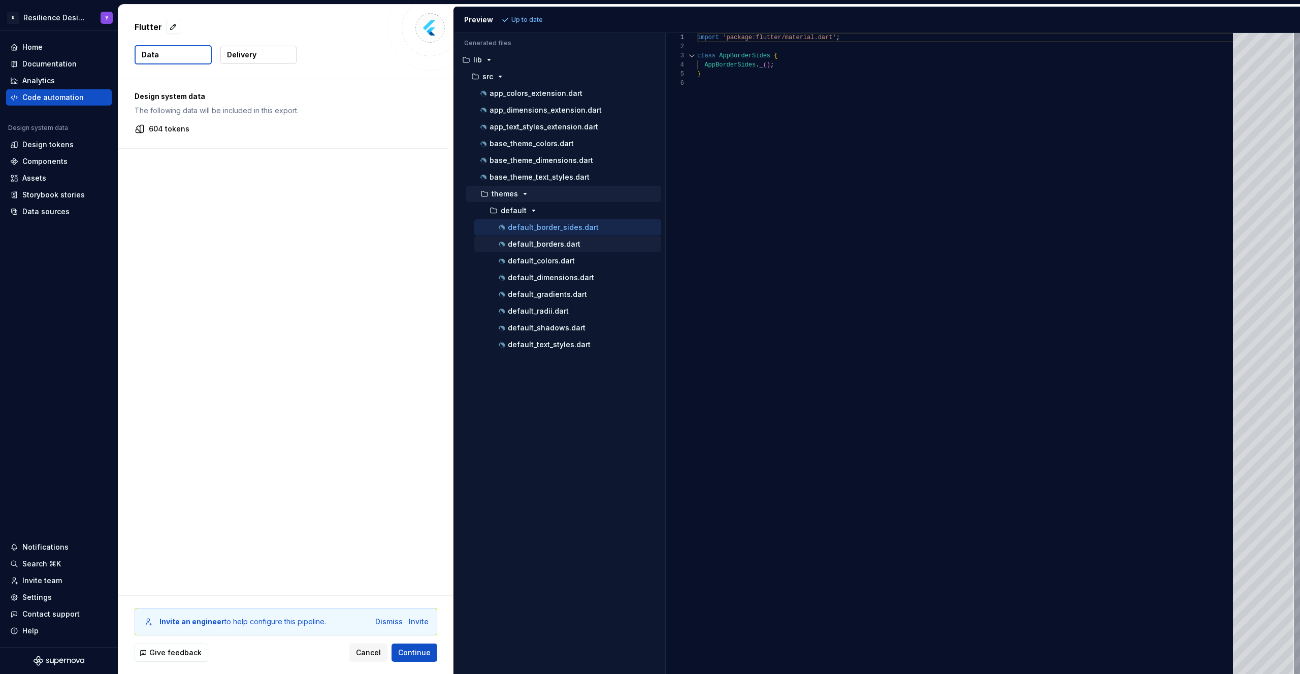
click at [578, 247] on div "default_borders.dart" at bounding box center [579, 244] width 164 height 10
click at [578, 270] on div "default_dimensions.dart" at bounding box center [567, 278] width 187 height 16
click at [576, 289] on button "default_gradients.dart" at bounding box center [567, 294] width 187 height 11
click at [570, 319] on ul "default_border_sides.dart default_borders.dart default_colors.dart default_dime…" at bounding box center [565, 286] width 191 height 134
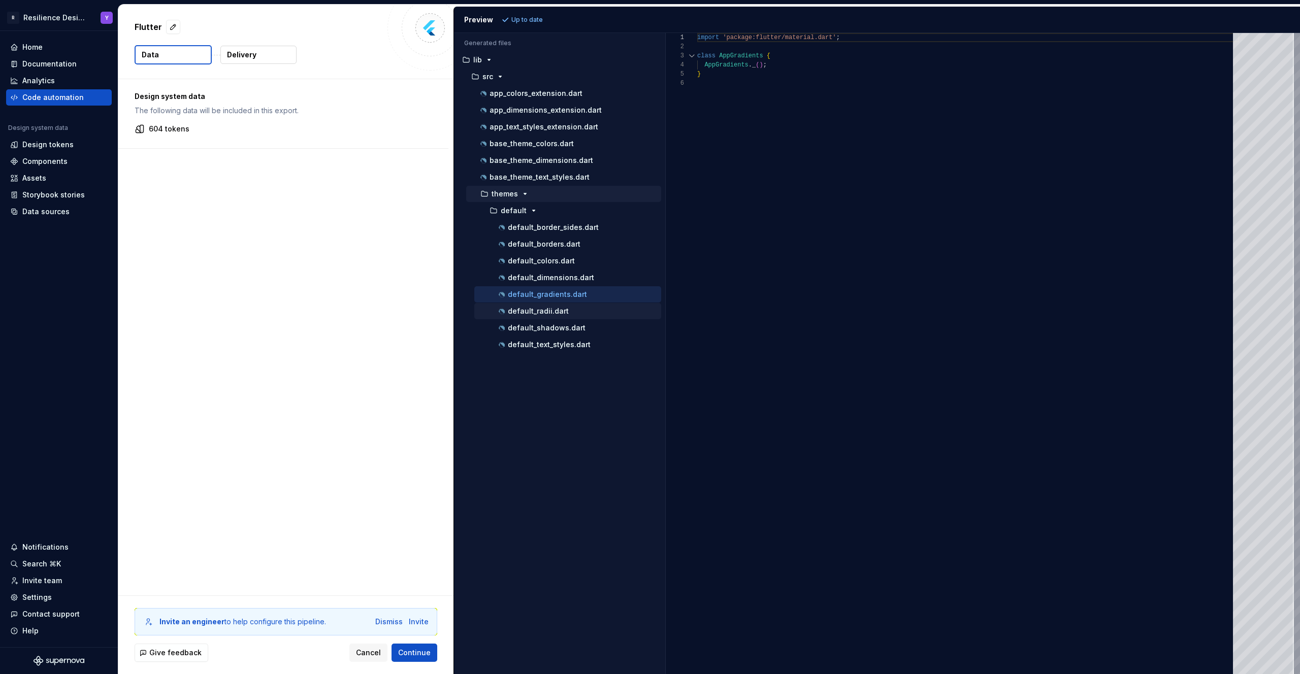
click at [570, 319] on div "default_radii.dart" at bounding box center [567, 311] width 187 height 16
click at [566, 327] on p "default_shadows.dart" at bounding box center [547, 328] width 78 height 8
click at [566, 351] on div "default_text_styles.dart" at bounding box center [567, 345] width 187 height 16
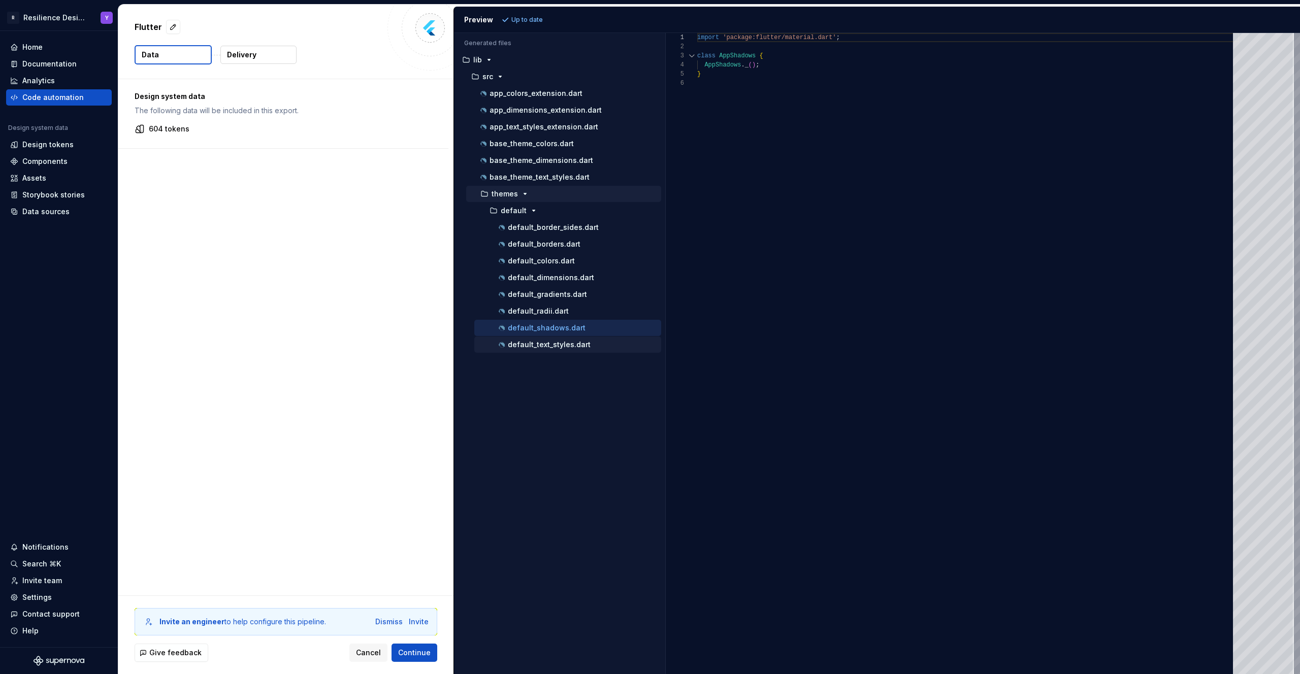
click at [559, 345] on p "default_text_styles.dart" at bounding box center [549, 345] width 83 height 8
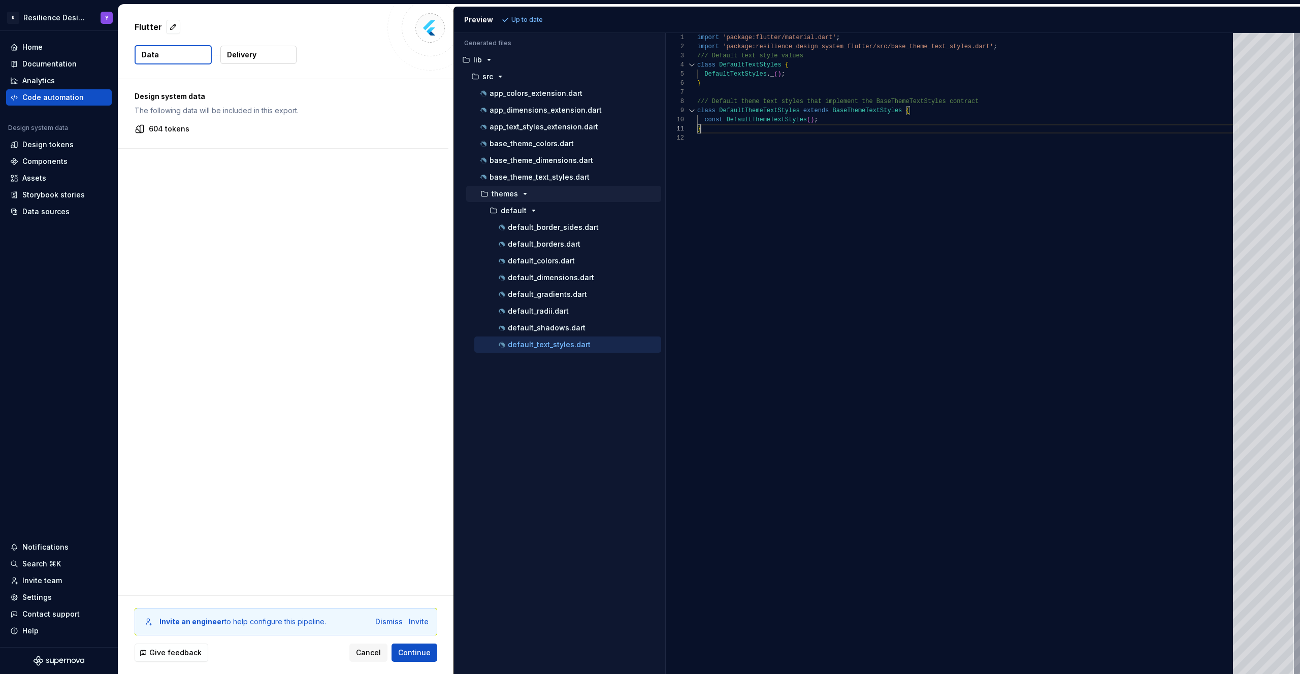
scroll to position [0, 3]
type textarea "**********"
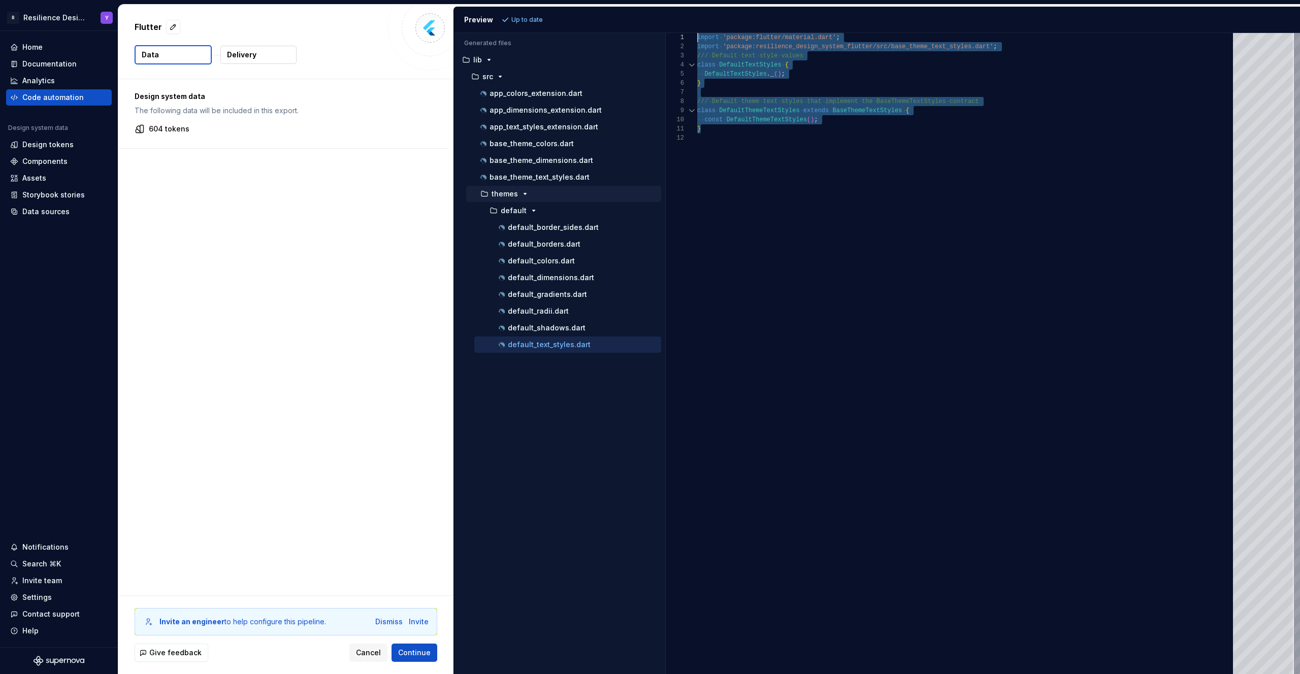
scroll to position [0, 0]
drag, startPoint x: 822, startPoint y: 132, endPoint x: 698, endPoint y: 27, distance: 162.5
click at [698, 33] on div "import 'package:flutter/material.dart' ; import 'package:resilience_design_syst…" at bounding box center [968, 353] width 542 height 641
